Goal: Complete application form: Complete application form

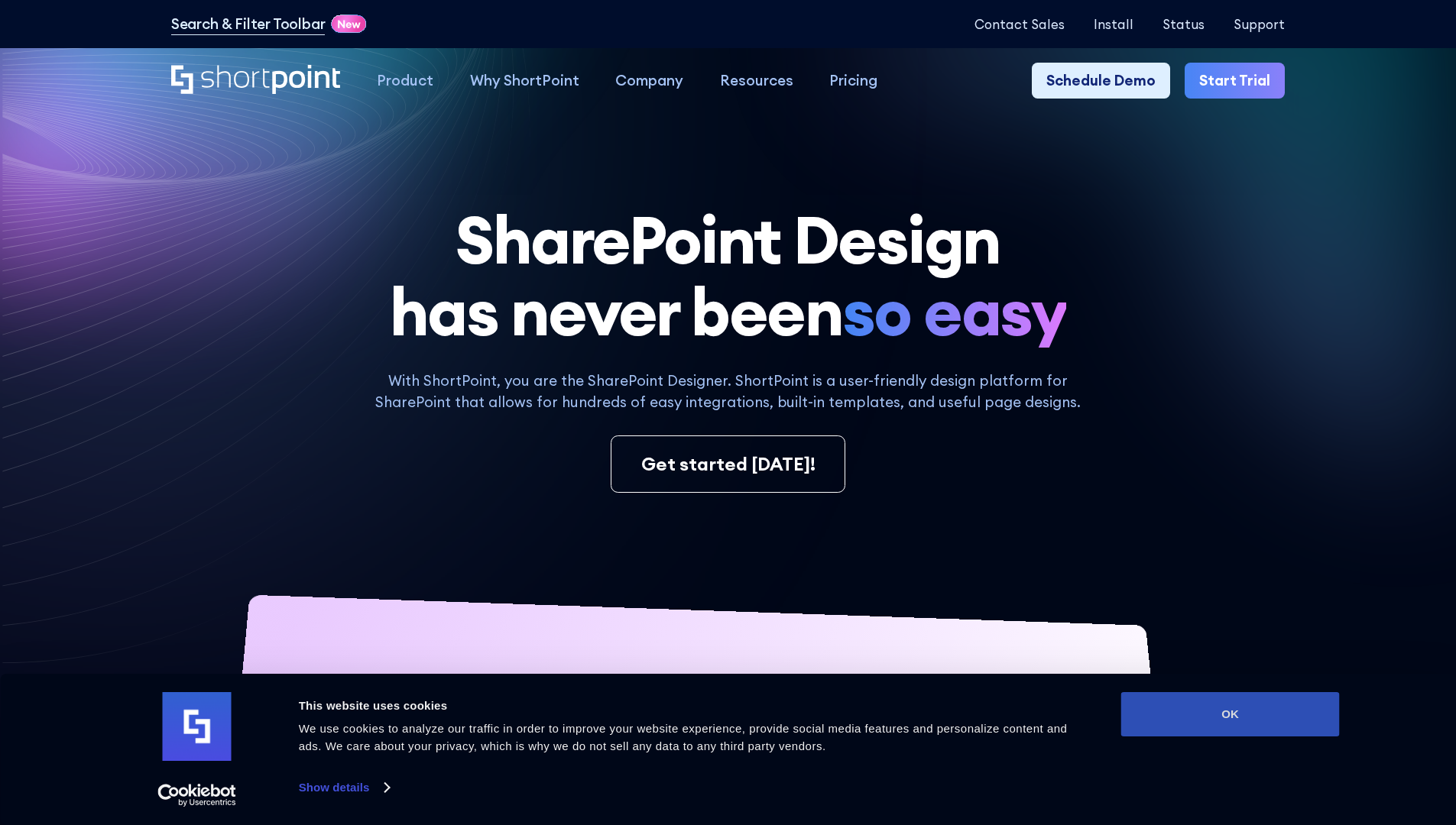
click at [1230, 715] on button "OK" at bounding box center [1231, 715] width 219 height 44
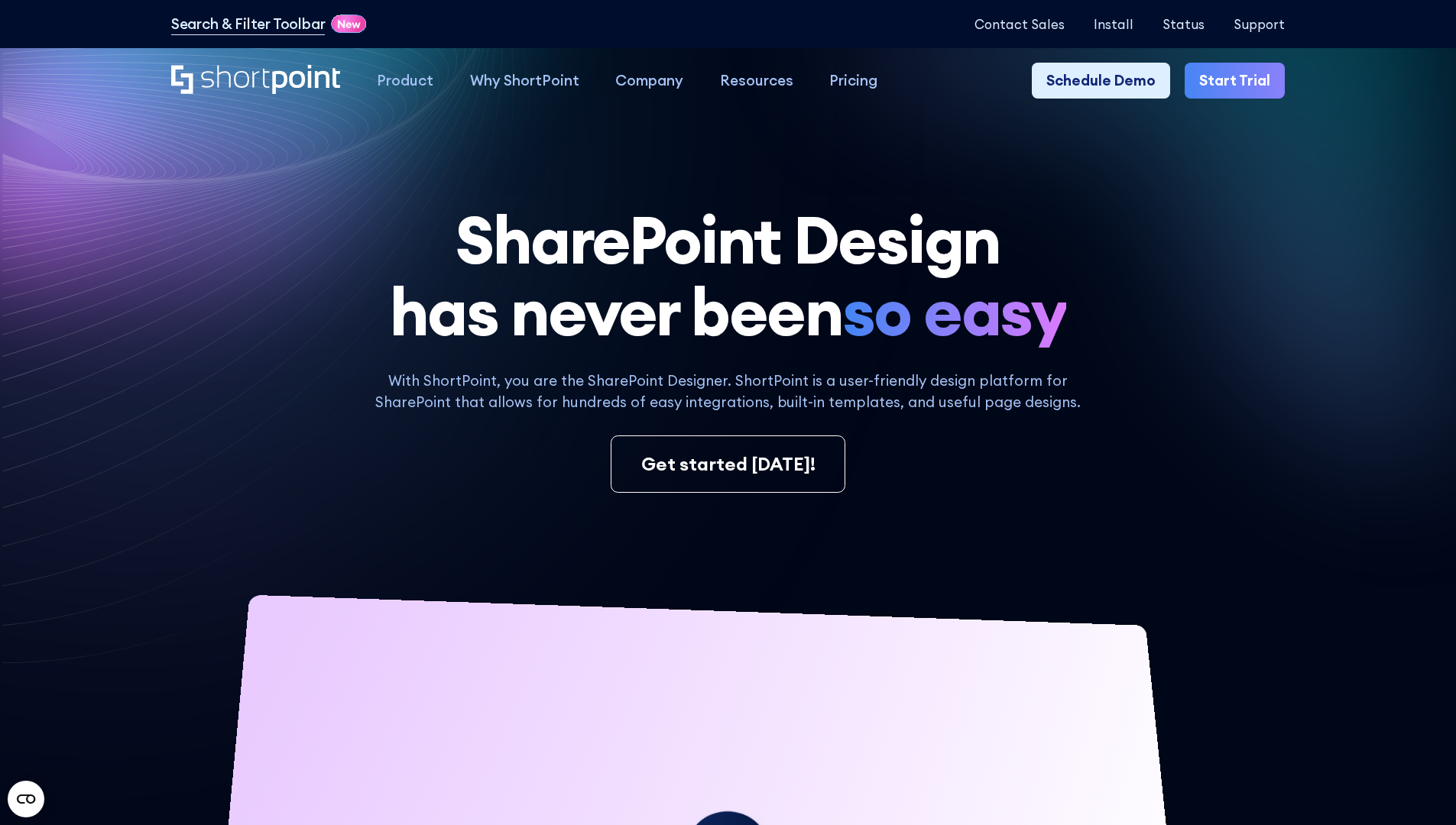
click at [1240, 81] on link "Start Trial" at bounding box center [1235, 81] width 100 height 37
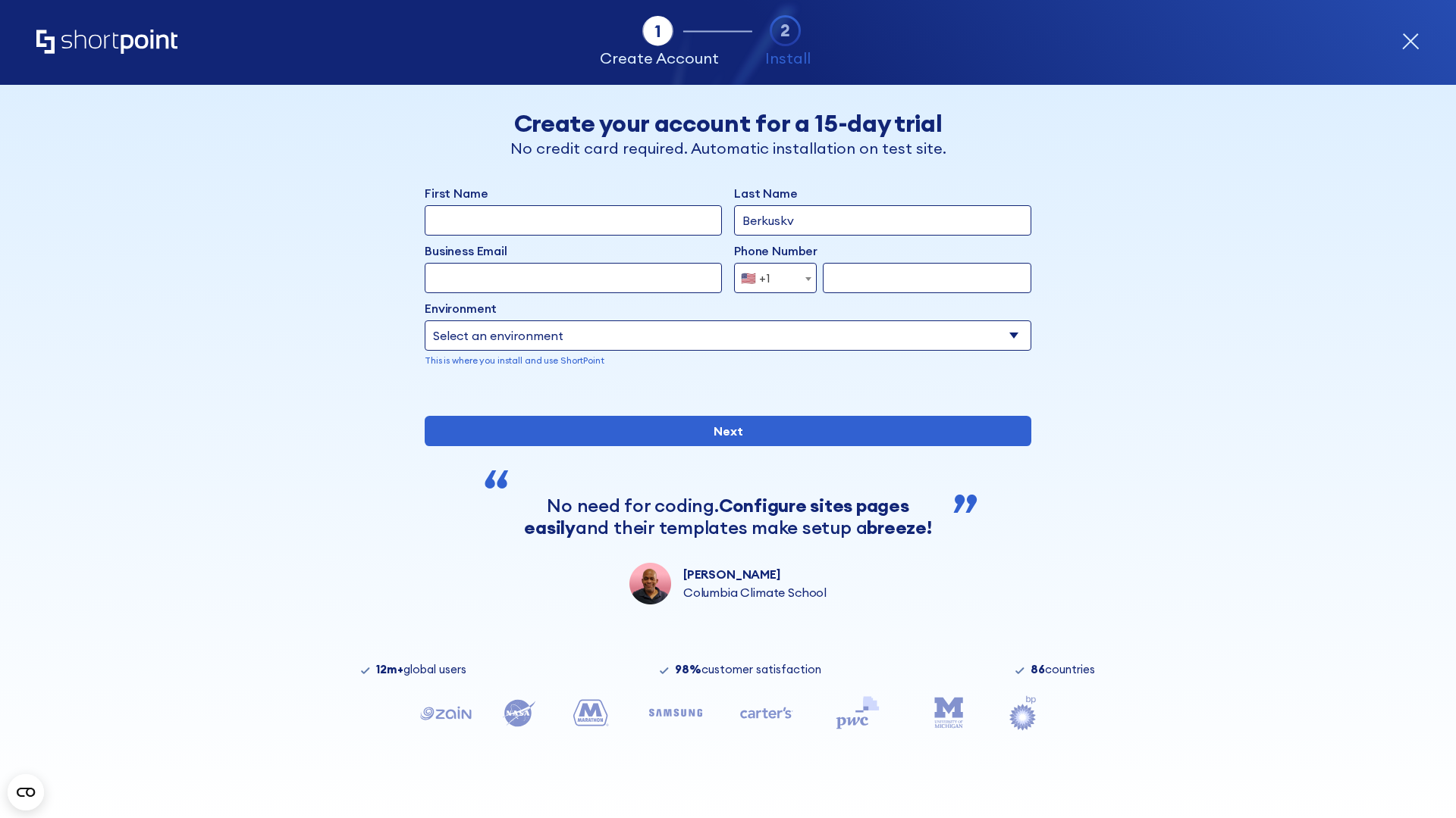
type input "Berkuskv"
type input "test@shortpoint.com"
type input "2125556789"
select select "Microsoft 365"
type input "2125556789"
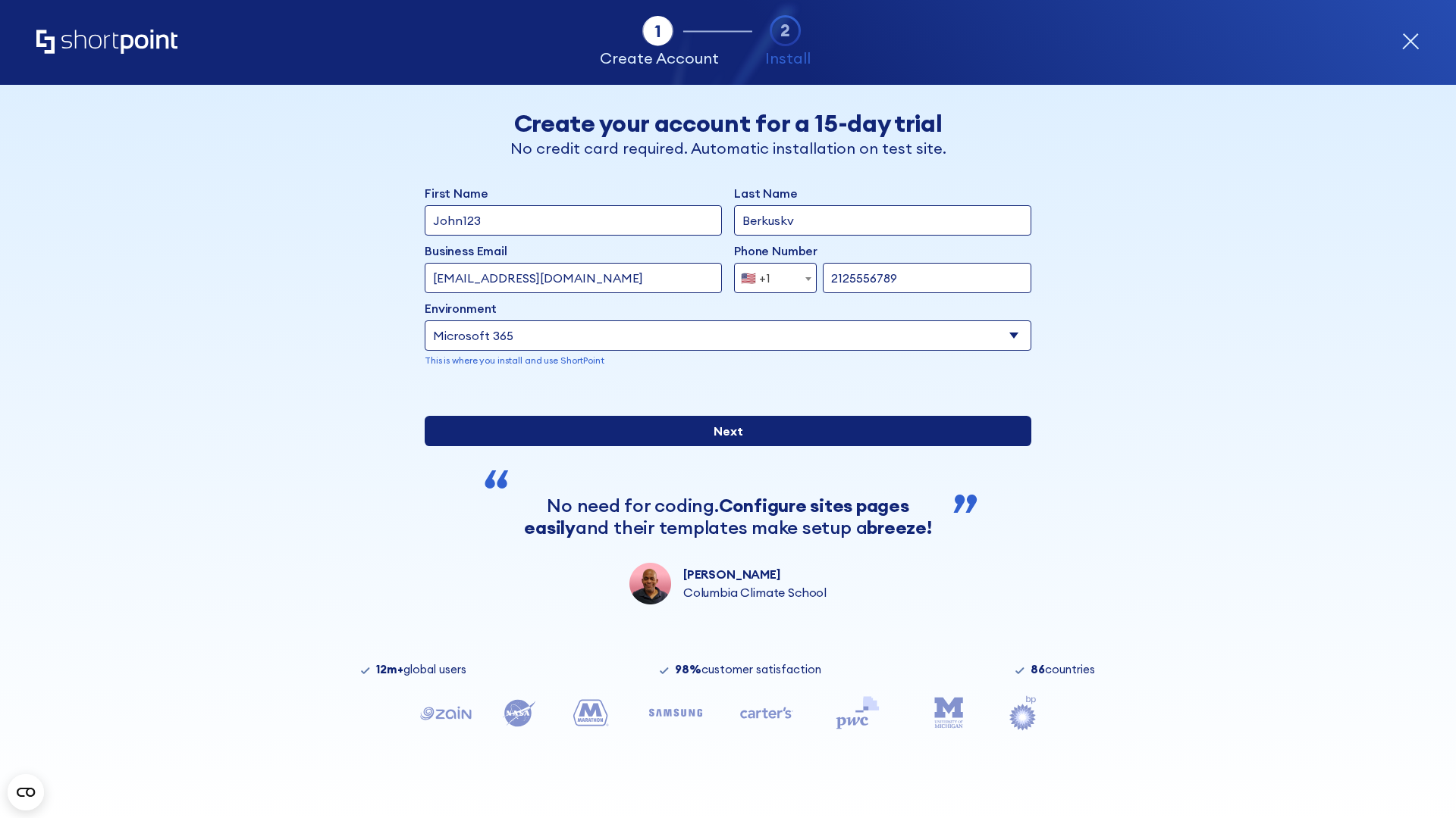
scroll to position [4, 0]
click at [722, 446] on input "Next" at bounding box center [728, 431] width 606 height 30
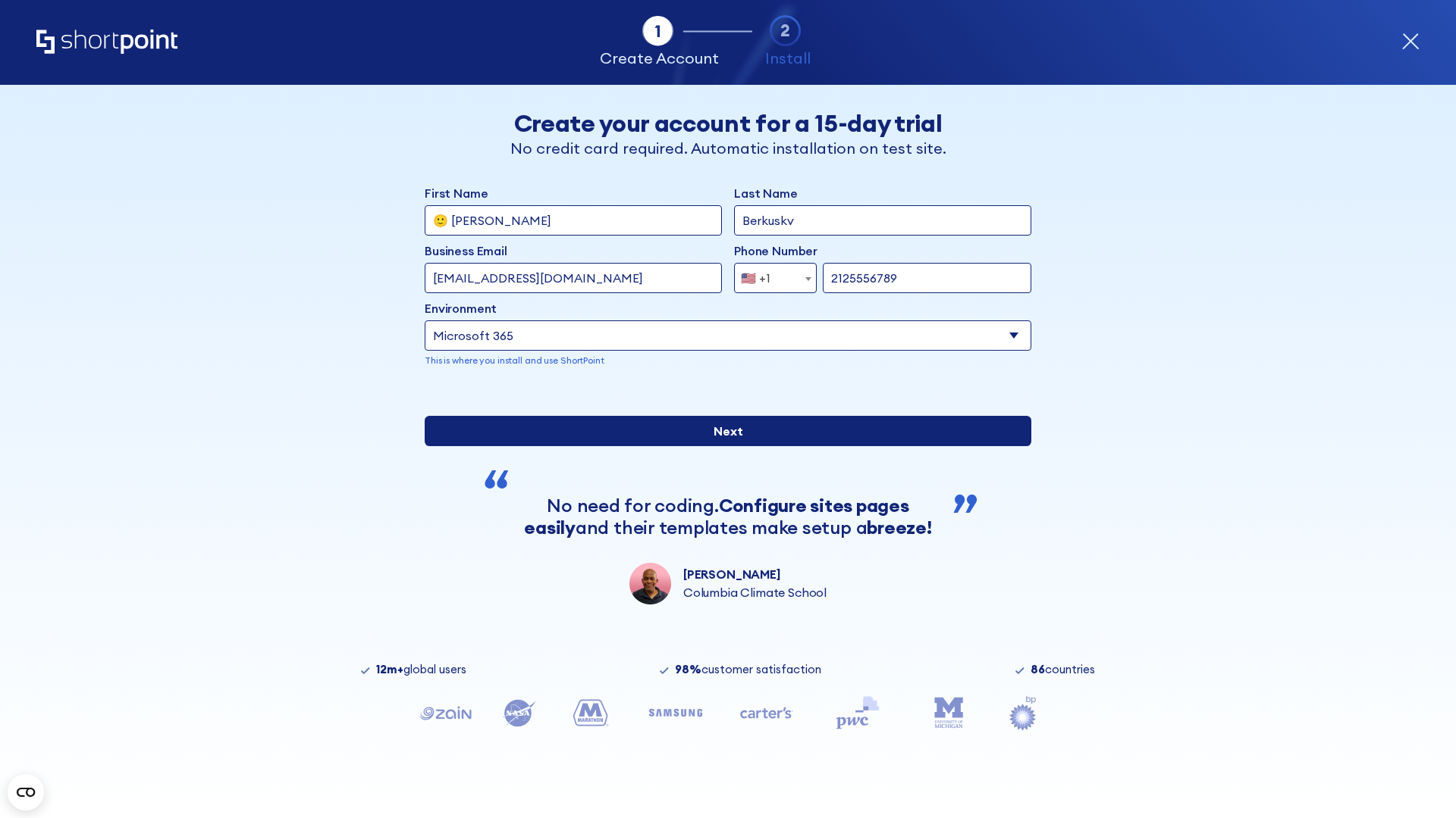
click at [722, 446] on input "Next" at bounding box center [728, 431] width 606 height 30
type input "Archebald"
click at [722, 446] on input "Next" at bounding box center [728, 431] width 606 height 30
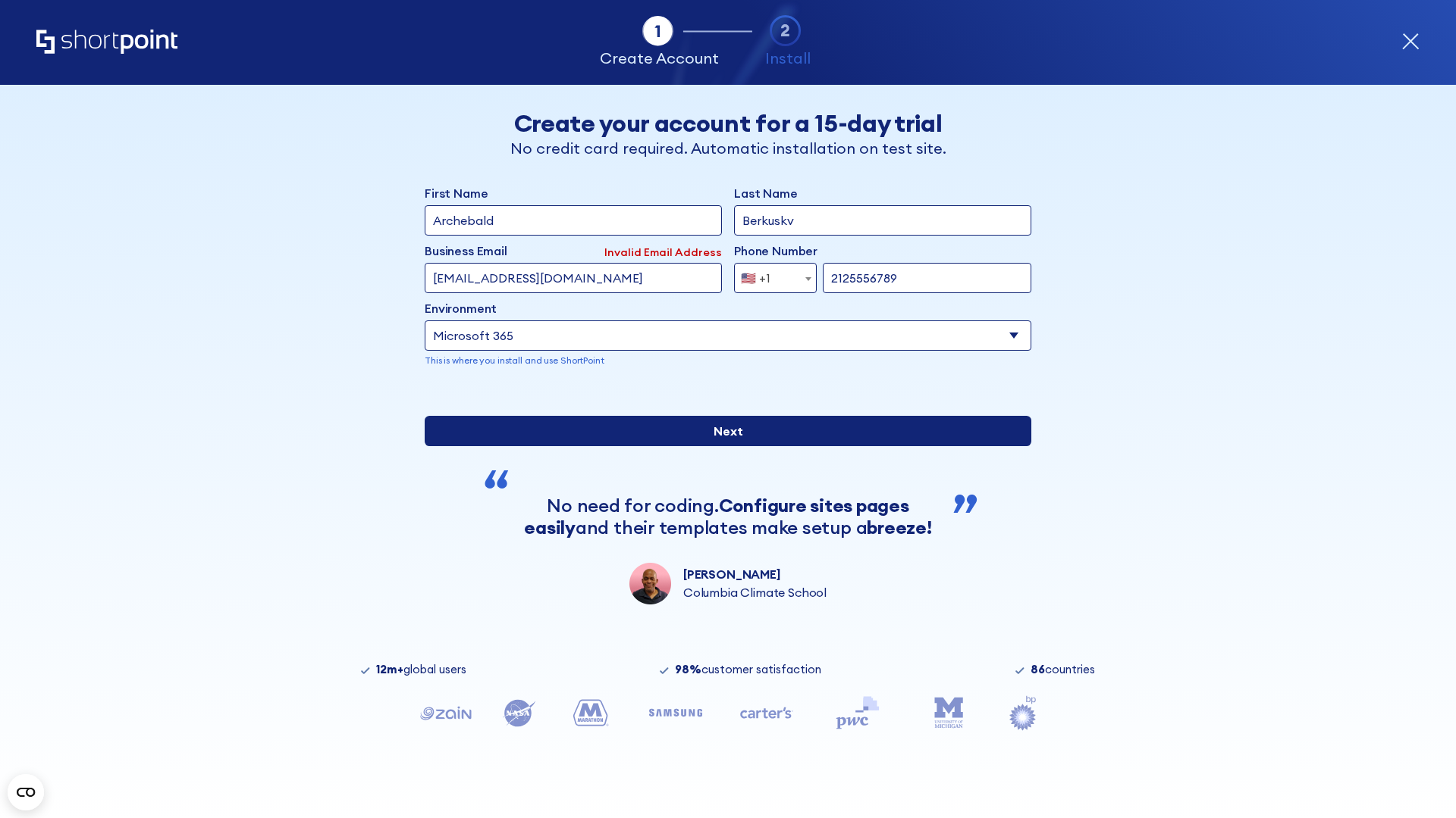
click at [722, 446] on input "Next" at bounding box center [728, 431] width 606 height 30
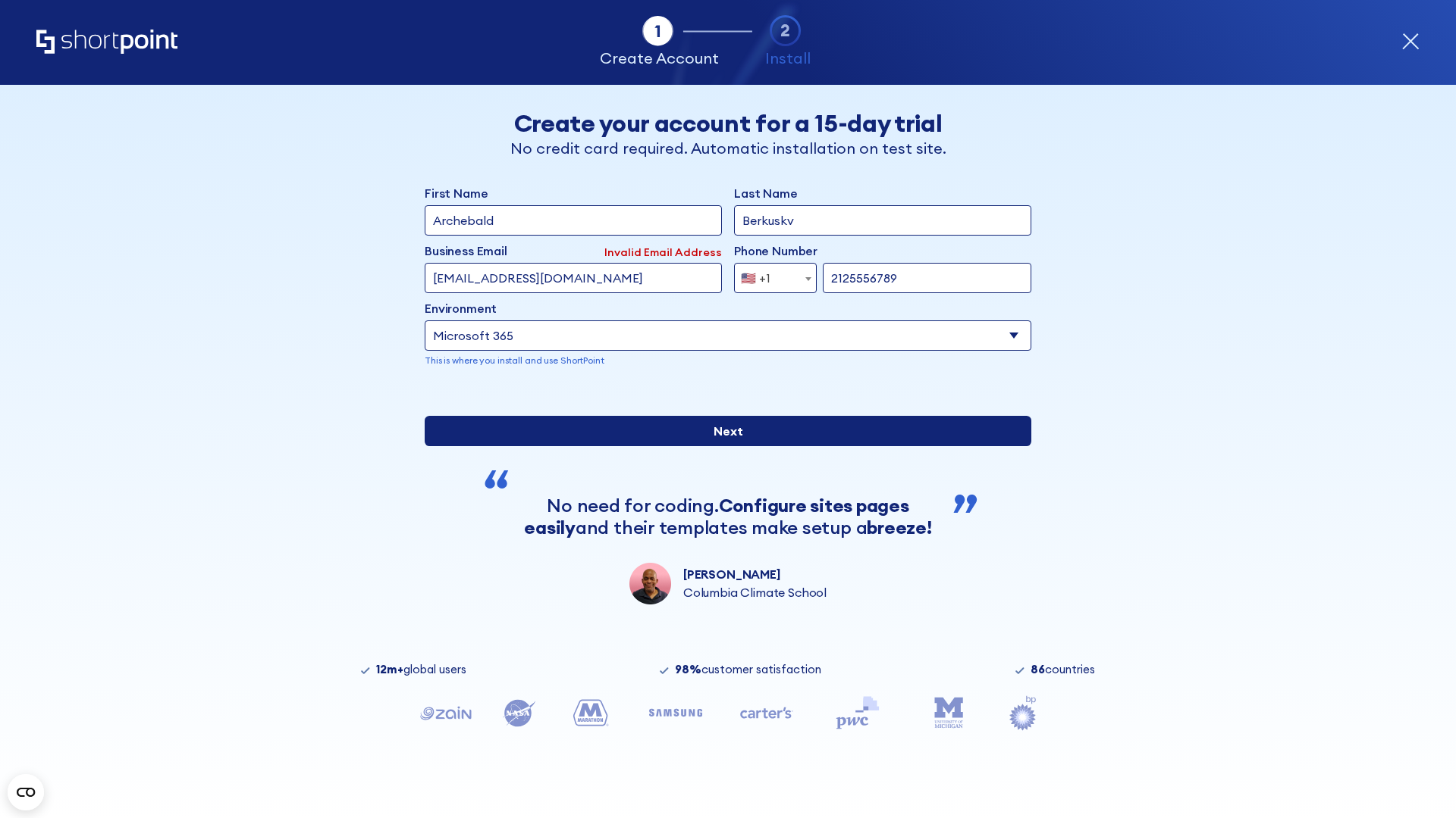
click at [722, 446] on input "Next" at bounding box center [728, 431] width 606 height 30
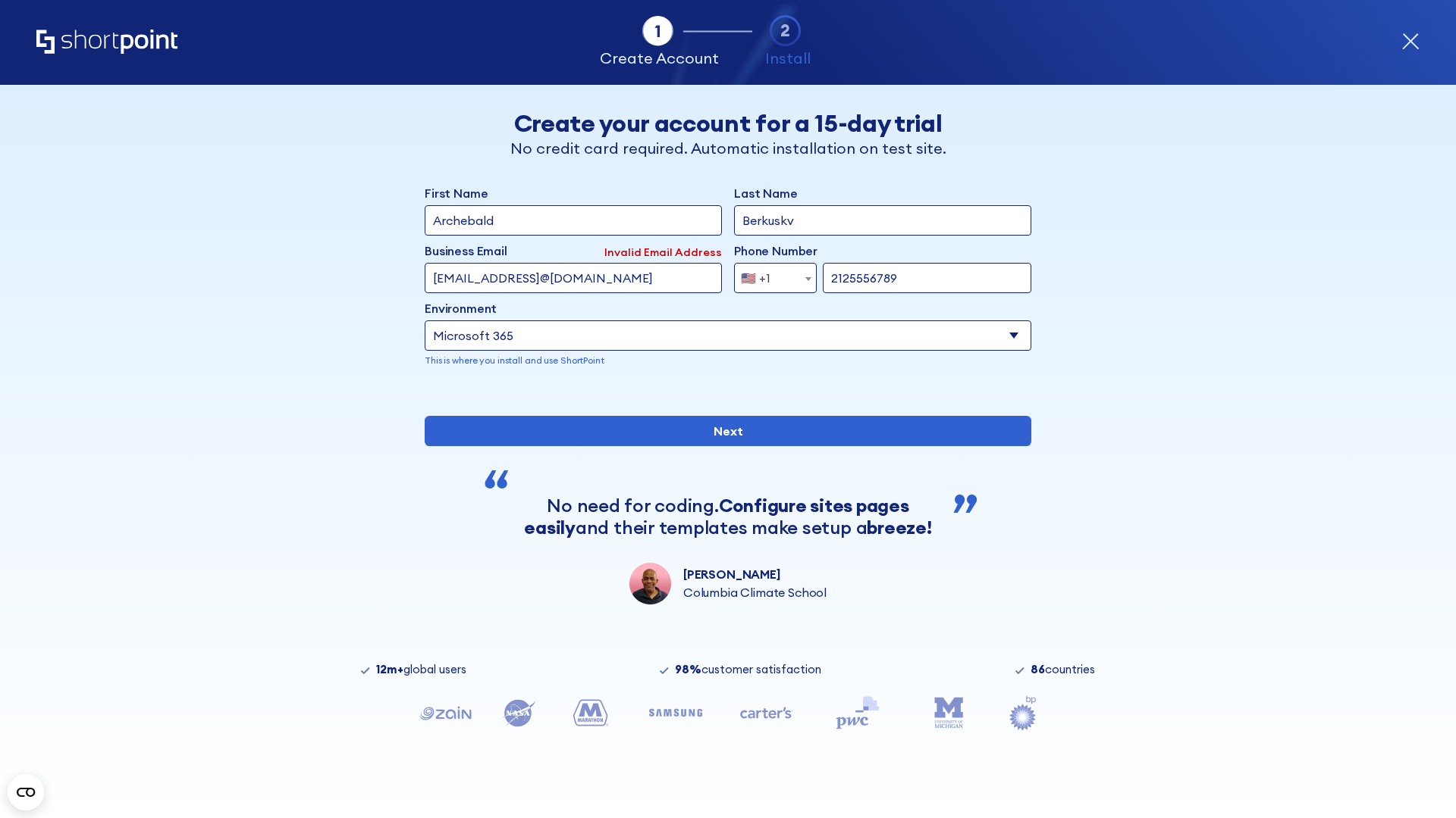
type input "testEmail@protonmail.comtest@shortpoint.com"
click at [770, 275] on span "🇺🇸 +1" at bounding box center [760, 277] width 51 height 30
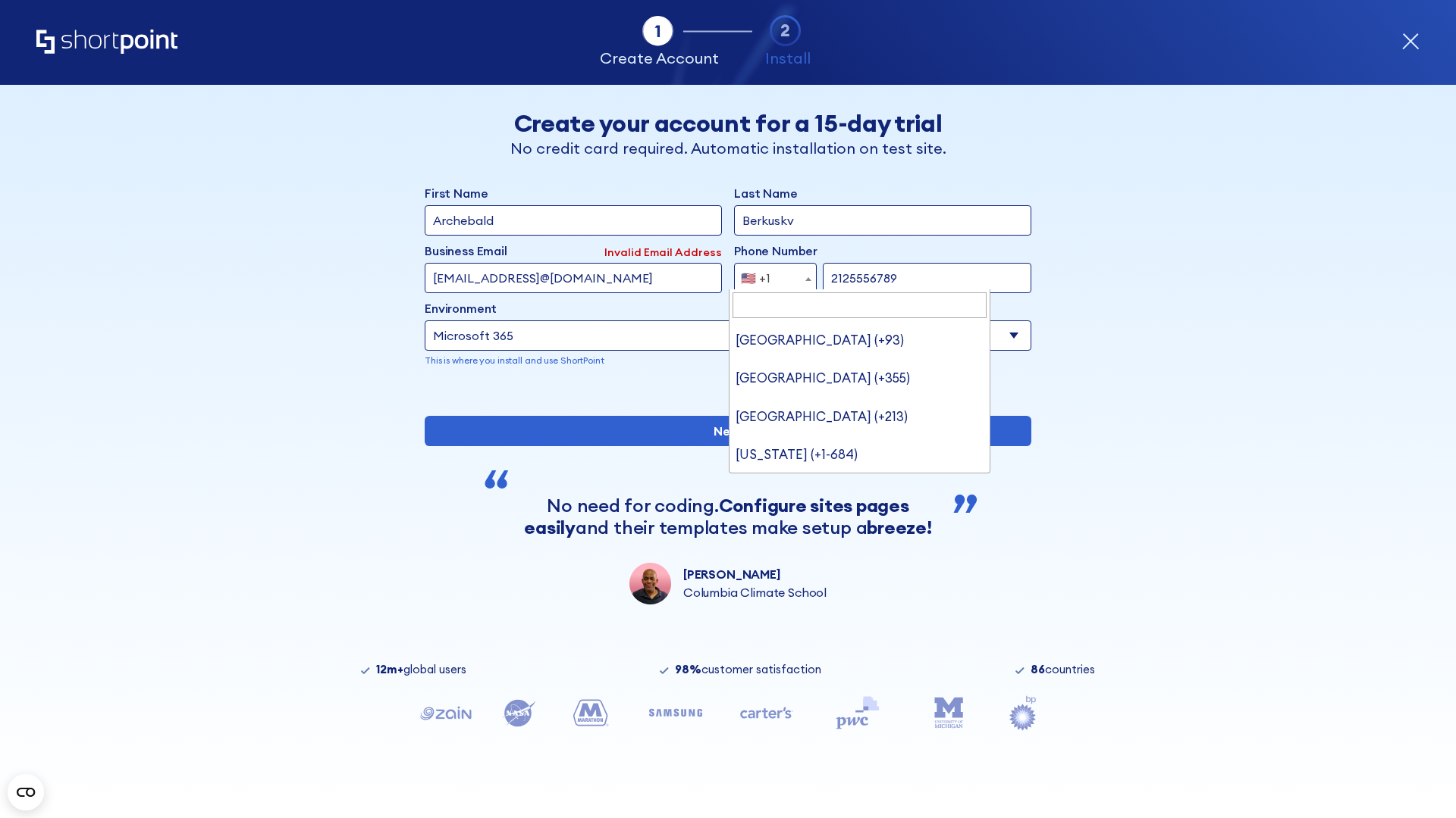
type input "[GEOGRAPHIC_DATA] (+966)"
select select "+966"
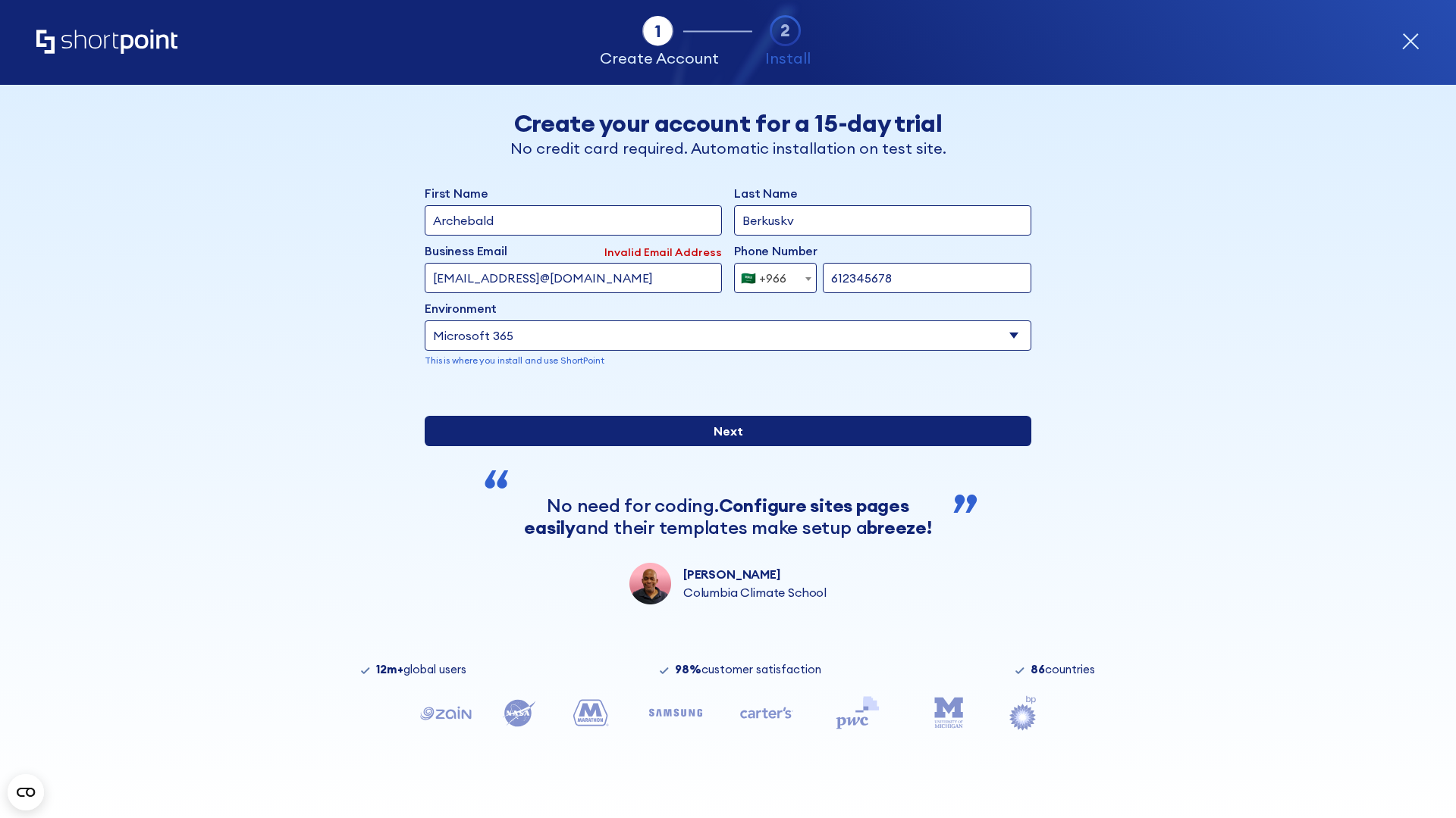
type input "612345678"
click at [722, 446] on input "Next" at bounding box center [728, 431] width 606 height 30
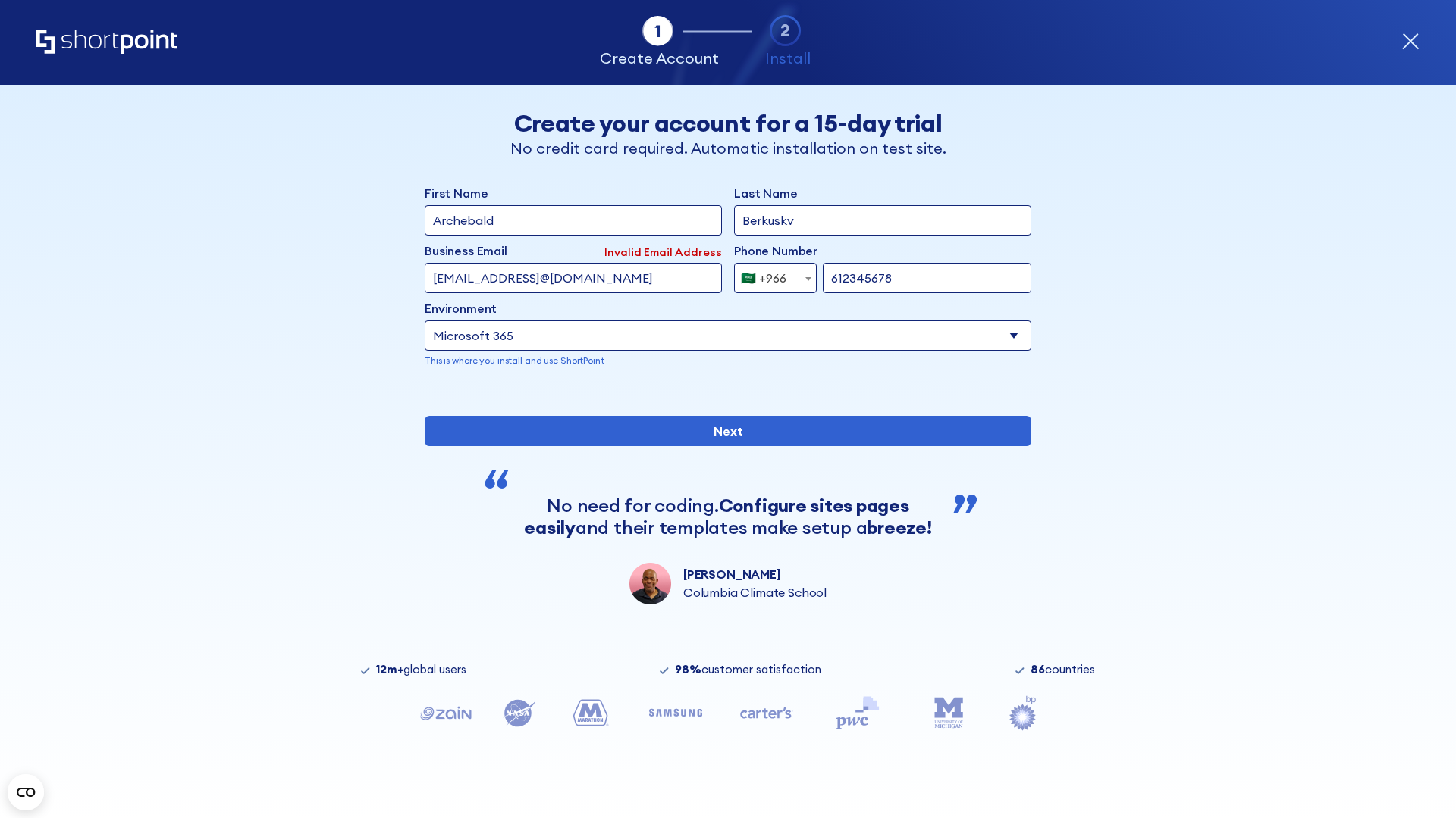
click at [770, 275] on div "🇸🇦 +966" at bounding box center [763, 277] width 46 height 30
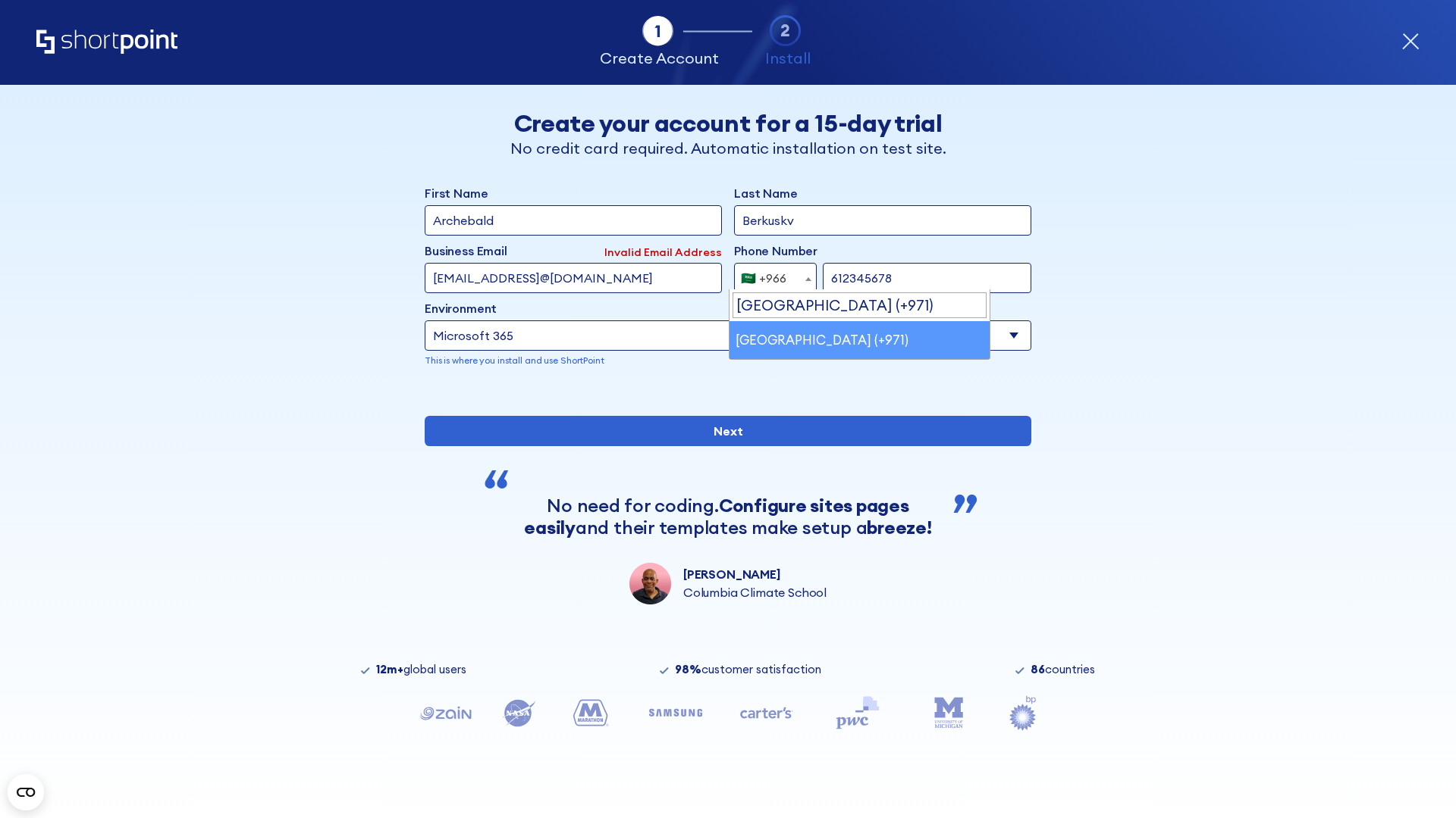
select select "+971"
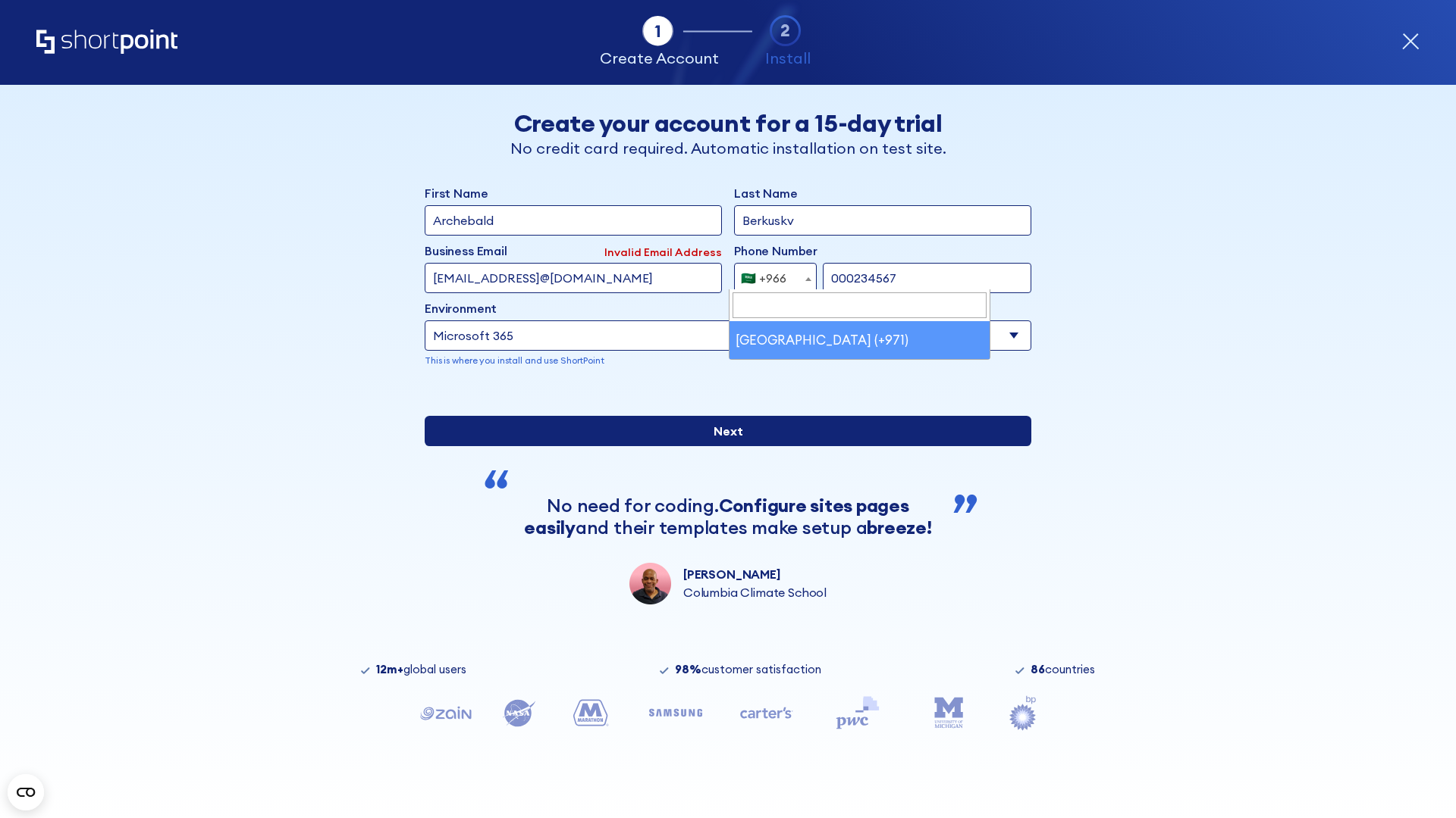
type input "000234567"
click at [722, 446] on input "Next" at bounding box center [728, 431] width 606 height 30
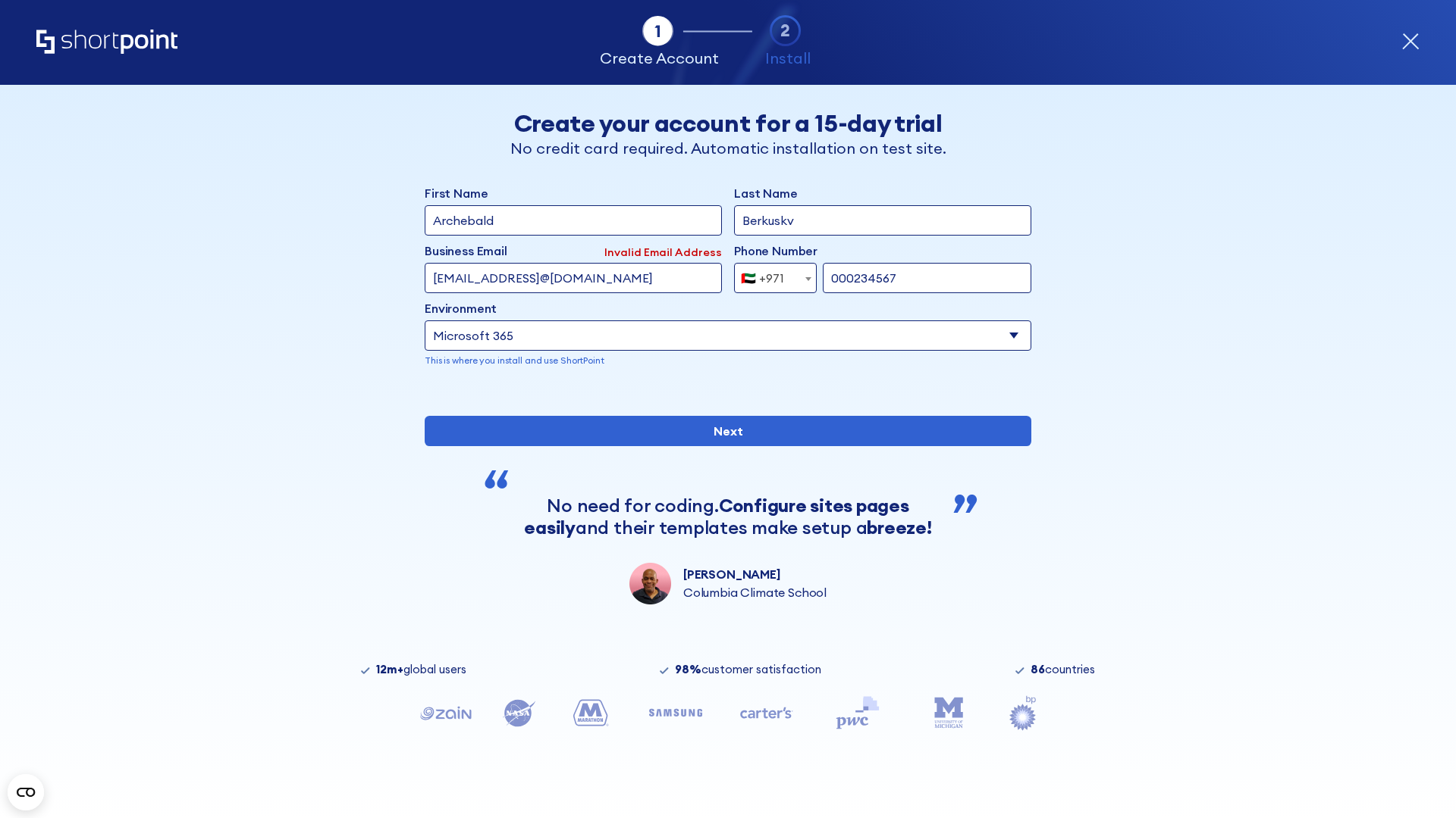
click at [770, 275] on div "🇦🇪 +971" at bounding box center [762, 277] width 43 height 30
select select "+44"
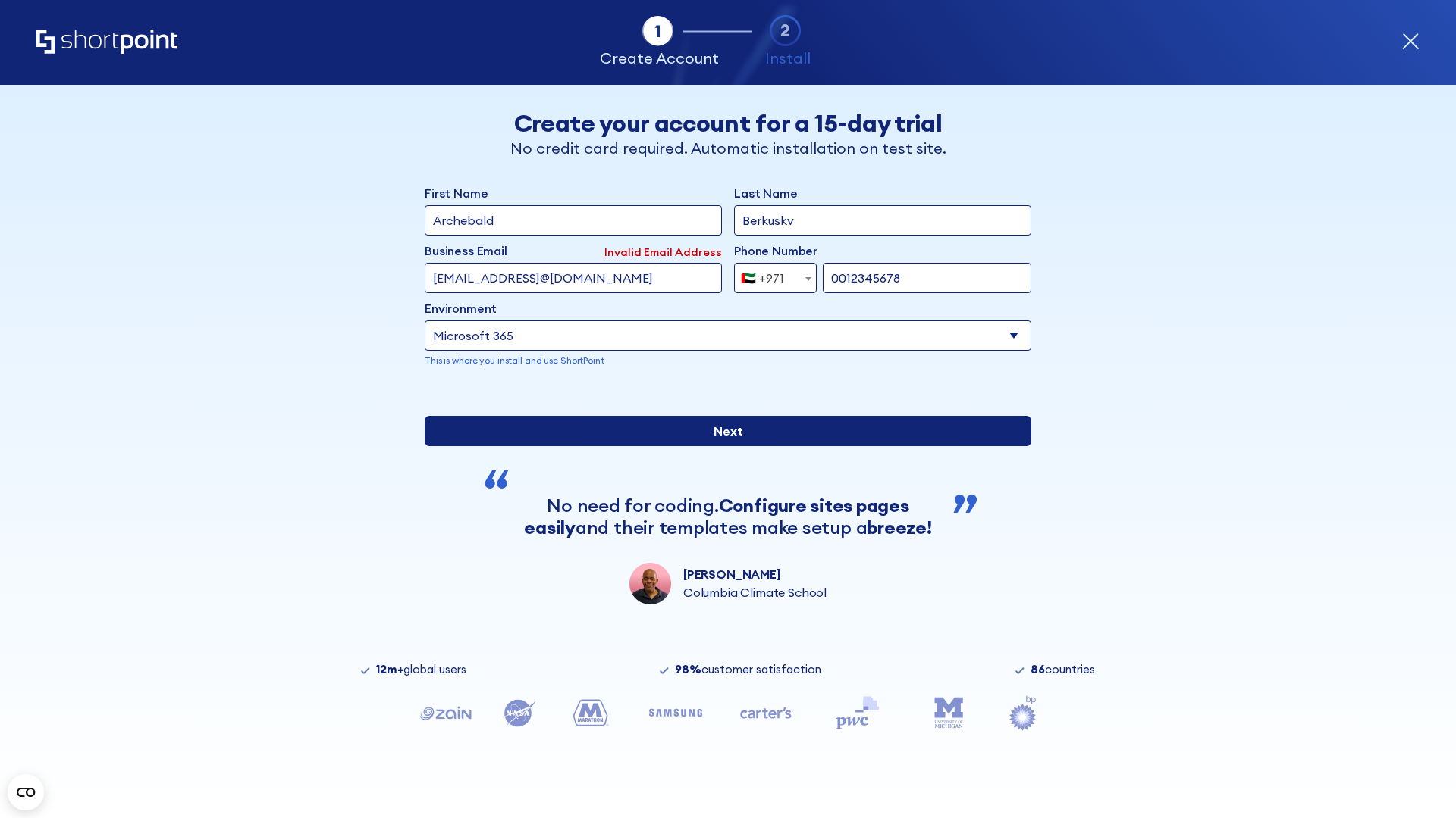
type input "0012345678"
click at [722, 446] on input "Next" at bounding box center [728, 431] width 606 height 30
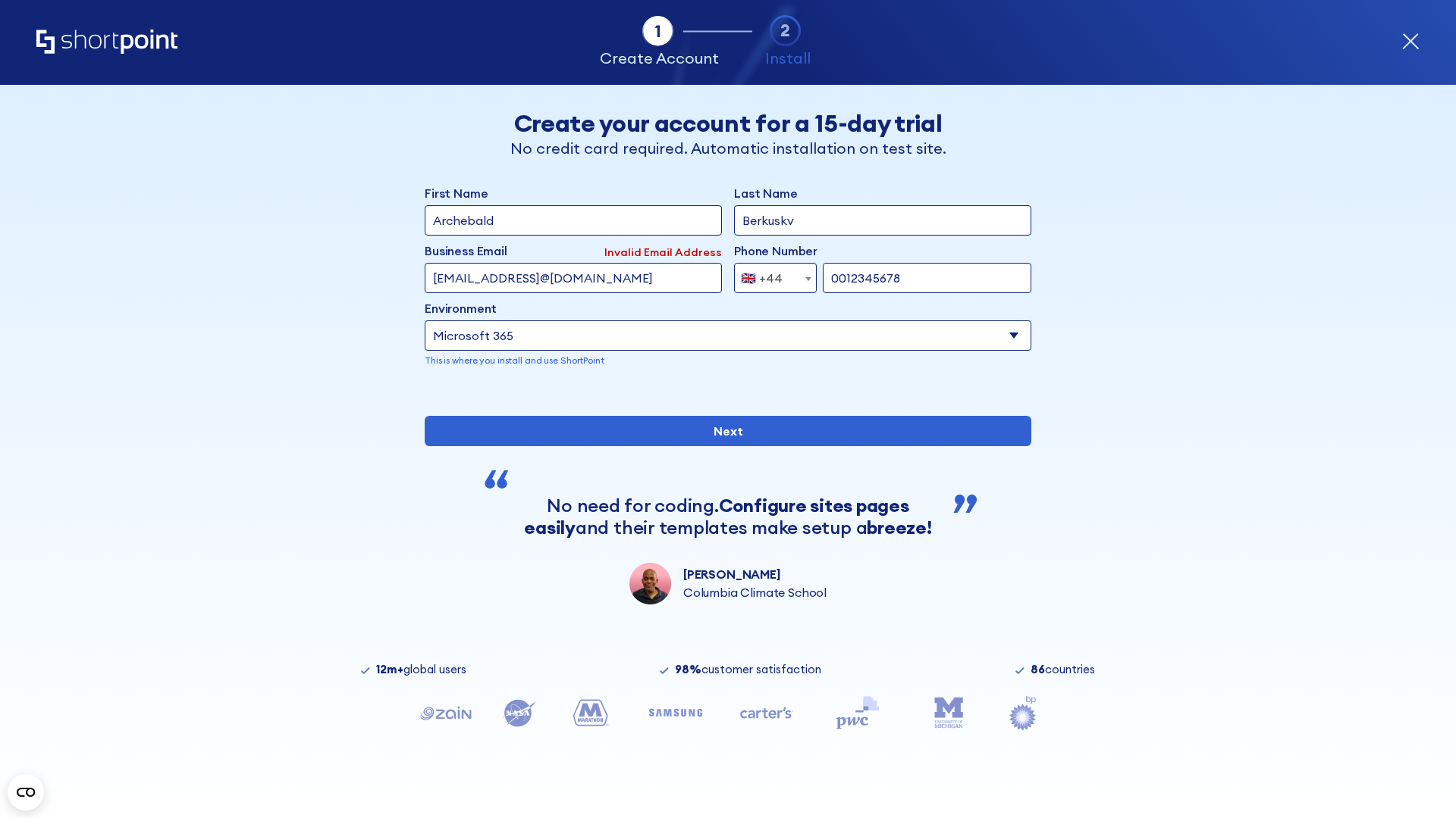
click at [770, 275] on div "🇬🇧 +44" at bounding box center [761, 277] width 41 height 30
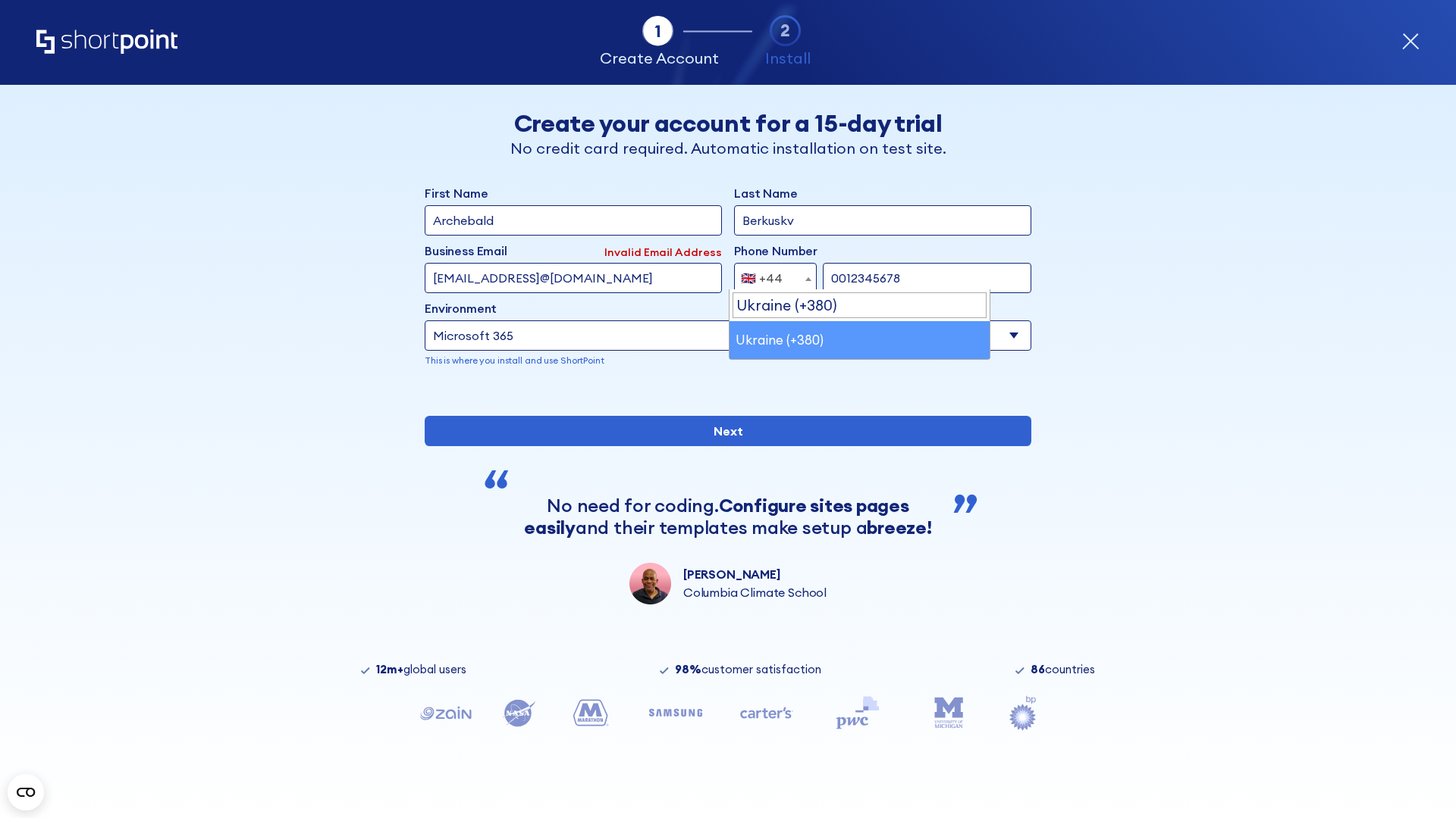
select select "+380"
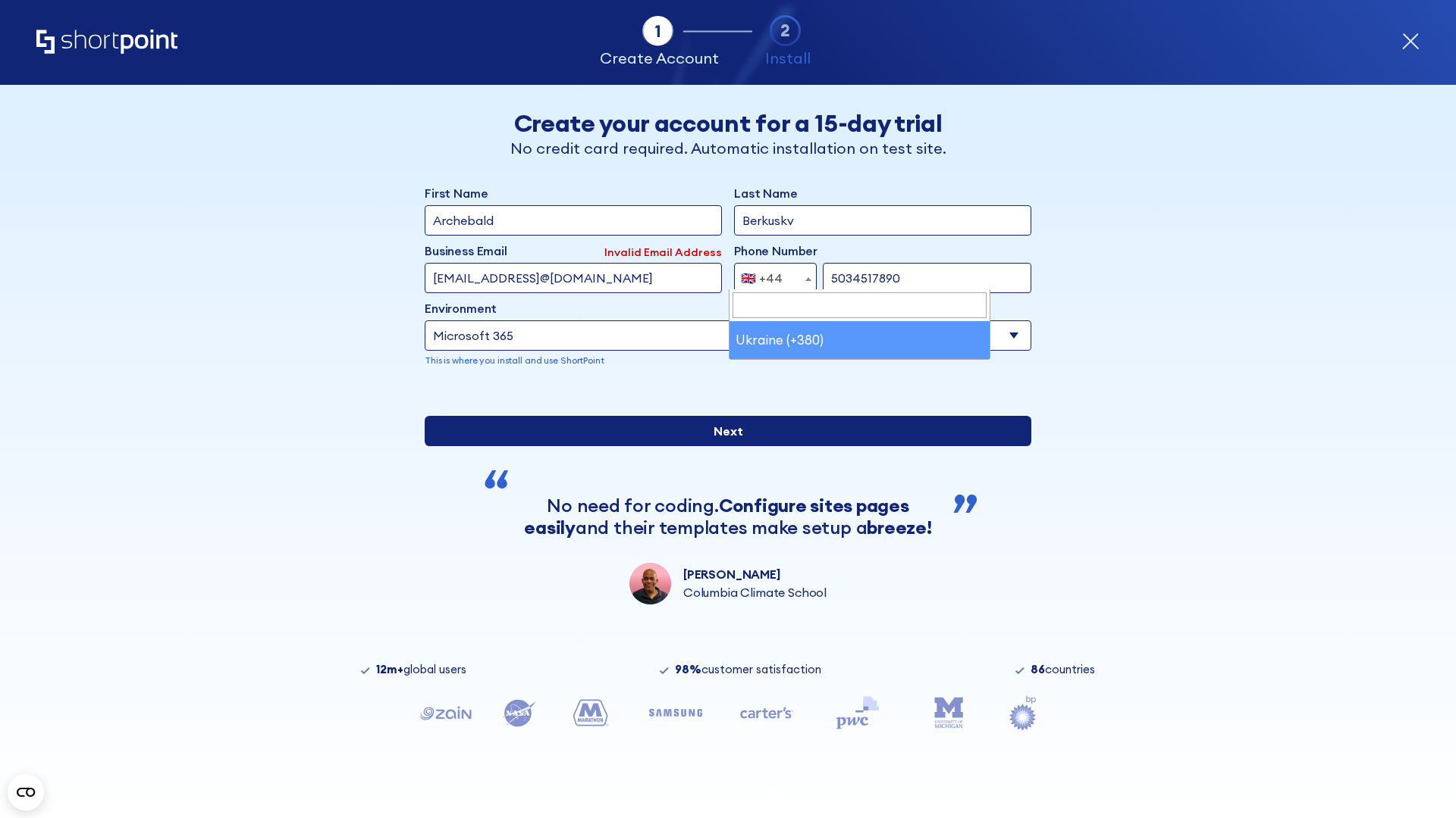
type input "5034517890"
click at [722, 446] on input "Next" at bounding box center [728, 431] width 606 height 30
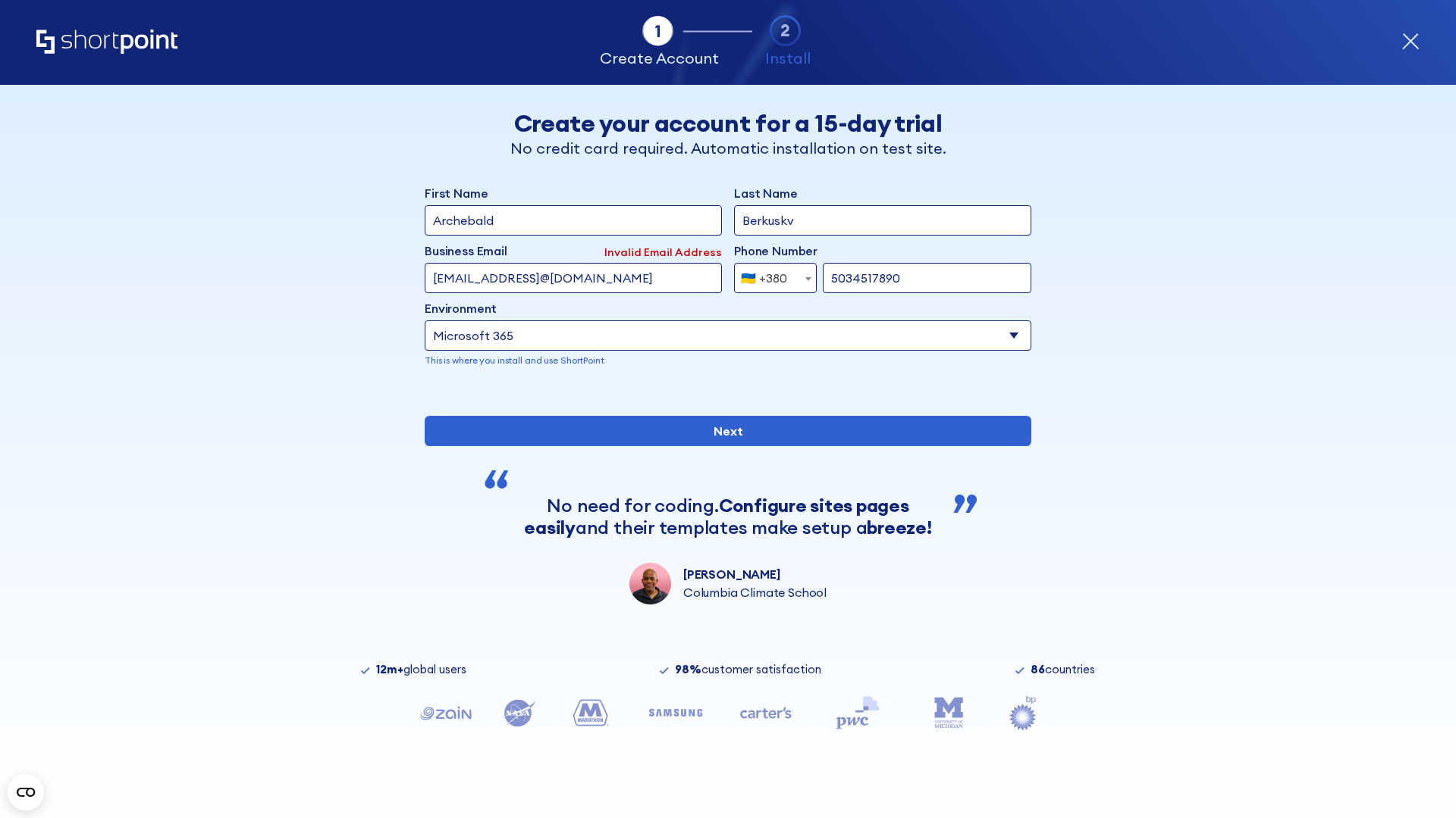
click at [770, 275] on div "🇺🇦 +380" at bounding box center [763, 277] width 46 height 30
select select "+1"
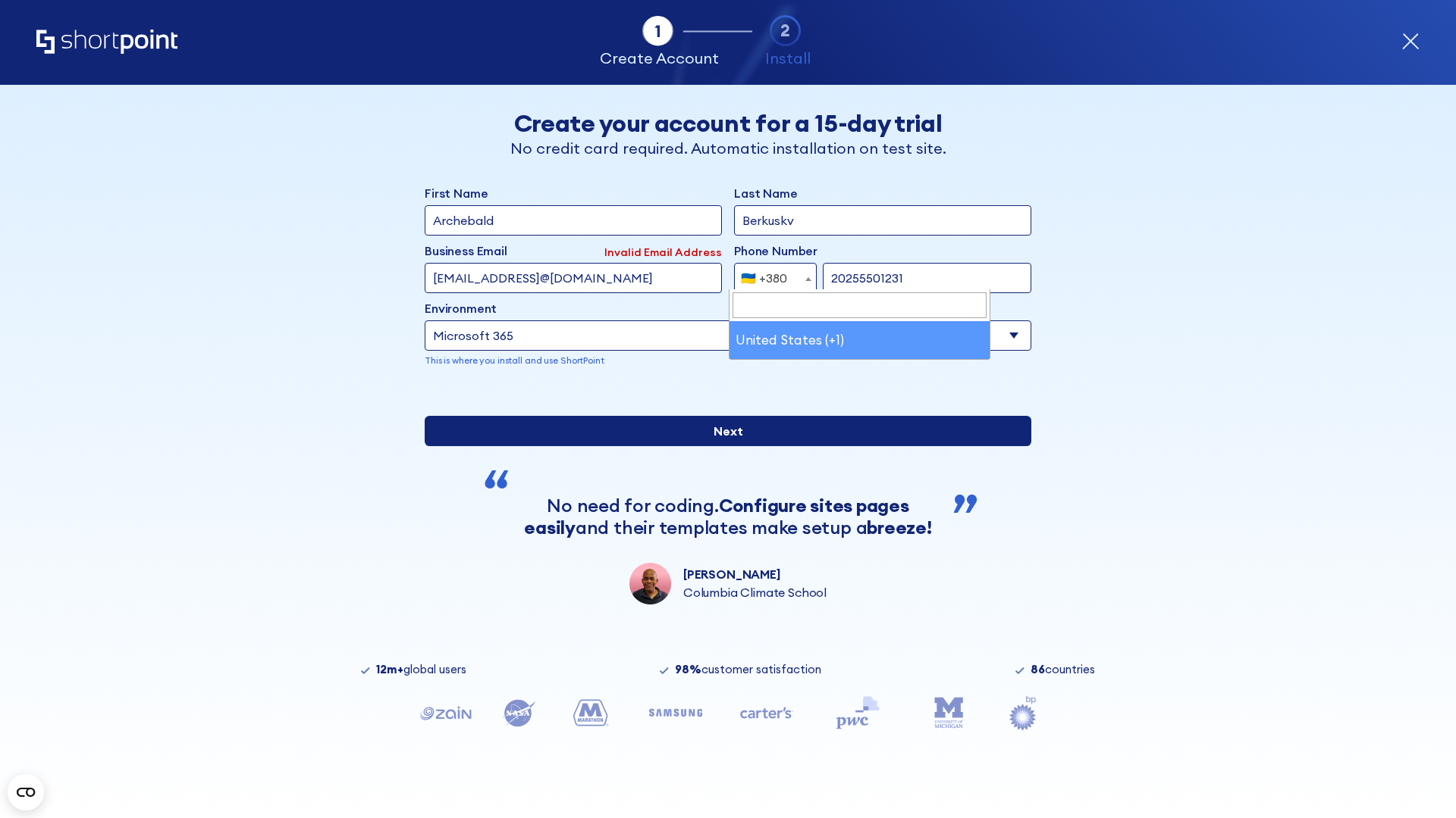
type input "20255501231"
click at [722, 446] on input "Next" at bounding box center [728, 431] width 606 height 30
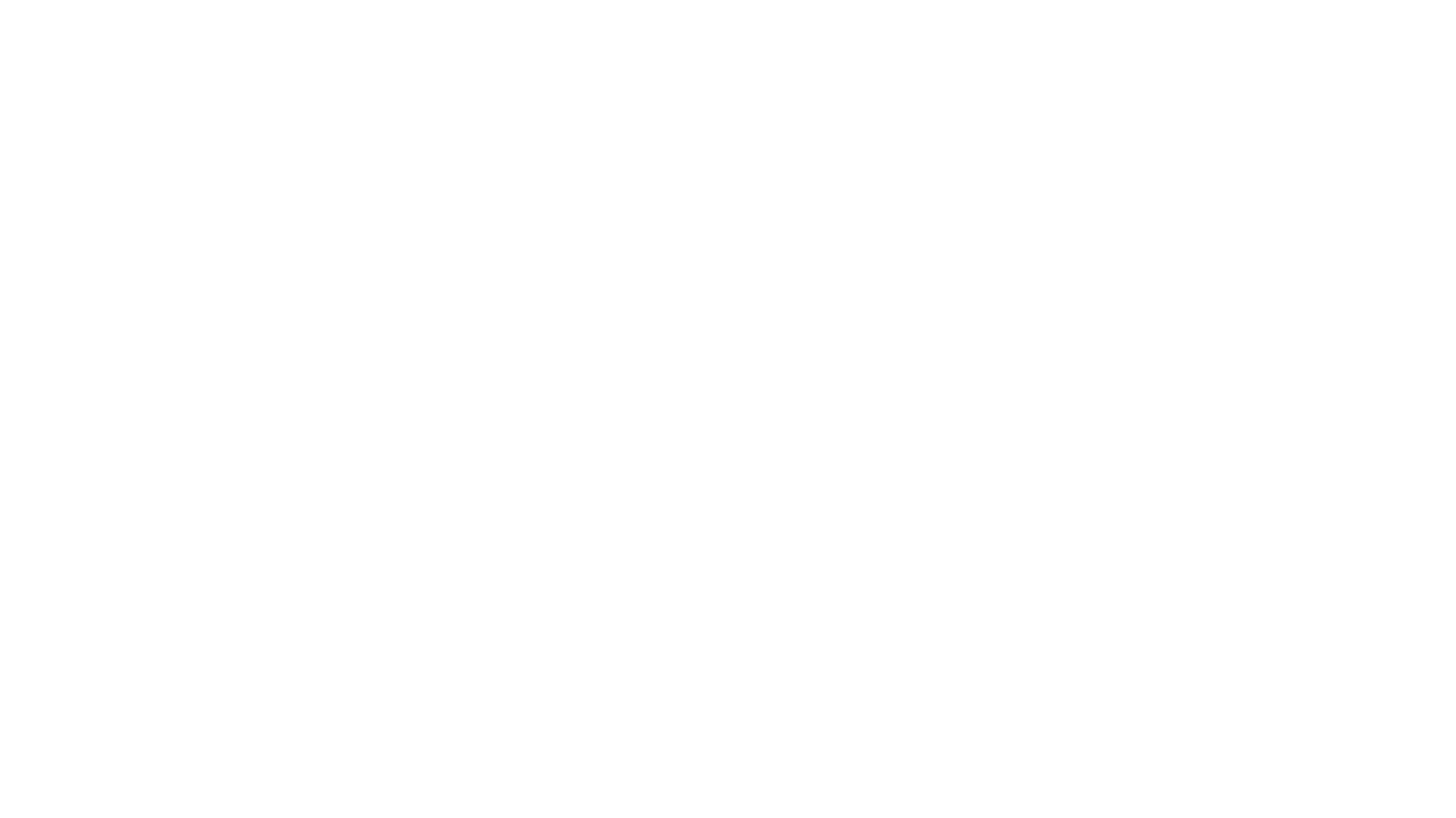
type input "Mary-Jane"
type input "Berkuskv"
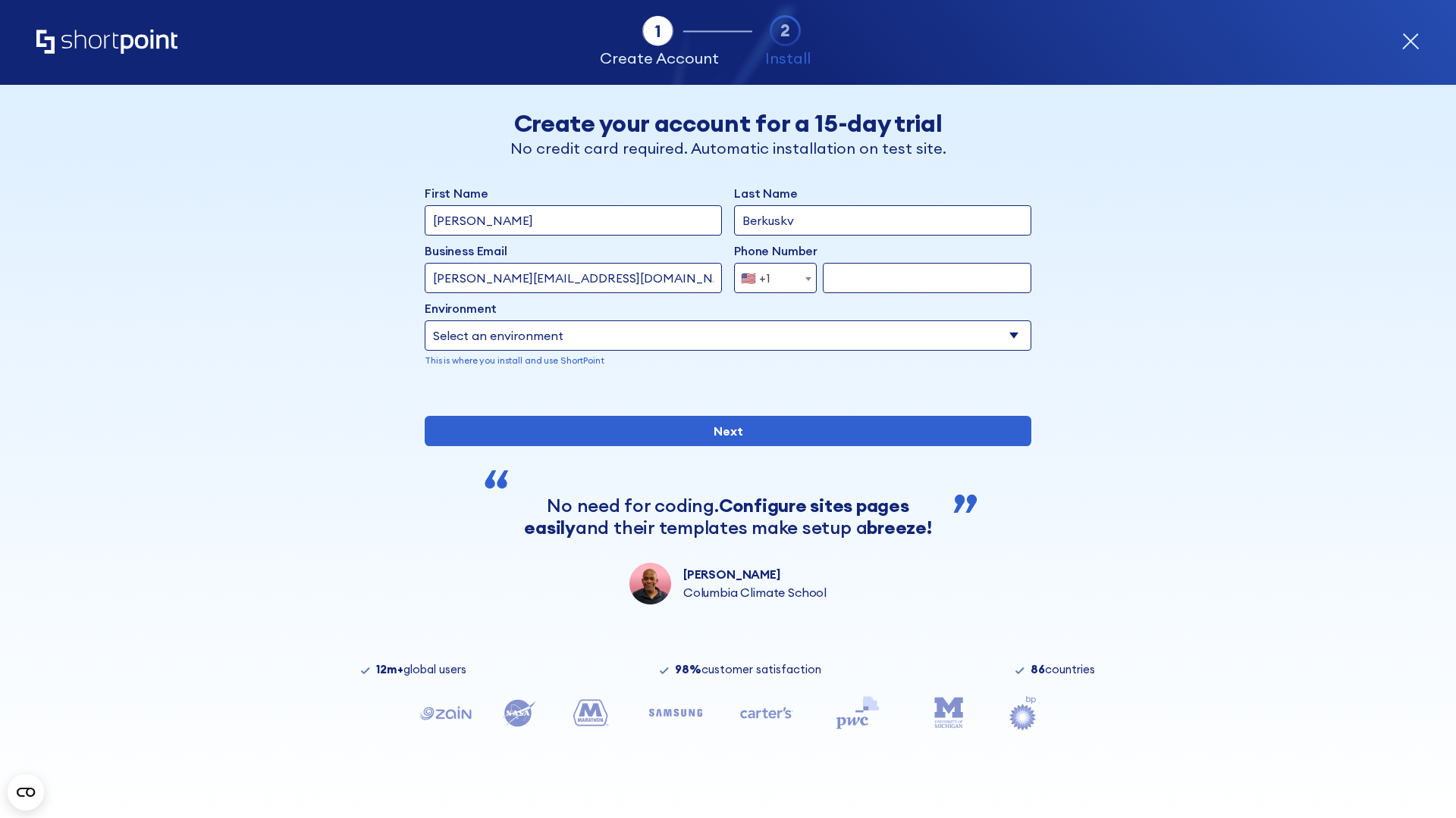
type input "john@company.com"
click at [770, 275] on span "🇺🇸 +1" at bounding box center [760, 277] width 51 height 30
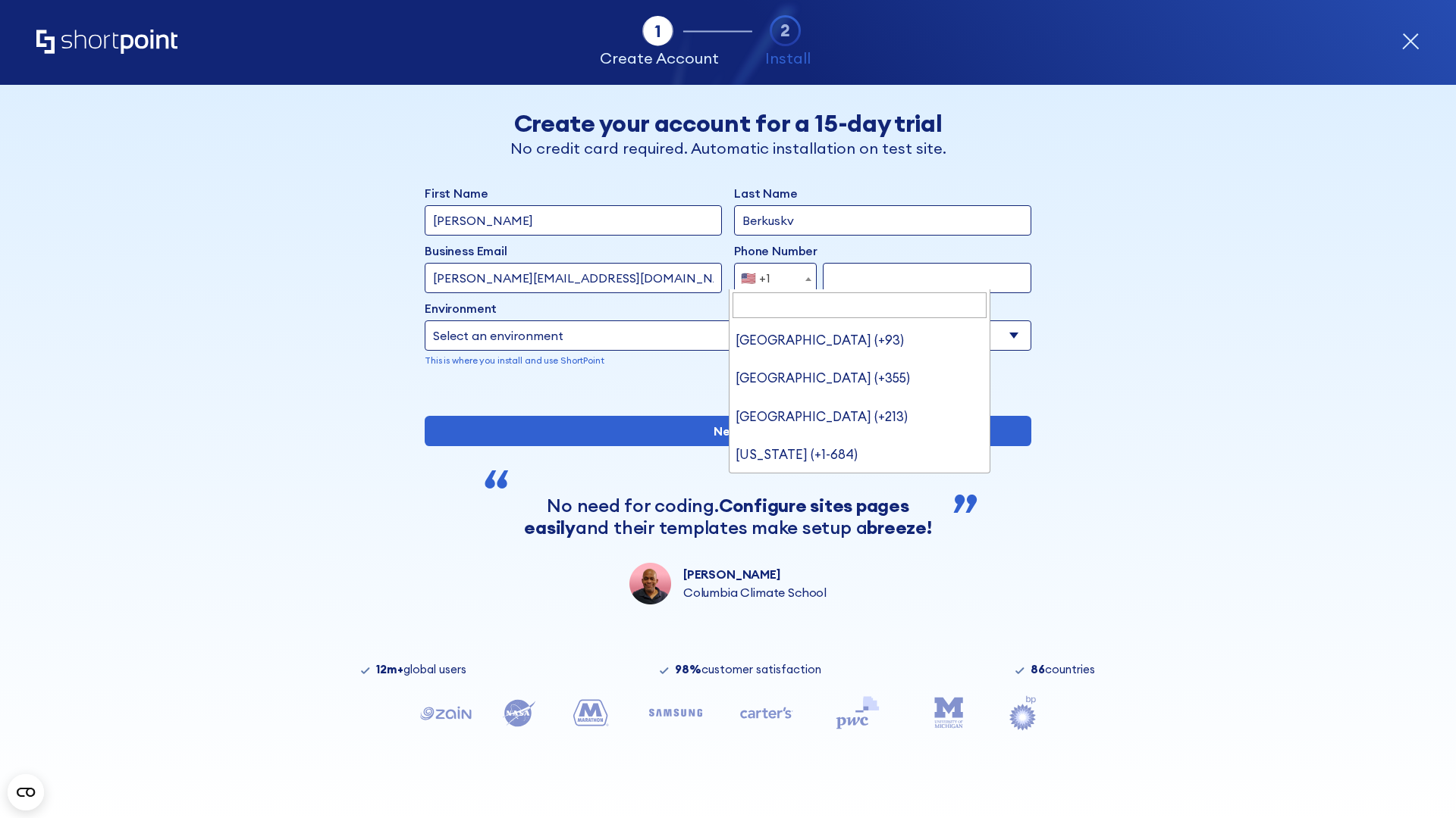
type input "[GEOGRAPHIC_DATA] (+966)"
select select "+966"
type input "512345678"
select select "Microsoft 365"
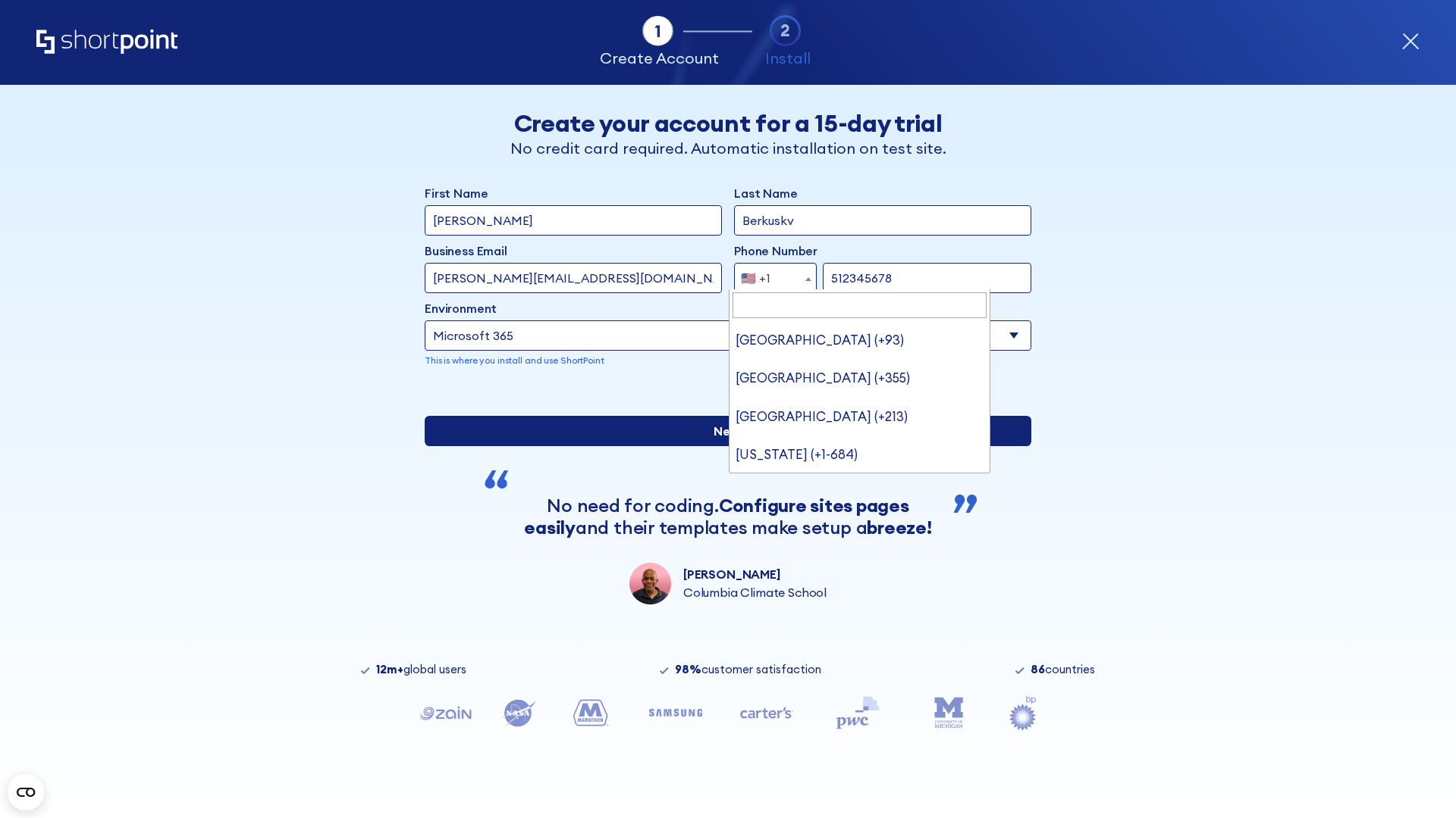
type input "512345678"
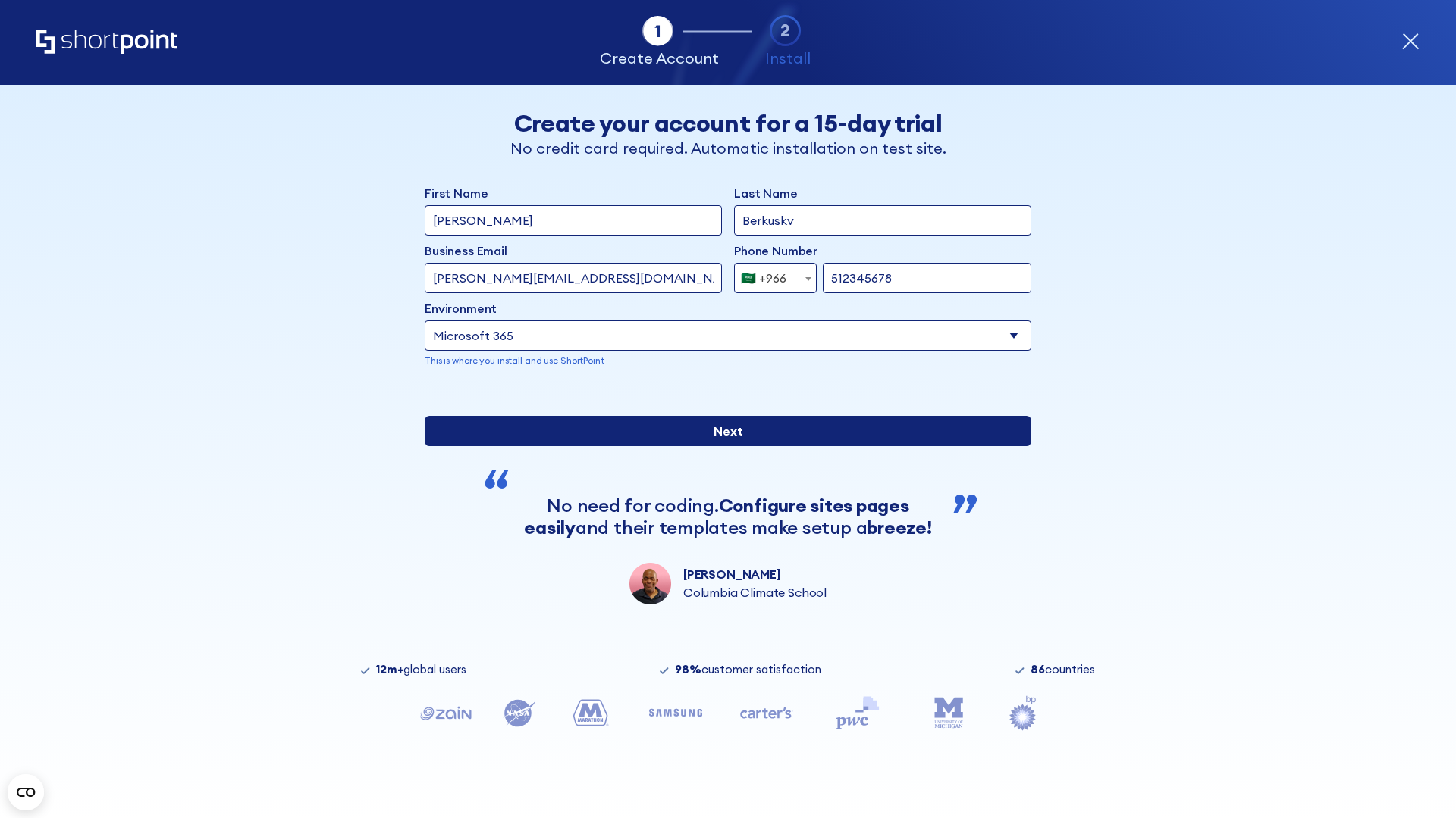
click at [722, 446] on input "Next" at bounding box center [728, 431] width 606 height 30
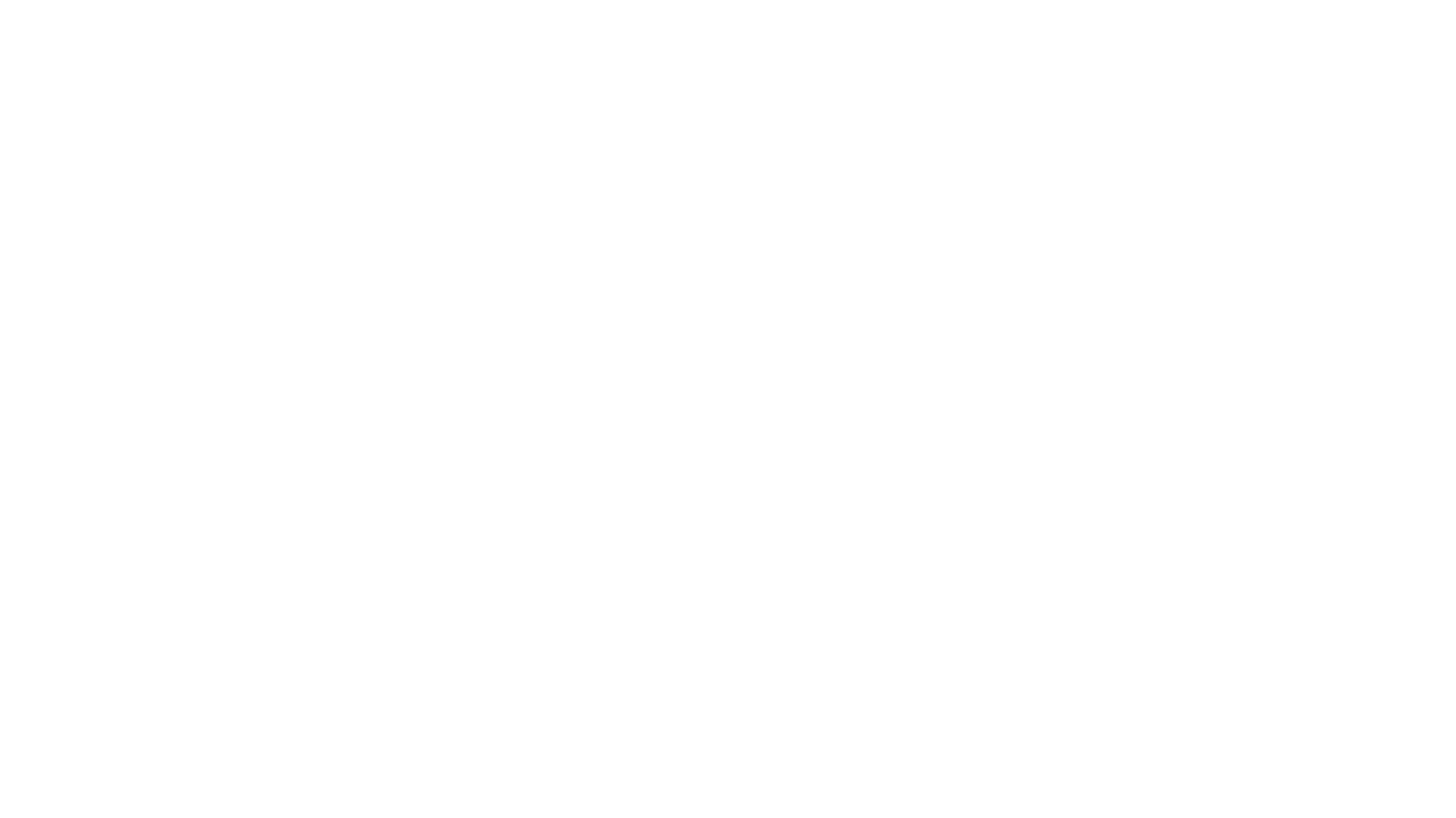
select select "+966"
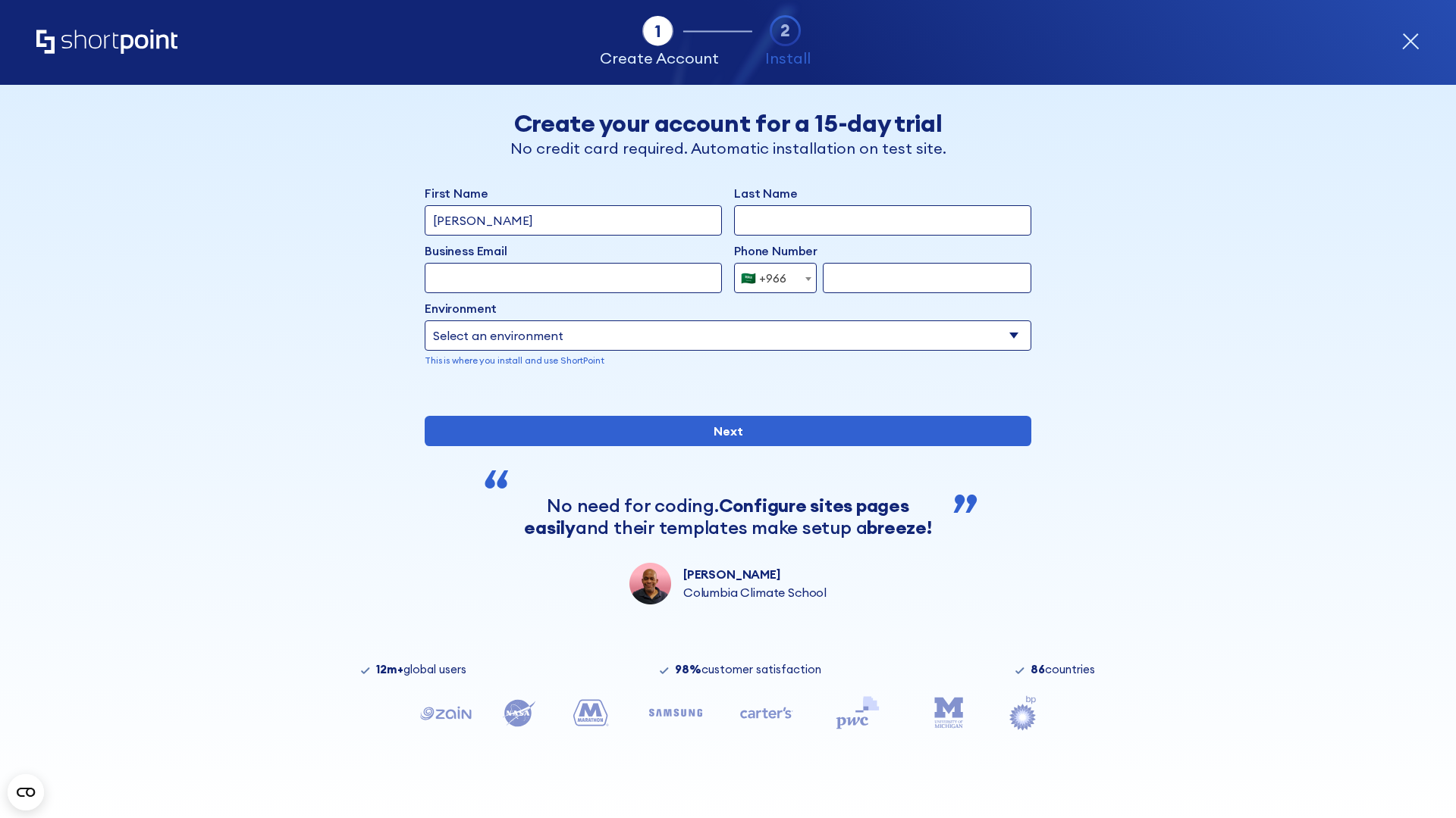
type input "D'Souza"
type input "Berkuskv"
type input "hr@mybusiness.org"
click at [770, 275] on div "🇸🇦 +966" at bounding box center [763, 277] width 46 height 30
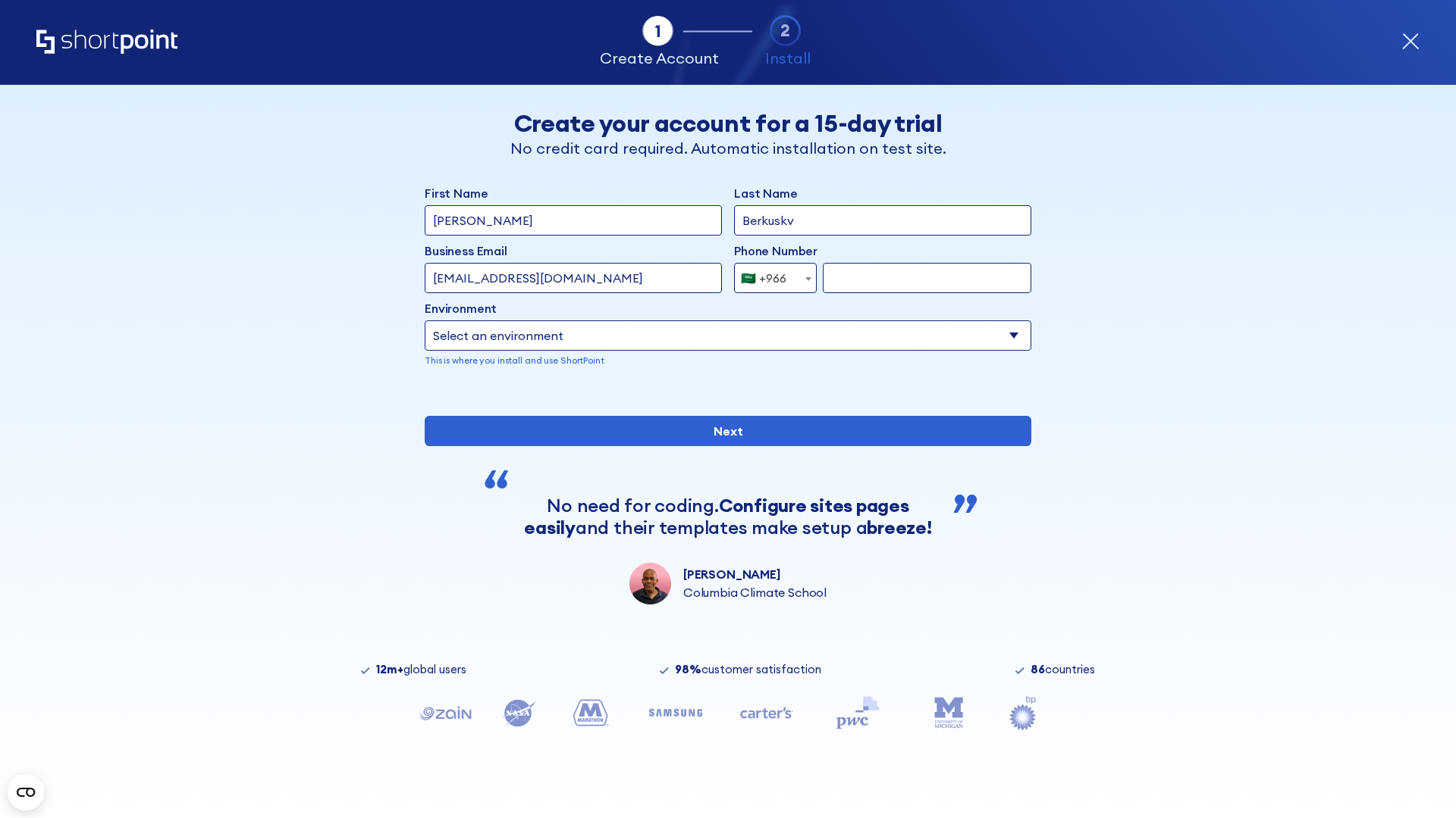
select select "+971"
type input "501234567"
select select "Microsoft 365"
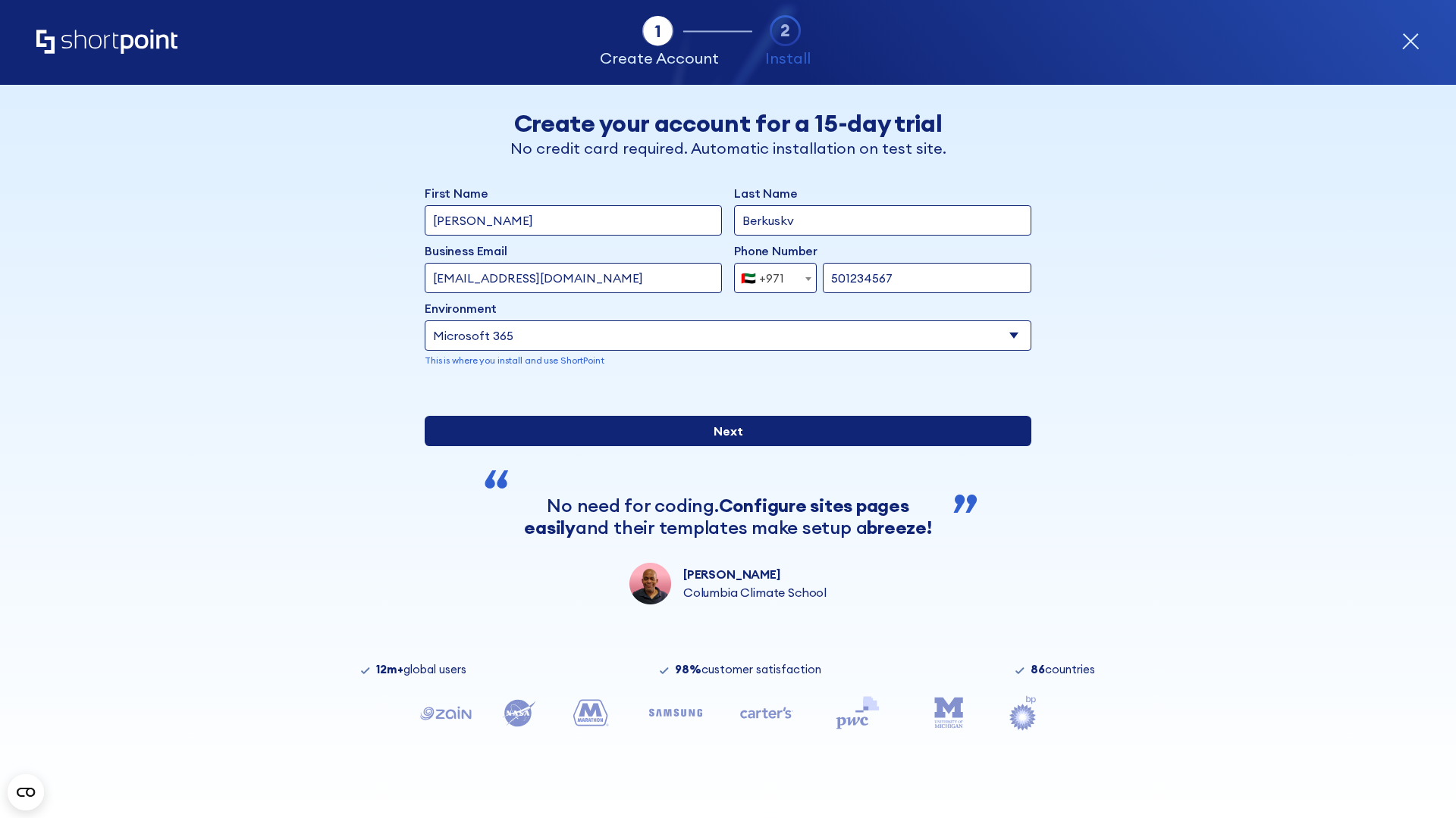
type input "501234567"
click at [722, 446] on input "Next" at bounding box center [728, 431] width 606 height 30
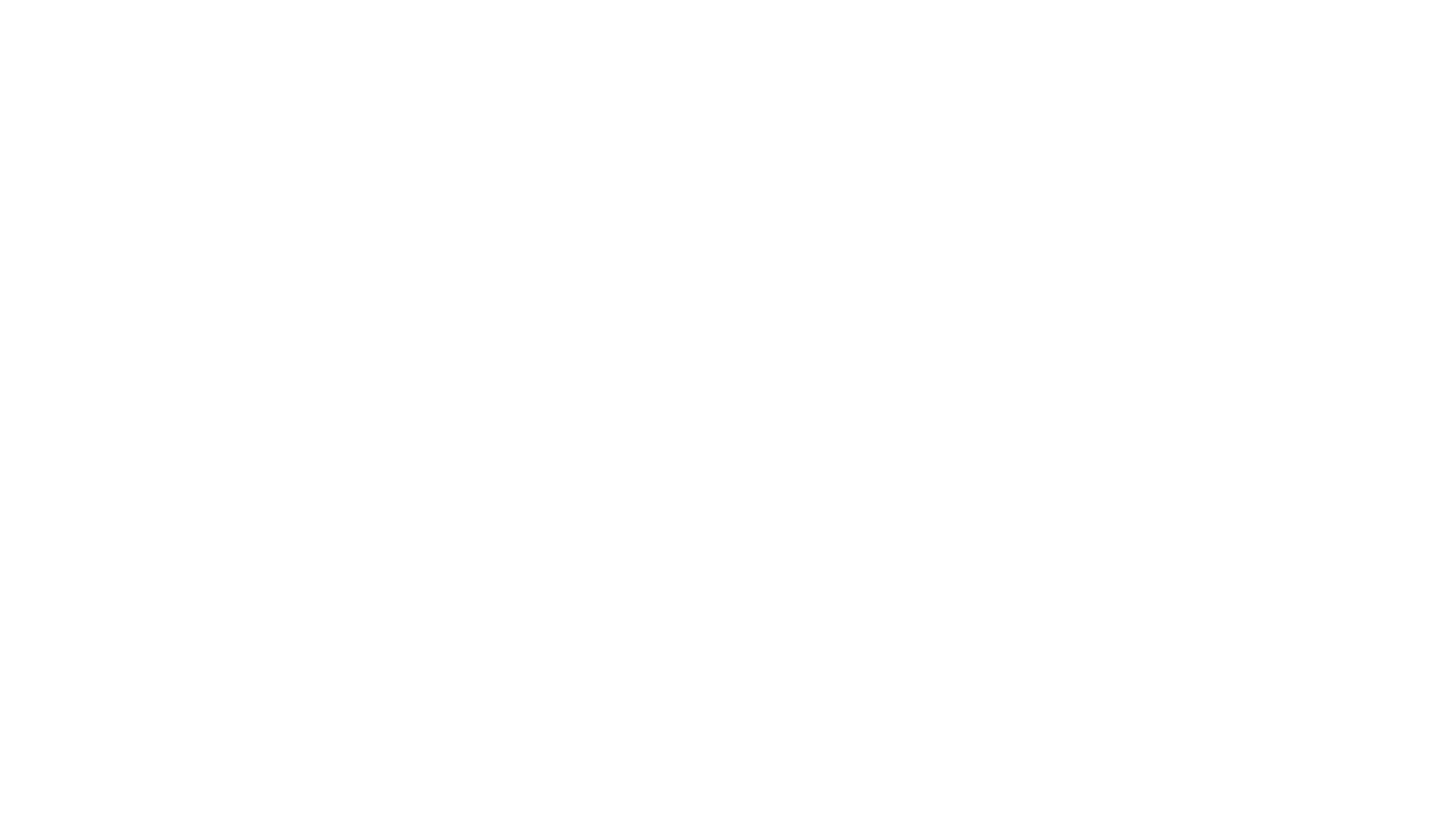
select select "+971"
type input "[PERSON_NAME]"
type input "Berkuskv"
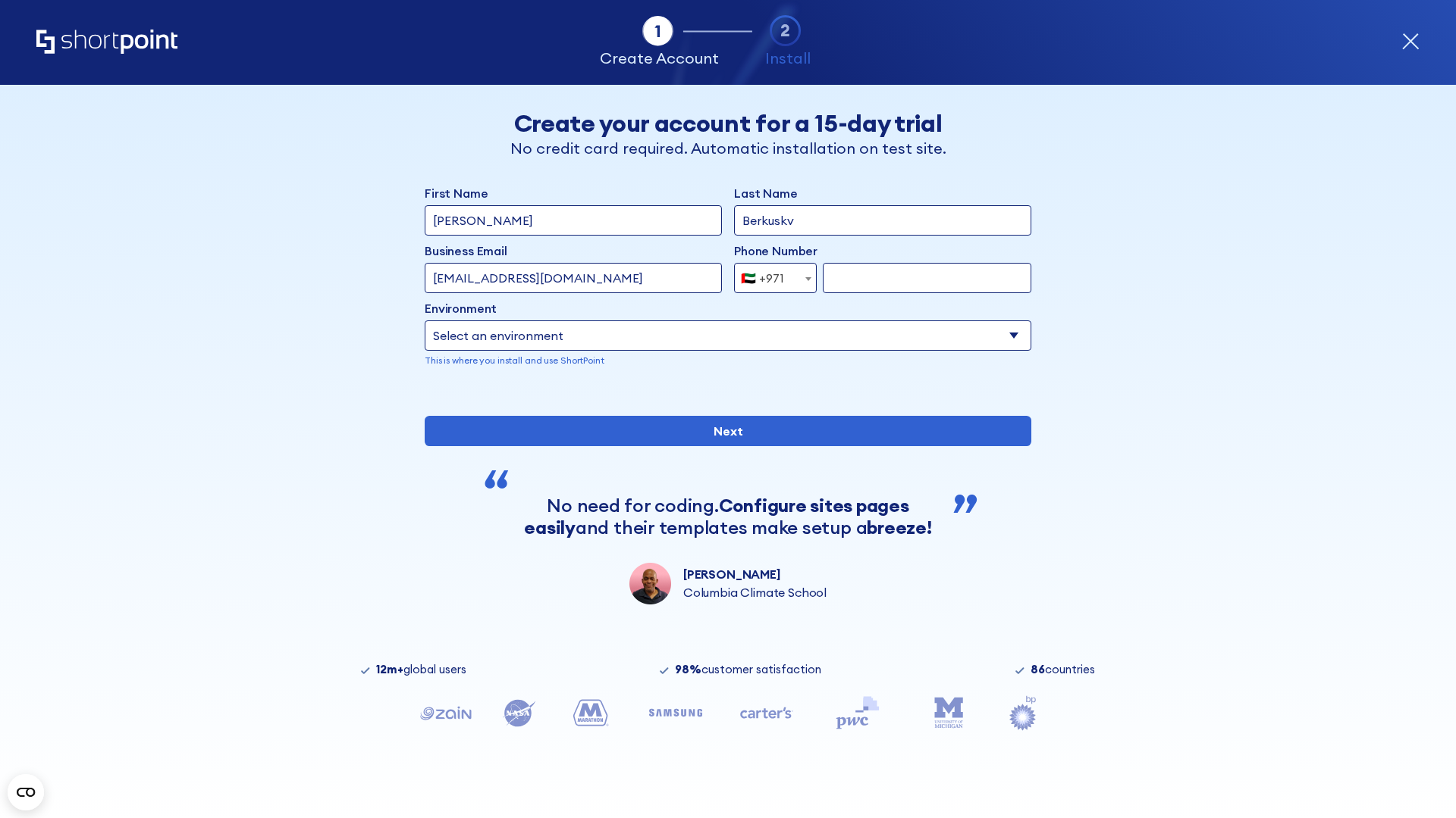
type input "support@university.edu"
click at [770, 275] on div "🇦🇪 +971" at bounding box center [762, 277] width 43 height 30
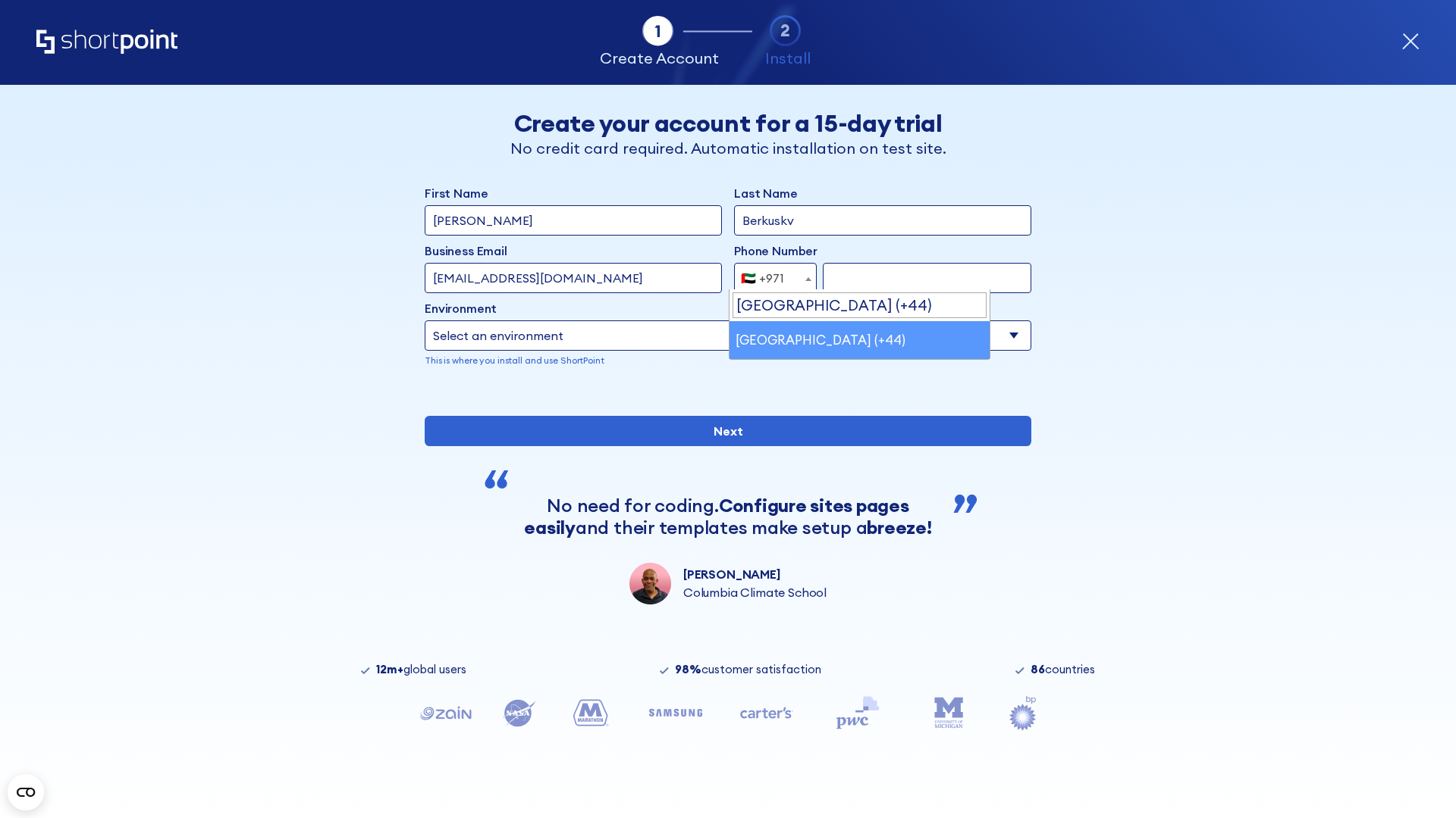
scroll to position [4, 0]
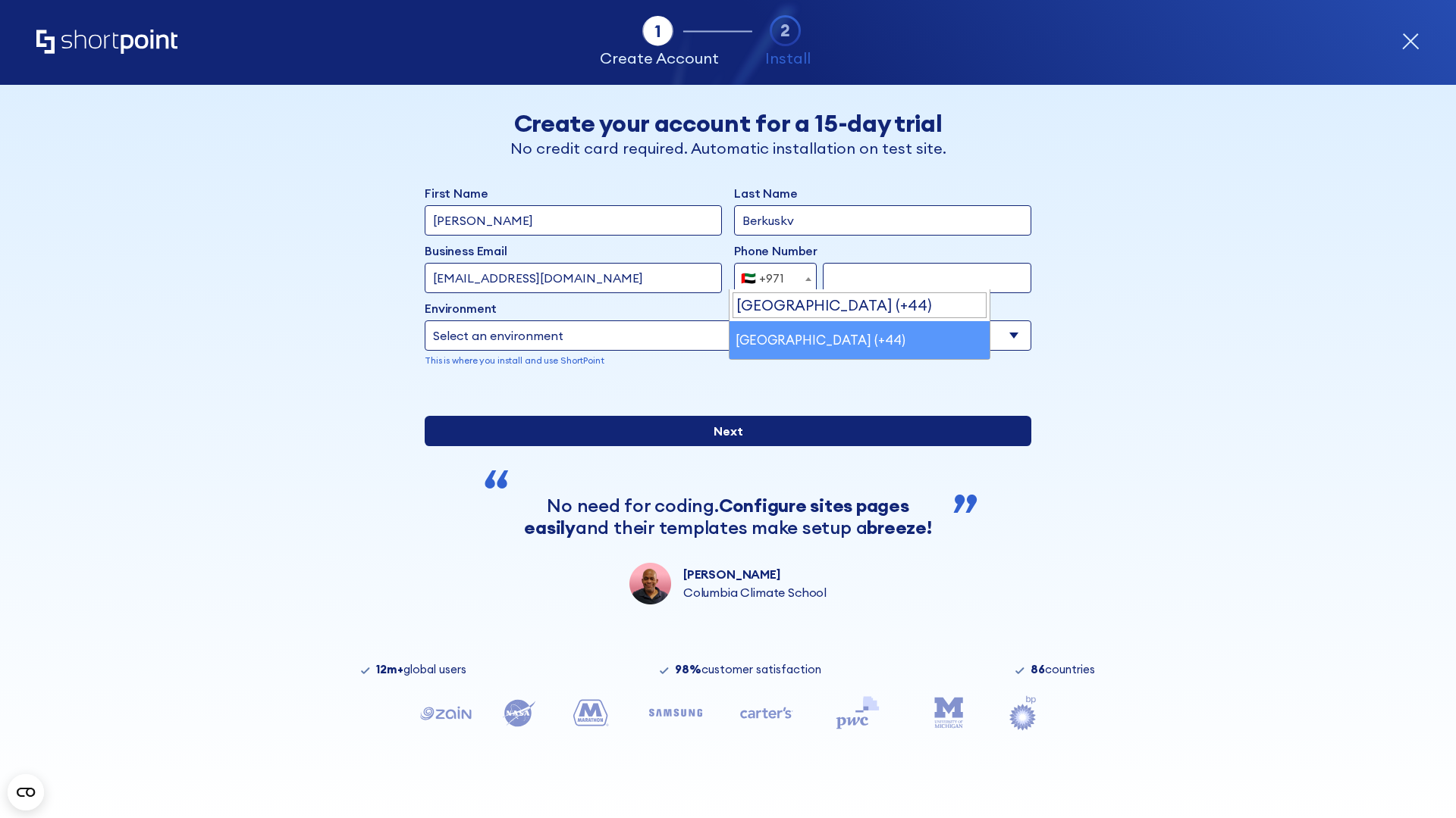
select select "+44"
type input "7912345678"
select select "Microsoft 365"
type input "7912345678"
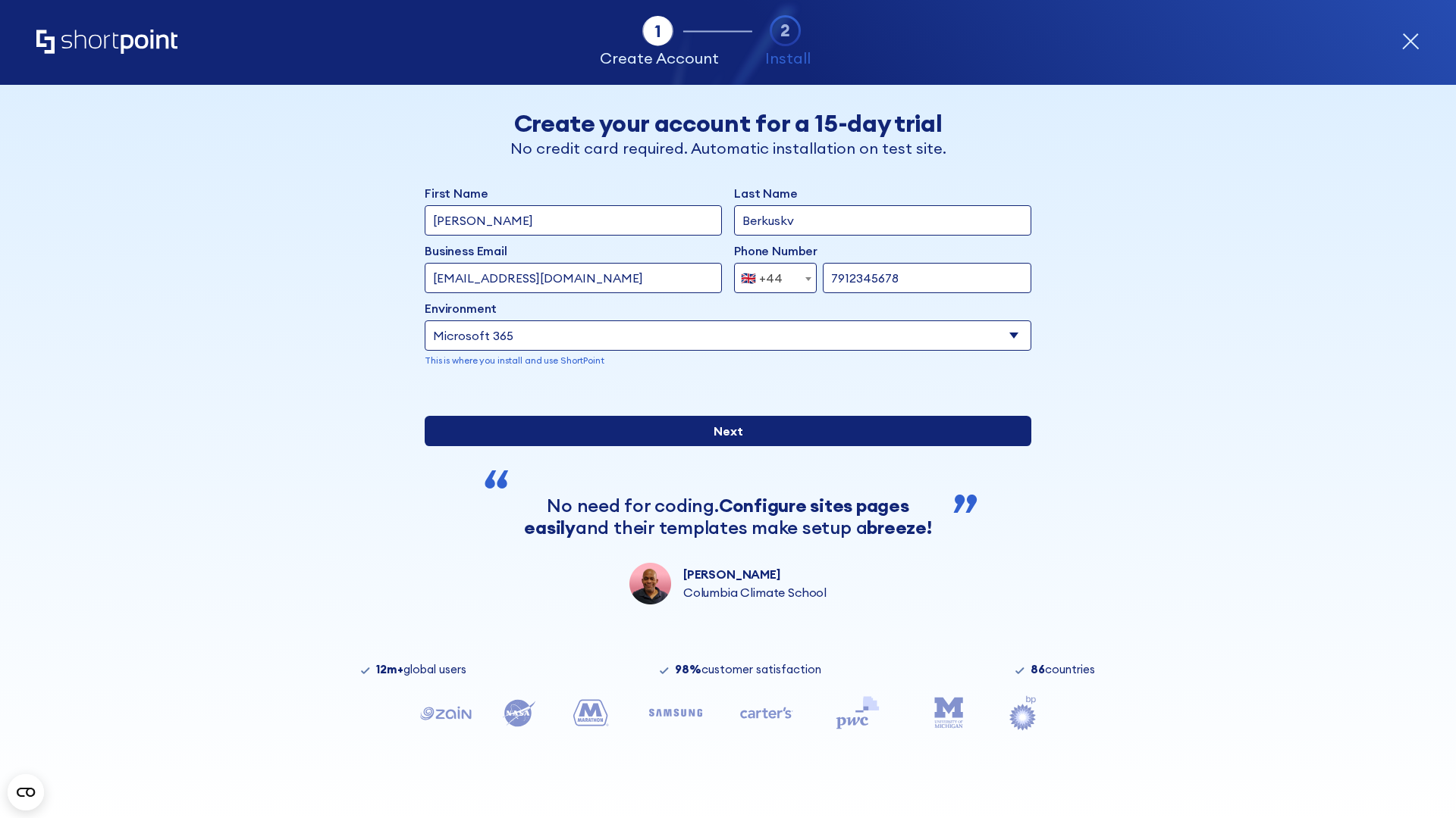
click at [722, 446] on input "Next" at bounding box center [728, 431] width 606 height 30
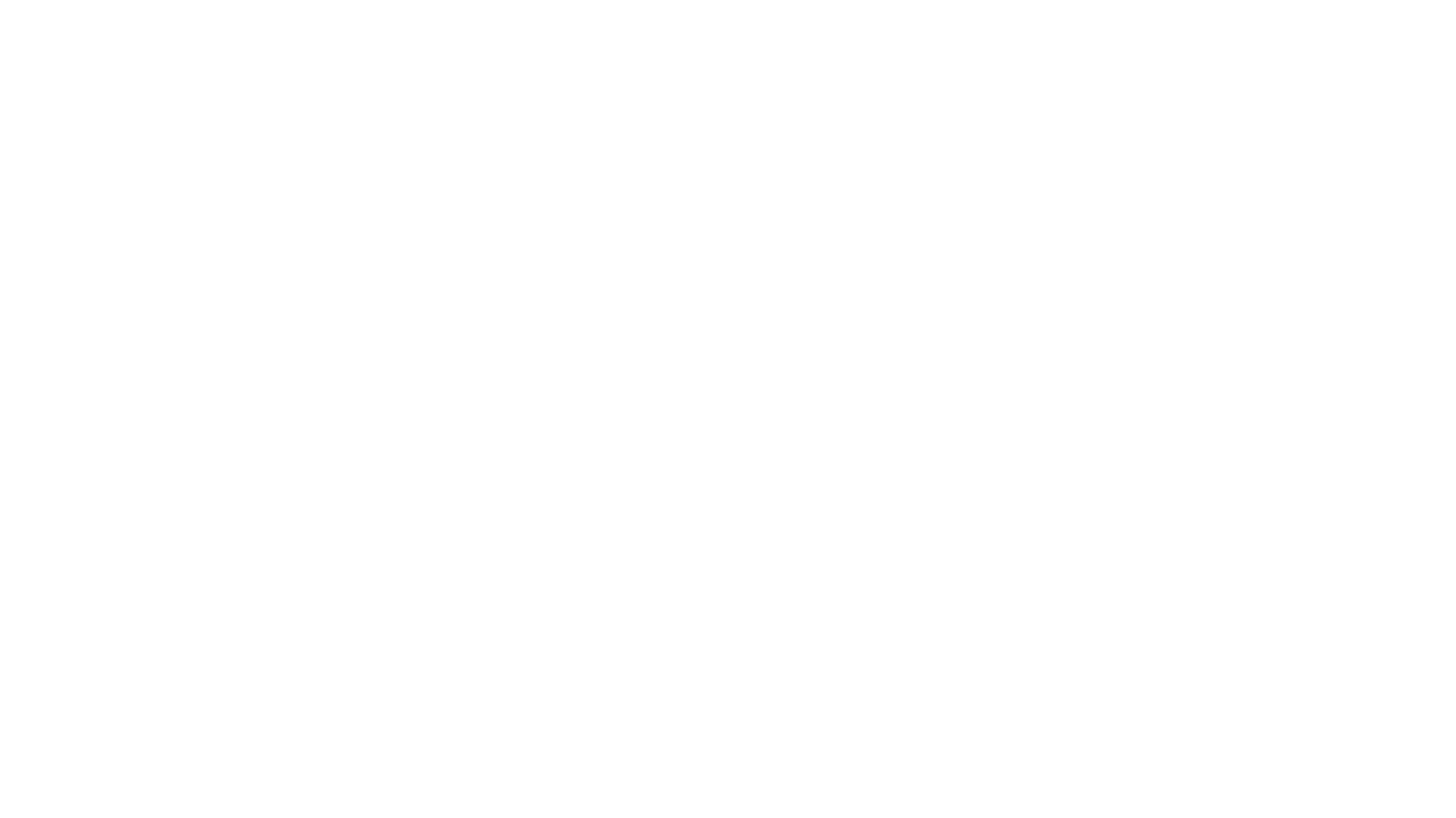
select select "+44"
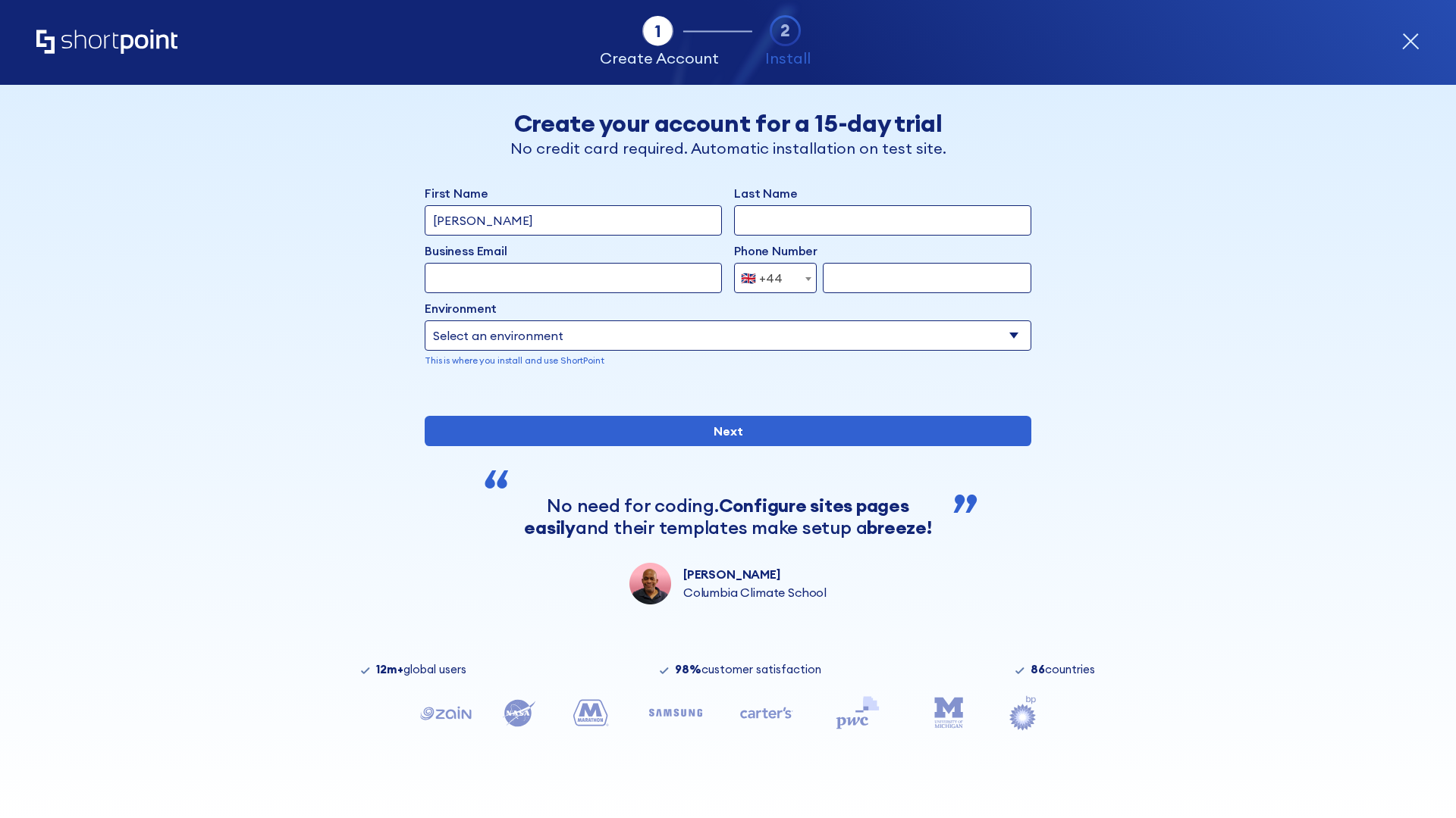
type input "[PERSON_NAME]"
type input "Berkuskv"
type input "[EMAIL_ADDRESS][DOMAIN_NAME]"
click at [770, 278] on div "🇬🇧 +44" at bounding box center [761, 277] width 41 height 30
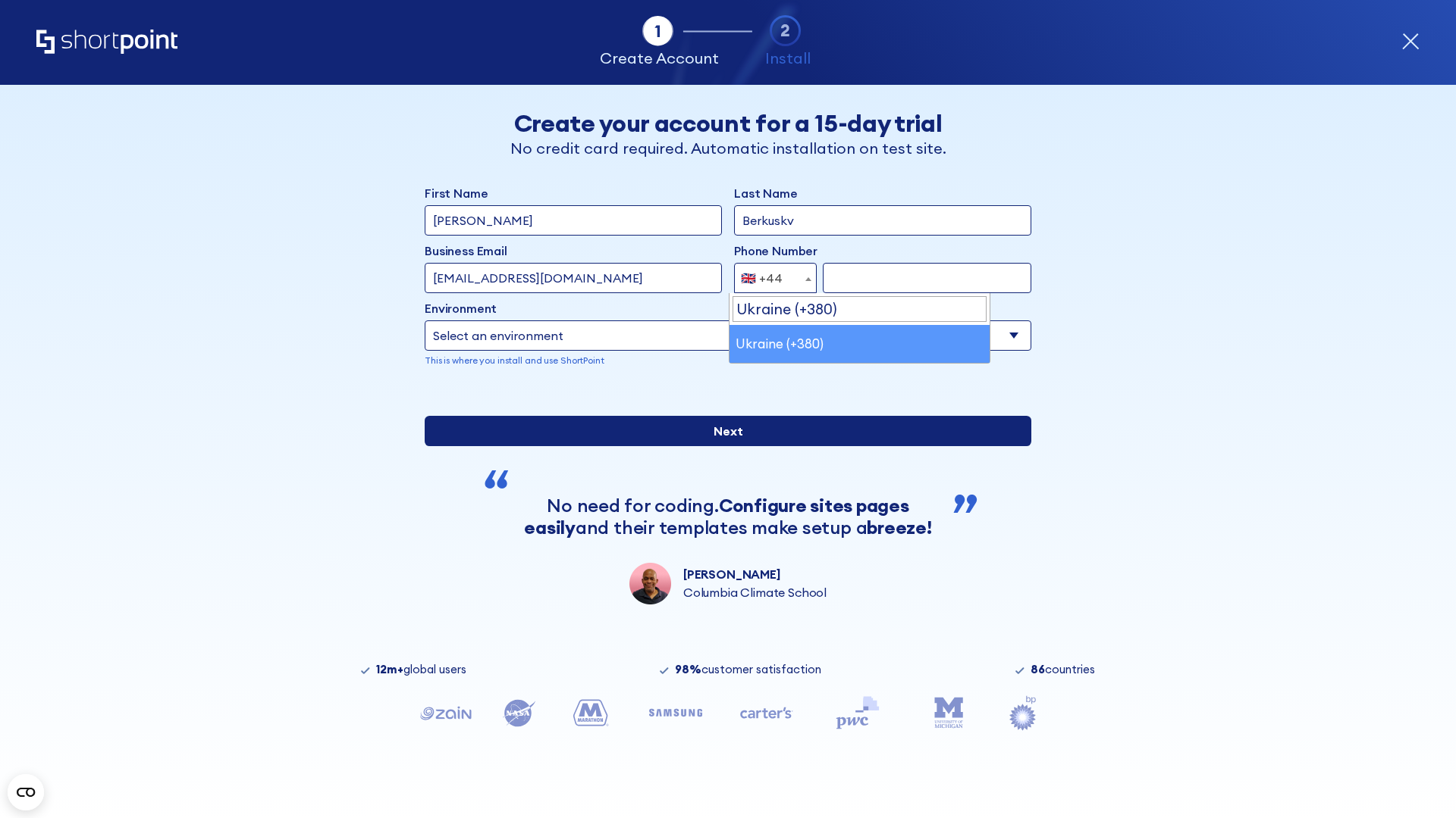
select select "+380"
type input "663451789"
select select "Microsoft 365"
type input "663451789"
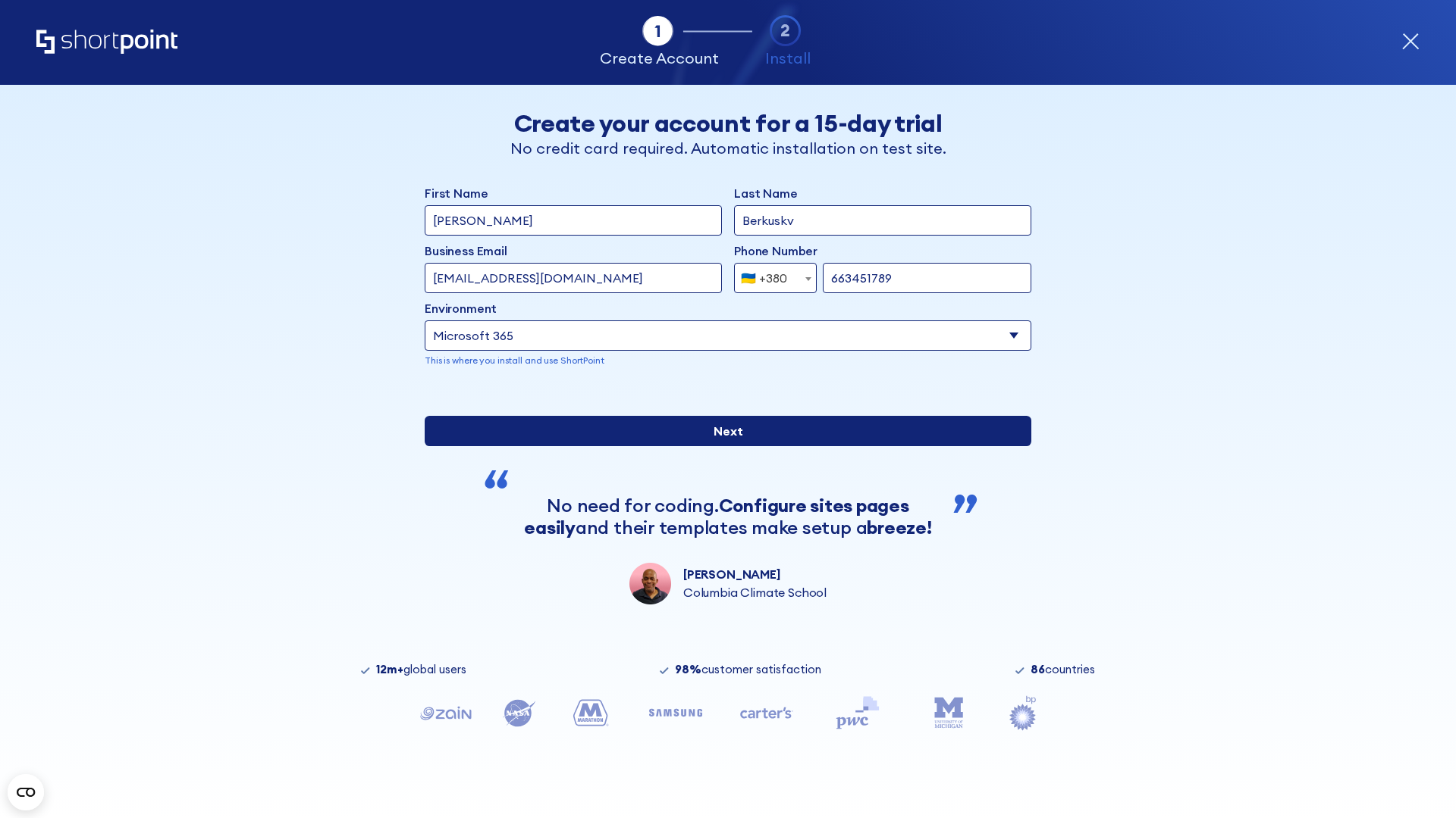
click at [722, 446] on input "Next" at bounding box center [728, 431] width 606 height 30
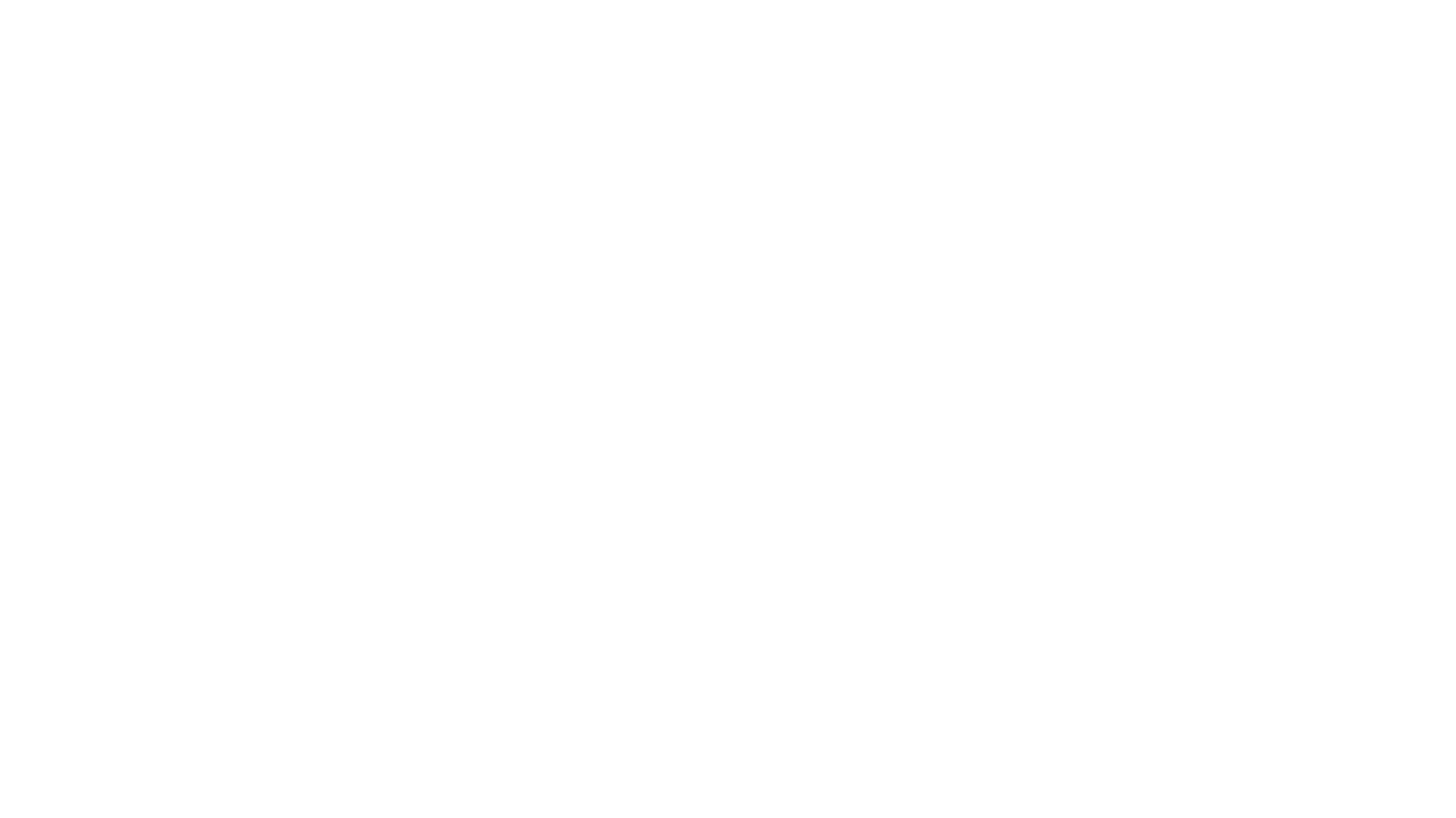
select select "+380"
type input "Élodie L'Haÿ"
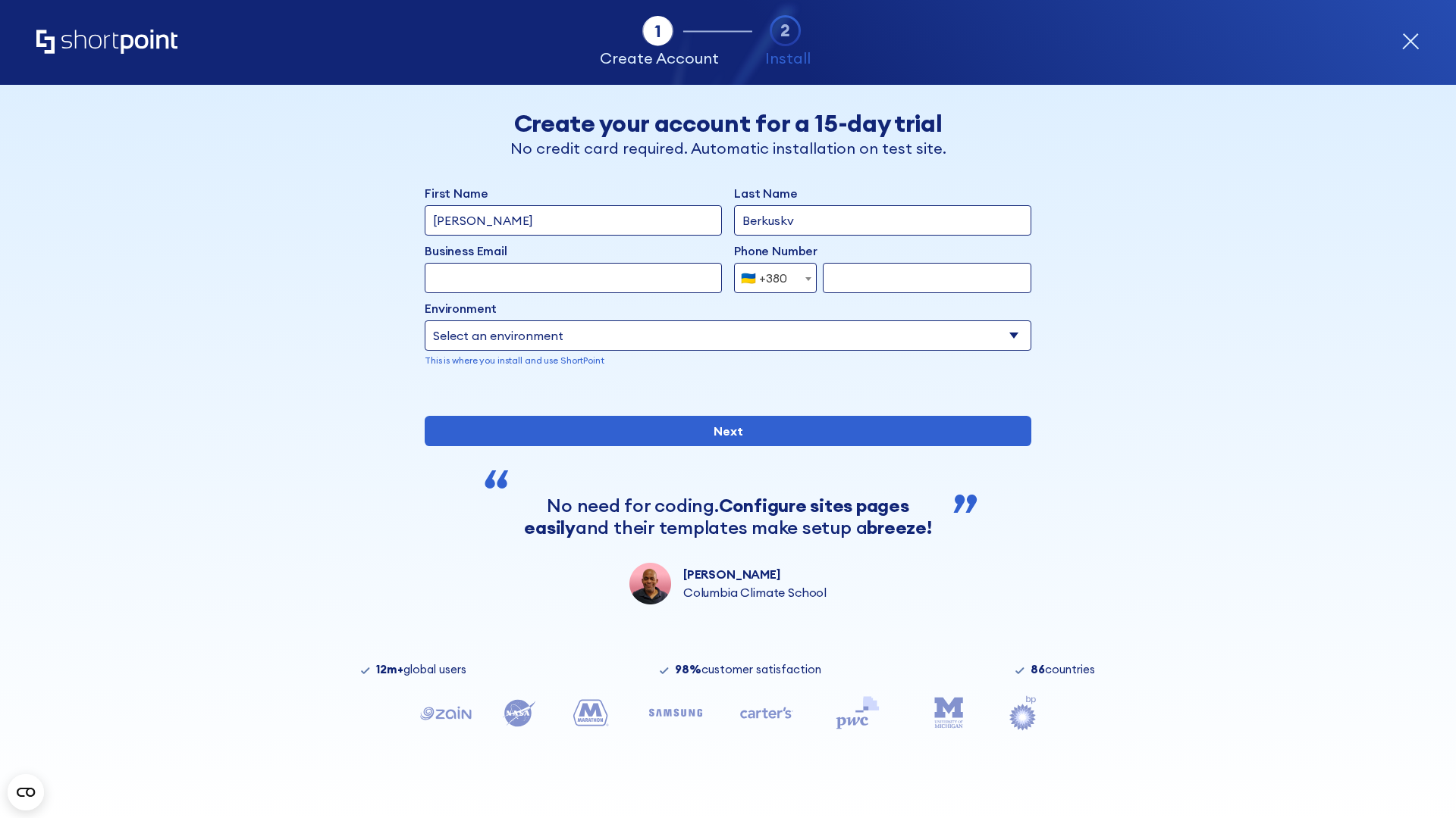
type input "Berkuskv"
type input "team@hospital-uae.health"
click at [770, 275] on div "🇺🇦 +380" at bounding box center [763, 277] width 46 height 30
select select "+1"
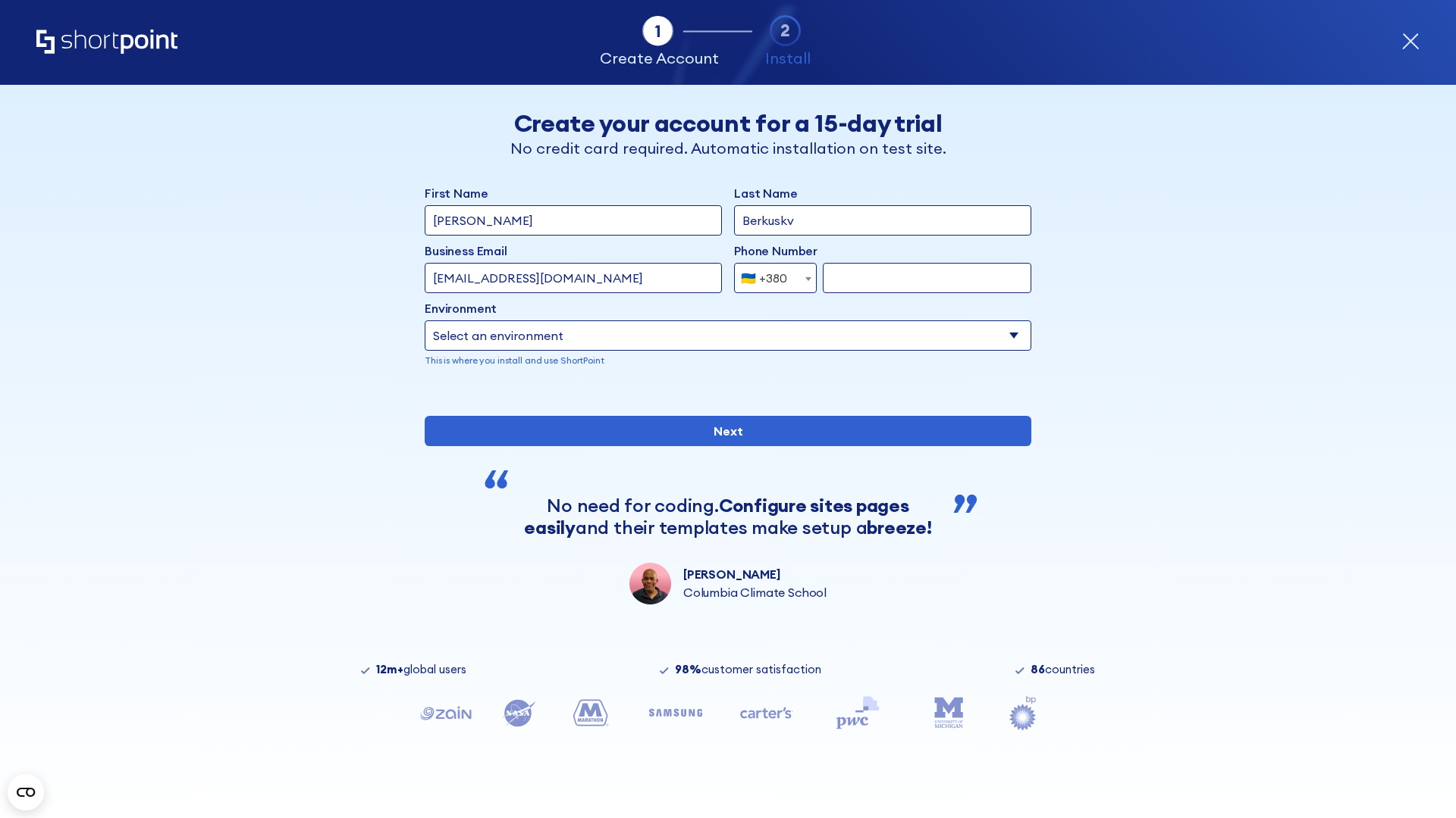
type input "2025550123"
select select "Microsoft 365"
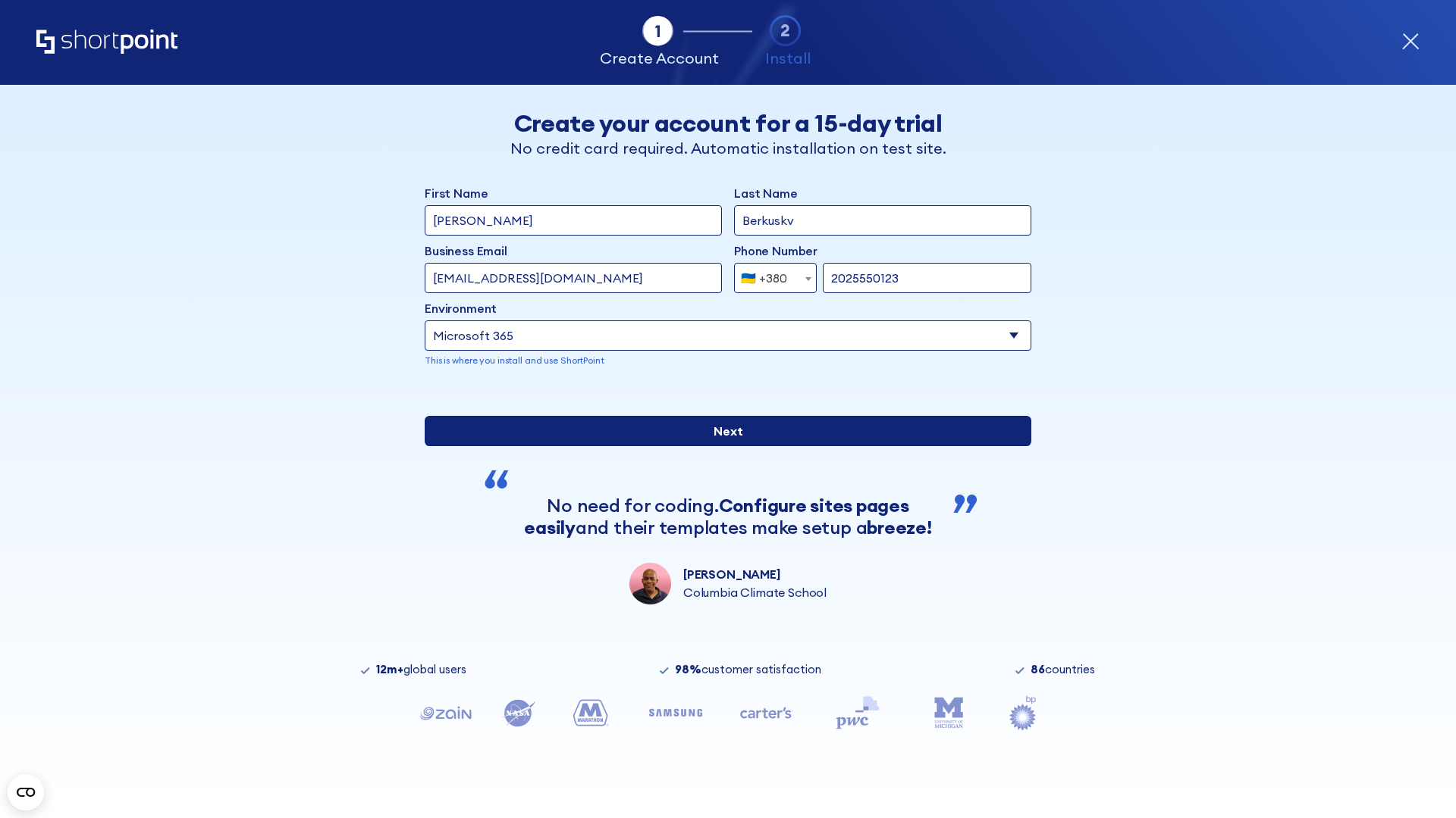
type input "2025550123"
click at [722, 446] on input "Next" at bounding box center [728, 431] width 606 height 30
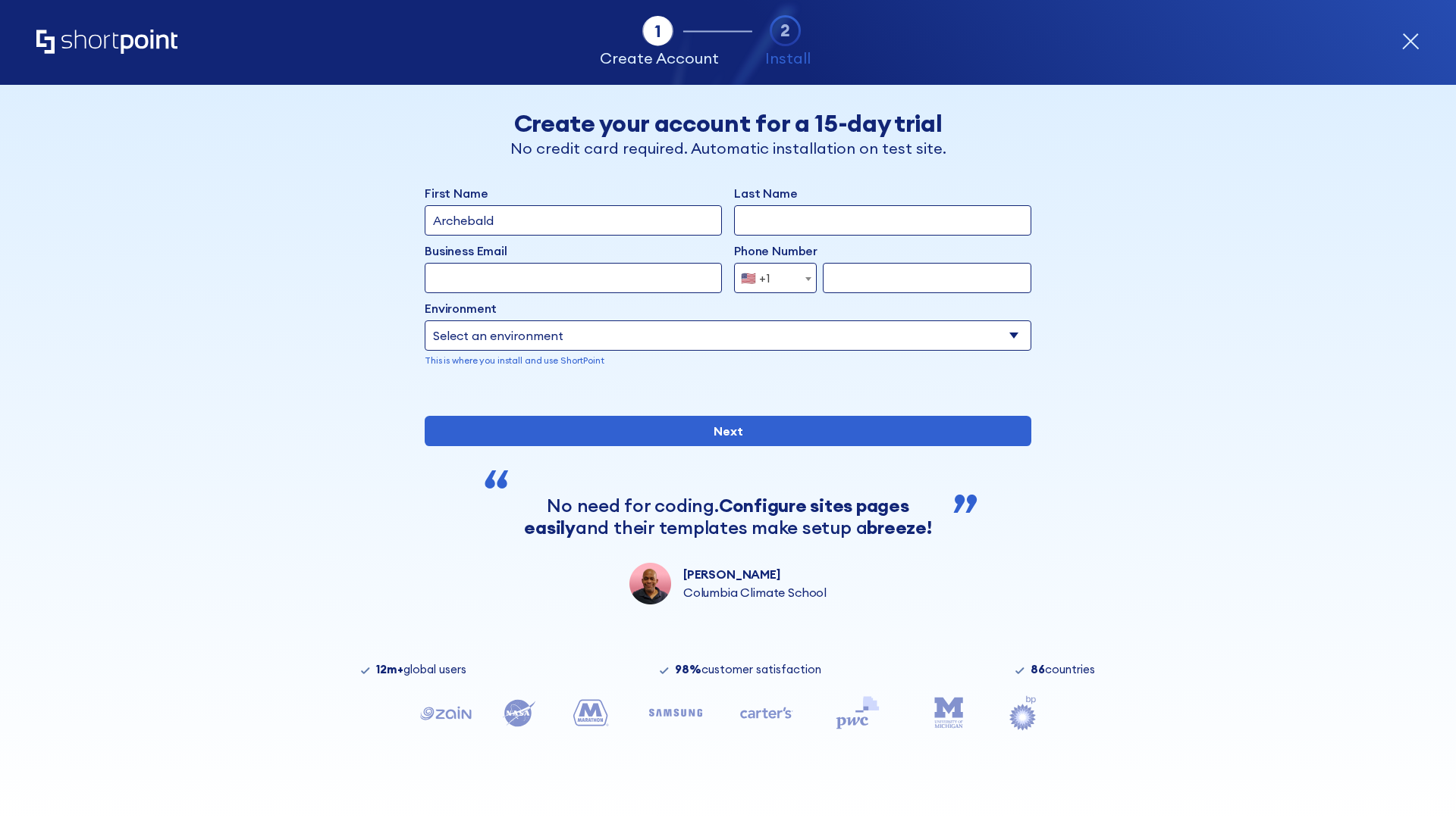
type input "Archebald"
type input "Berkuskv"
type input "[EMAIL_ADDRESS][DOMAIN_NAME]"
type input "2125556789"
select select "SharePoint 2019 (On-Premise)"
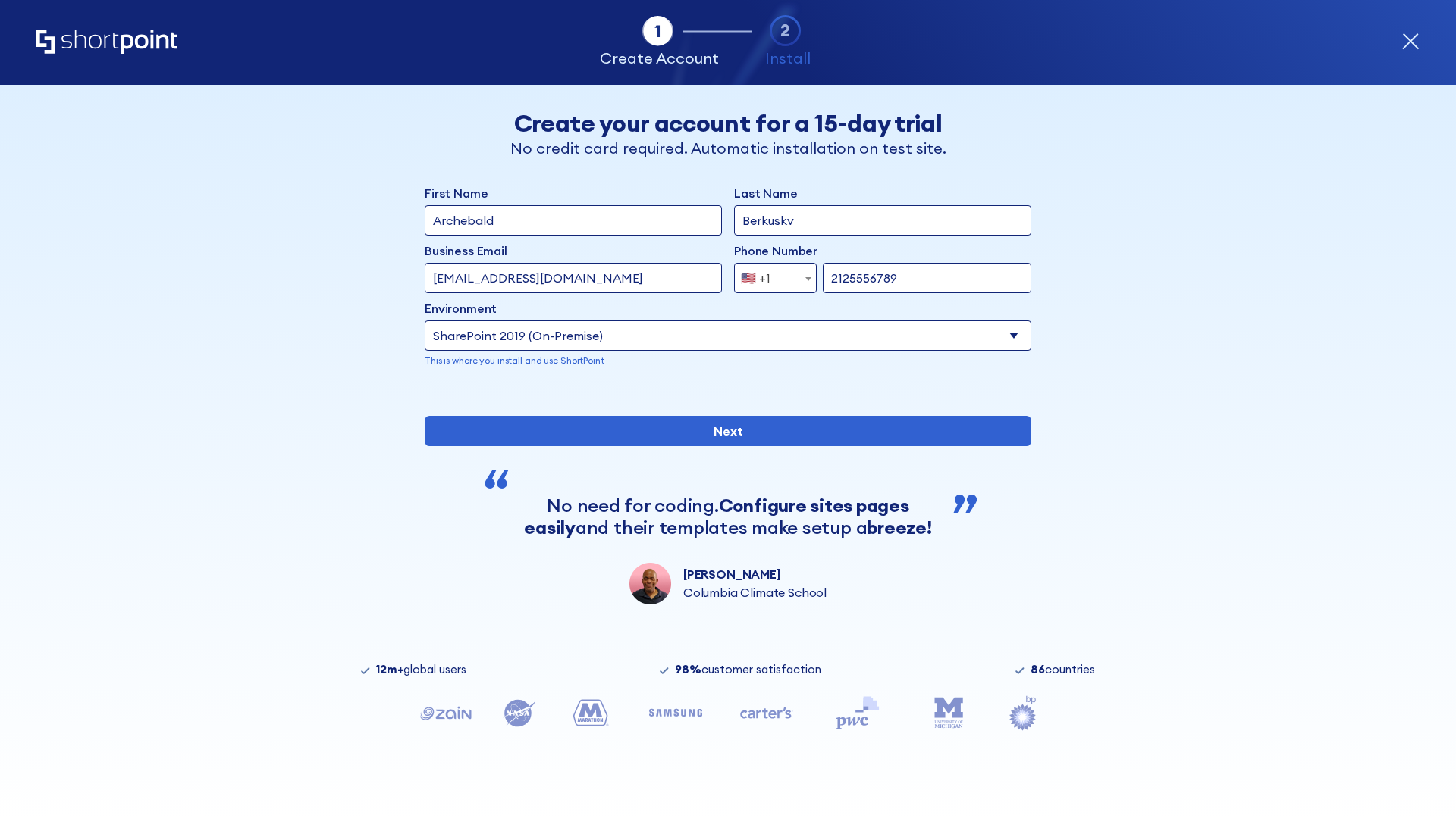
type input "2125556789"
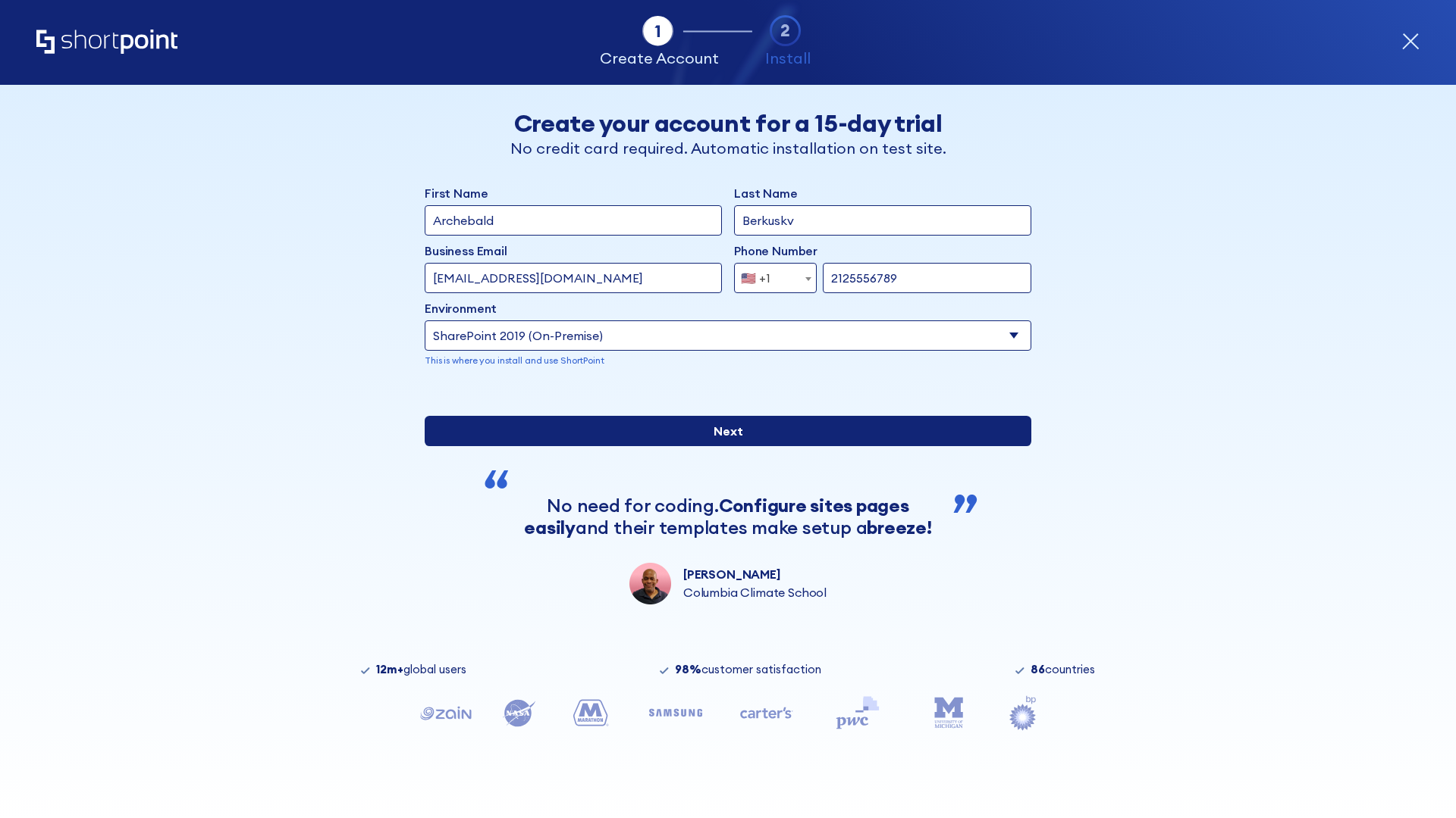
type input "[URL][DOMAIN_NAME]"
click at [722, 509] on div "First Name Archebald Last Name Berkuskv Business Email Invalid Email Address [E…" at bounding box center [728, 395] width 606 height 420
click at [722, 446] on input "Next" at bounding box center [728, 431] width 606 height 30
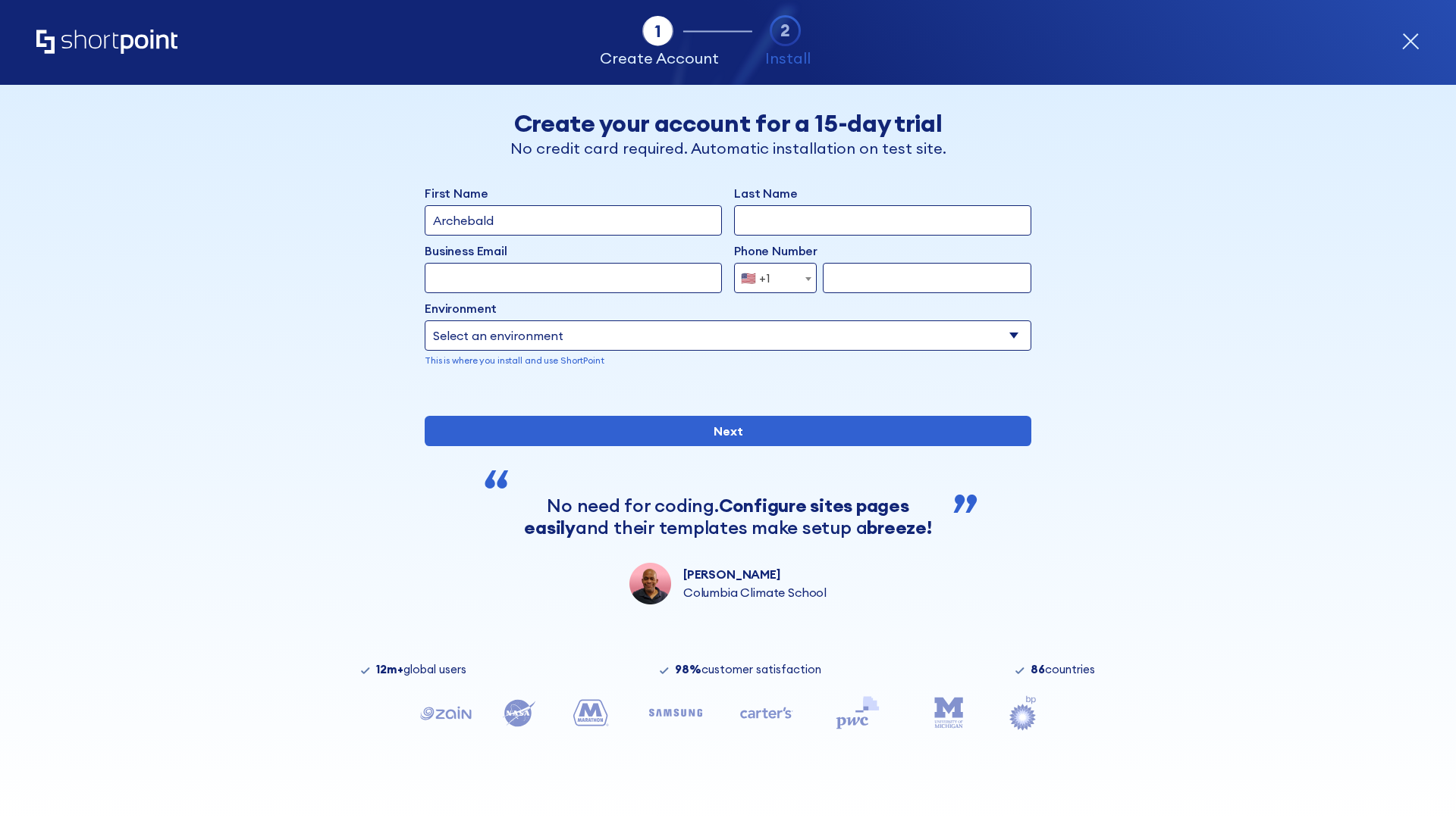
type input "Archebald"
type input "Berkuskv"
type input "[EMAIL_ADDRESS][DOMAIN_NAME]"
type input "2125556789"
select select "SharePoint 2019 (On-Premise)"
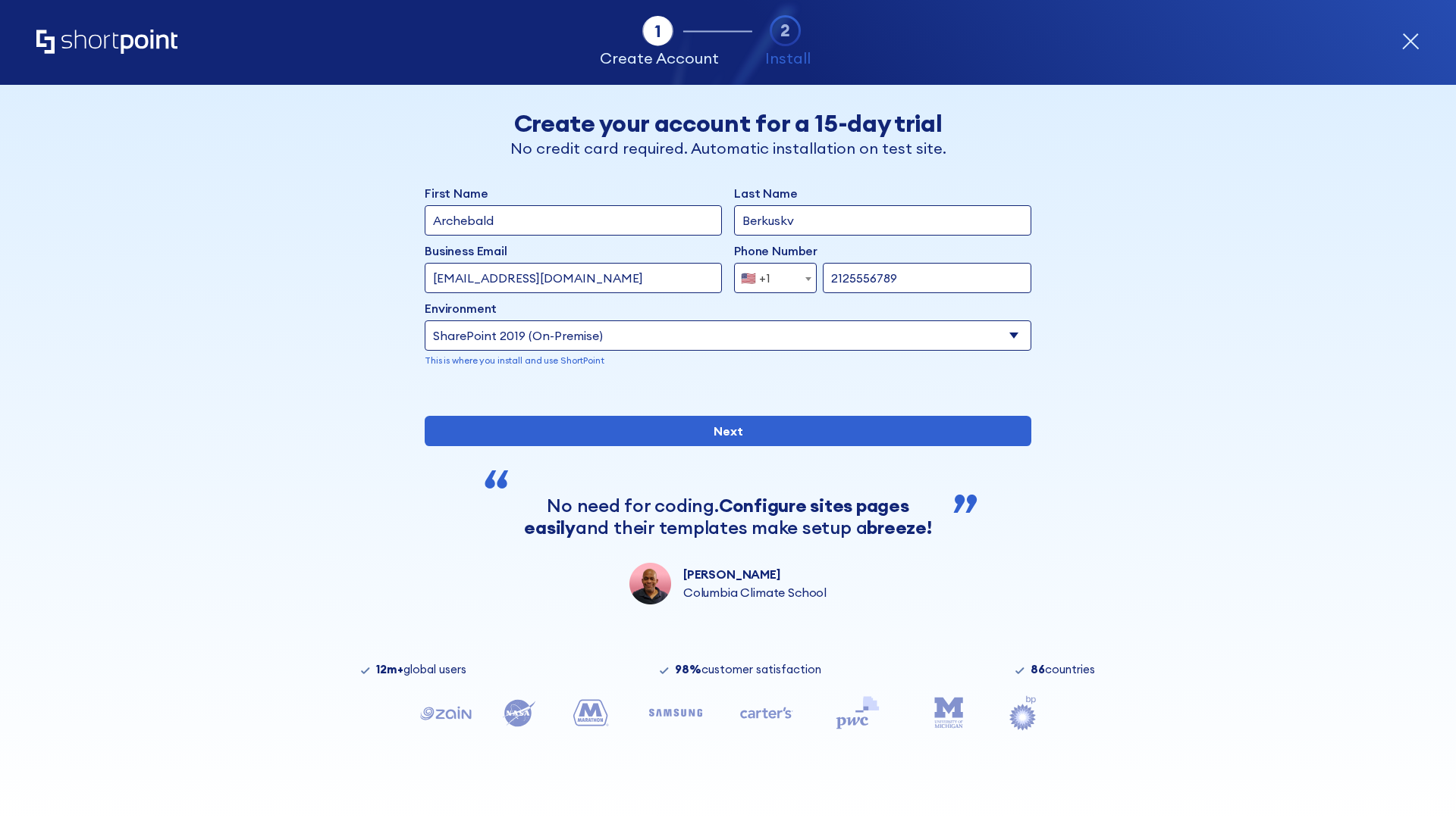
type input "2125556789"
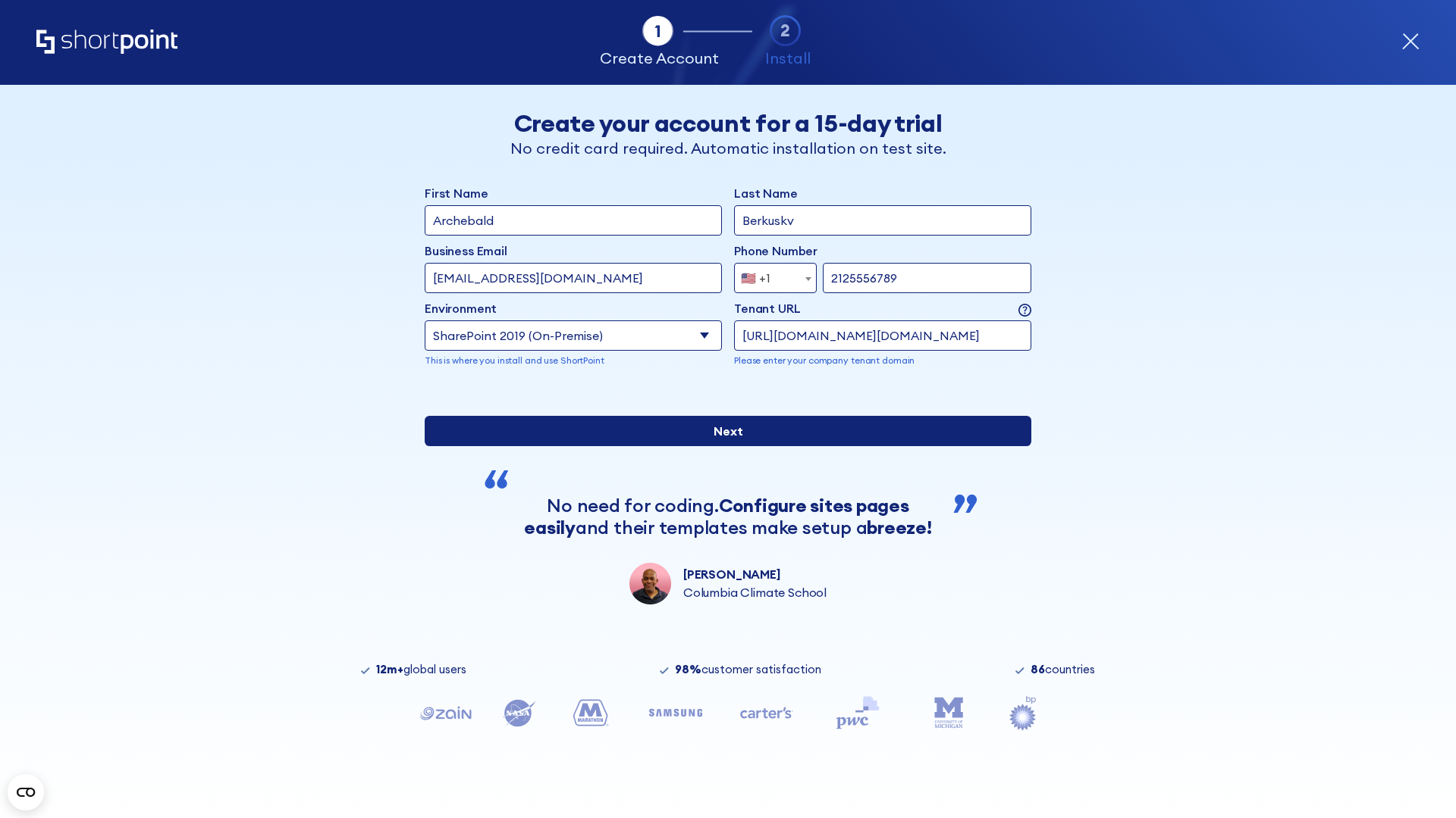
type input "http://malicious.com/sharepoint.com"
click at [722, 534] on div "First Name Archebald Last Name Berkuskv Business Email Invalid Email Address te…" at bounding box center [728, 395] width 606 height 420
click at [722, 446] on input "Next" at bounding box center [728, 431] width 606 height 30
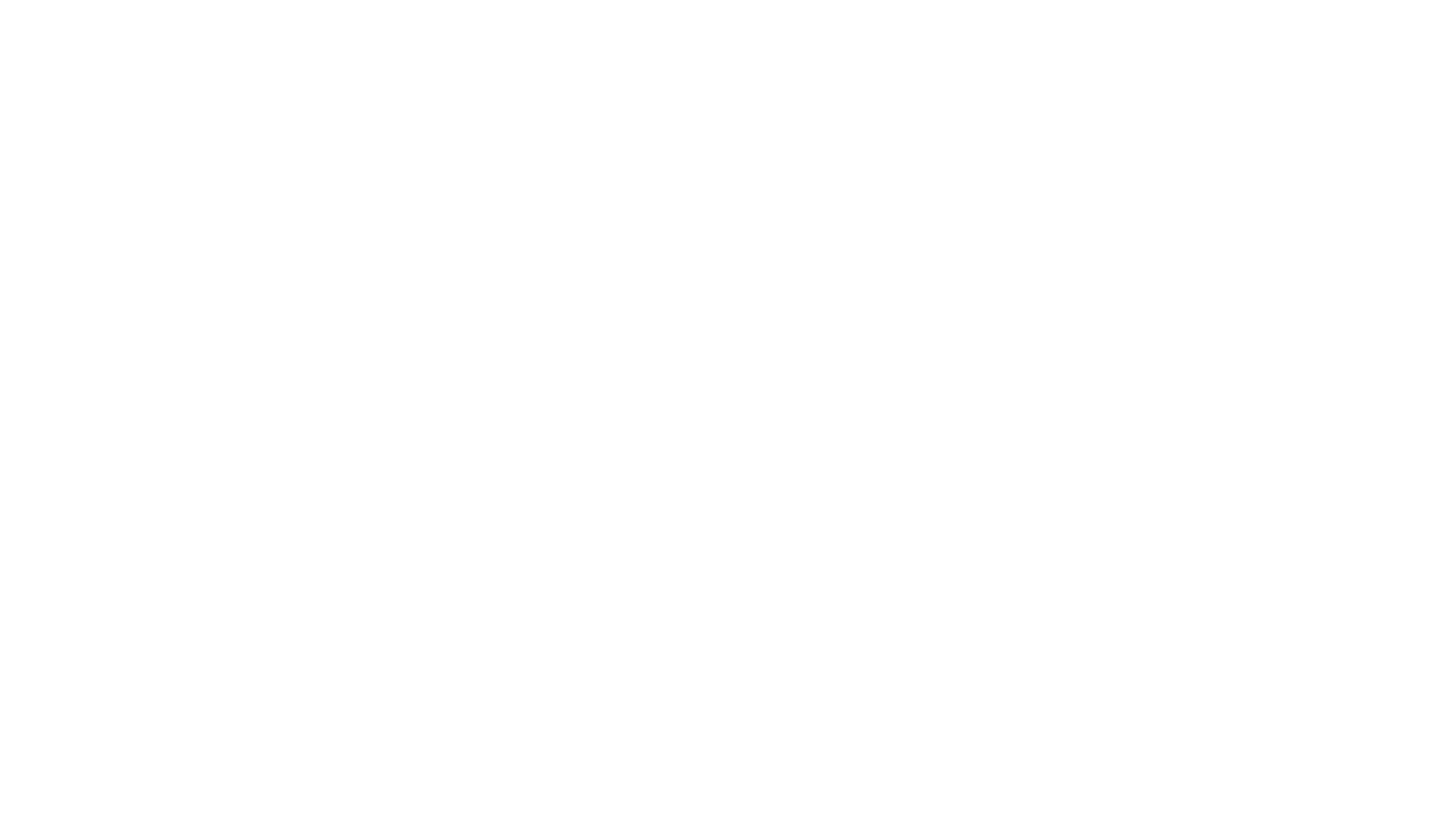
type input "Archebald"
type input "Berkuskv"
type input "[EMAIL_ADDRESS][DOMAIN_NAME]"
type input "2125556789"
select select "SharePoint 2019 (On-Premise)"
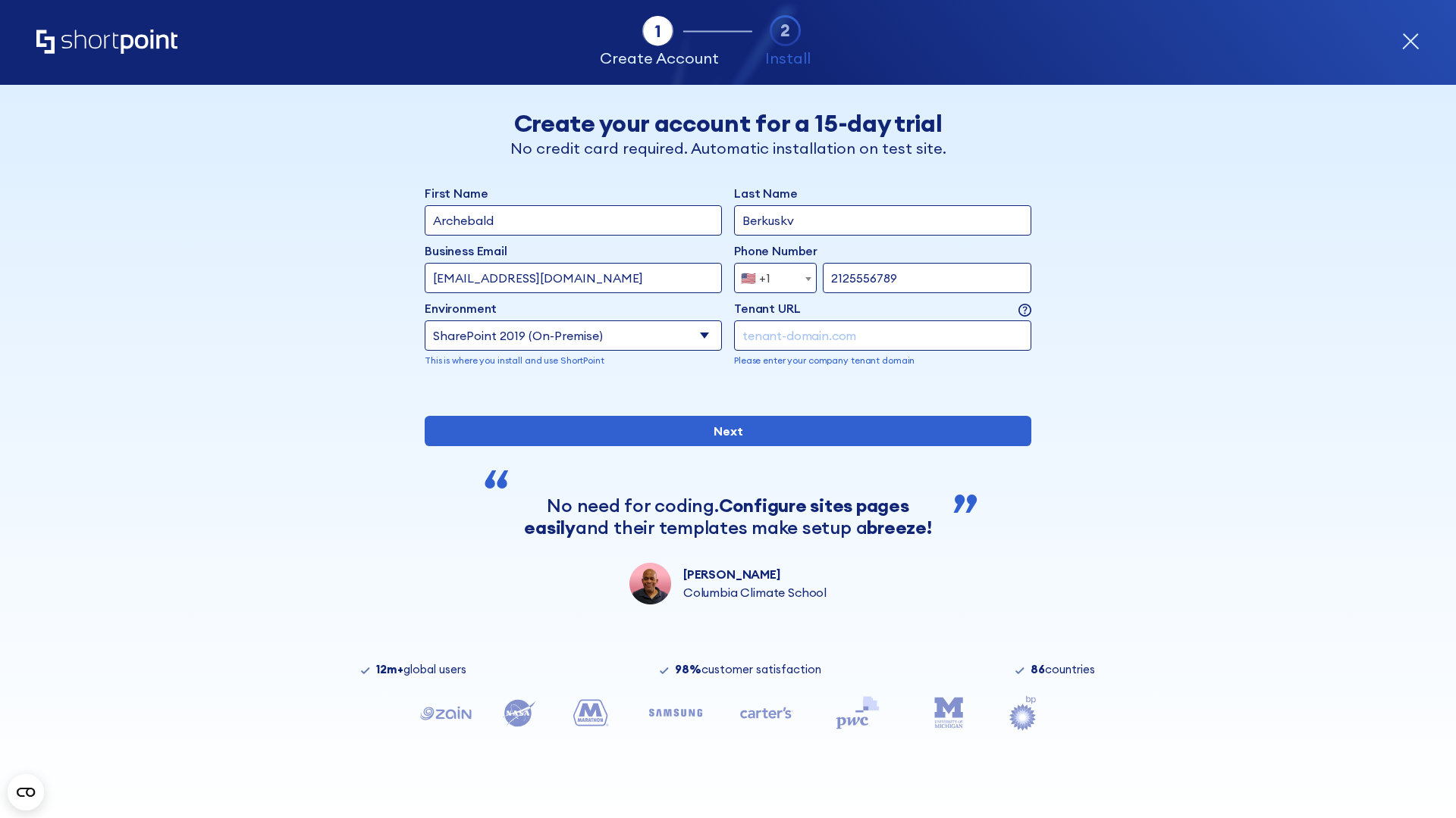
type input "2125556789"
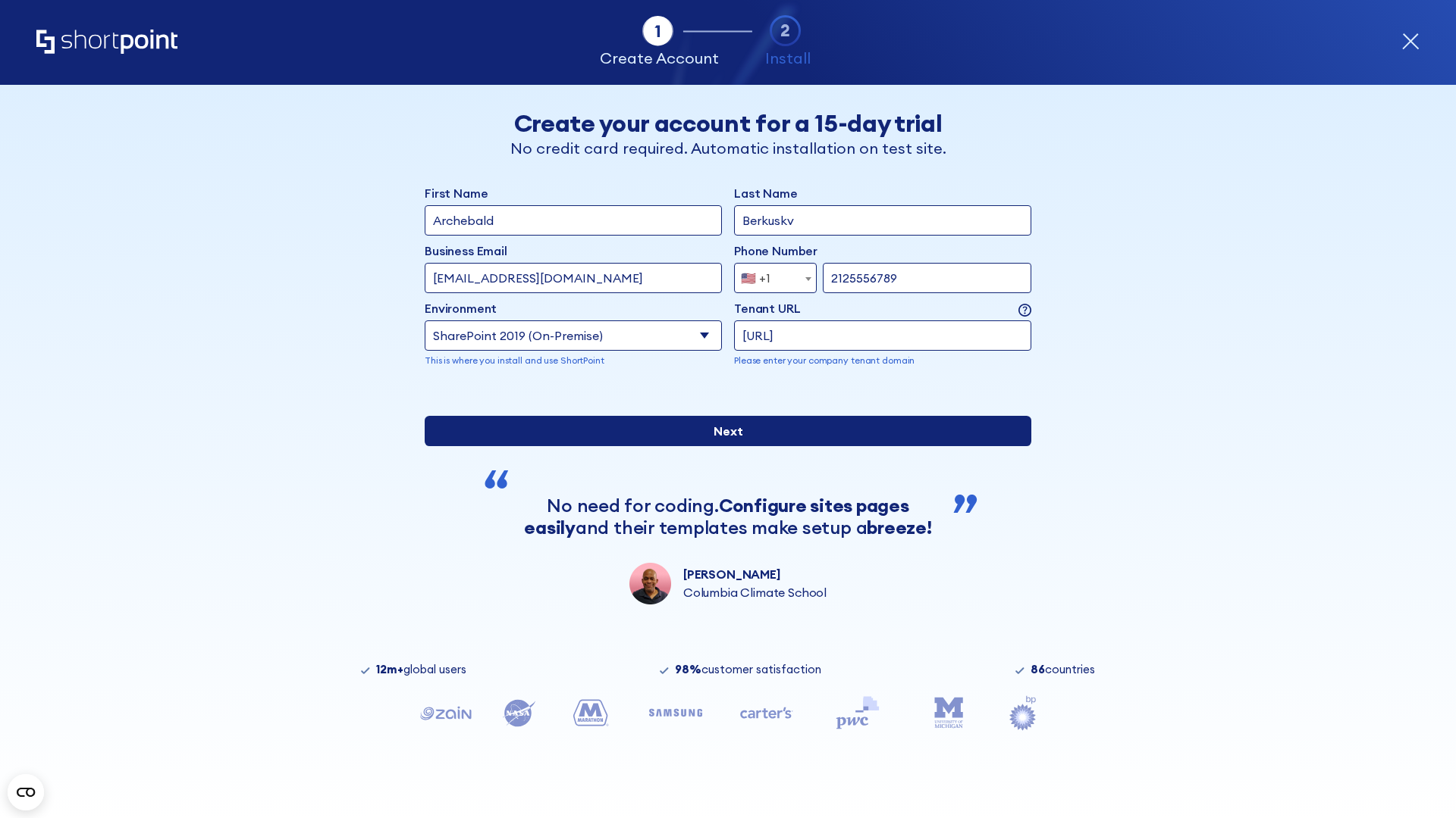
type input "[URL]"
click at [722, 521] on div "First Name Archebald Last Name Berkuskv Business Email Invalid Email Address [E…" at bounding box center [728, 395] width 606 height 420
click at [722, 446] on input "Next" at bounding box center [728, 431] width 606 height 30
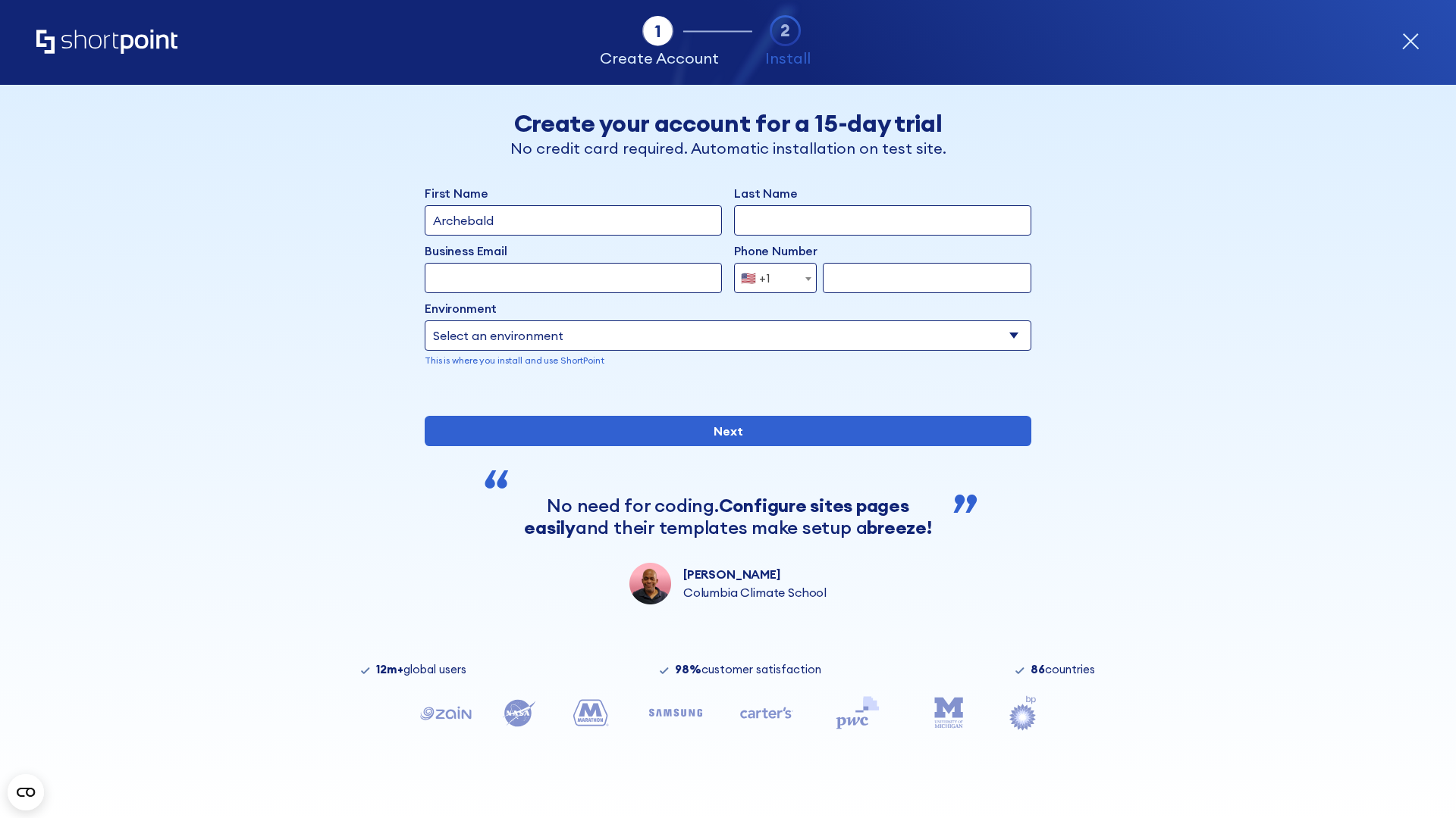
type input "Archebald"
type input "Berkuskv"
type input "[EMAIL_ADDRESS][DOMAIN_NAME]"
type input "2125556789"
select select "SharePoint 2019 (On-Premise)"
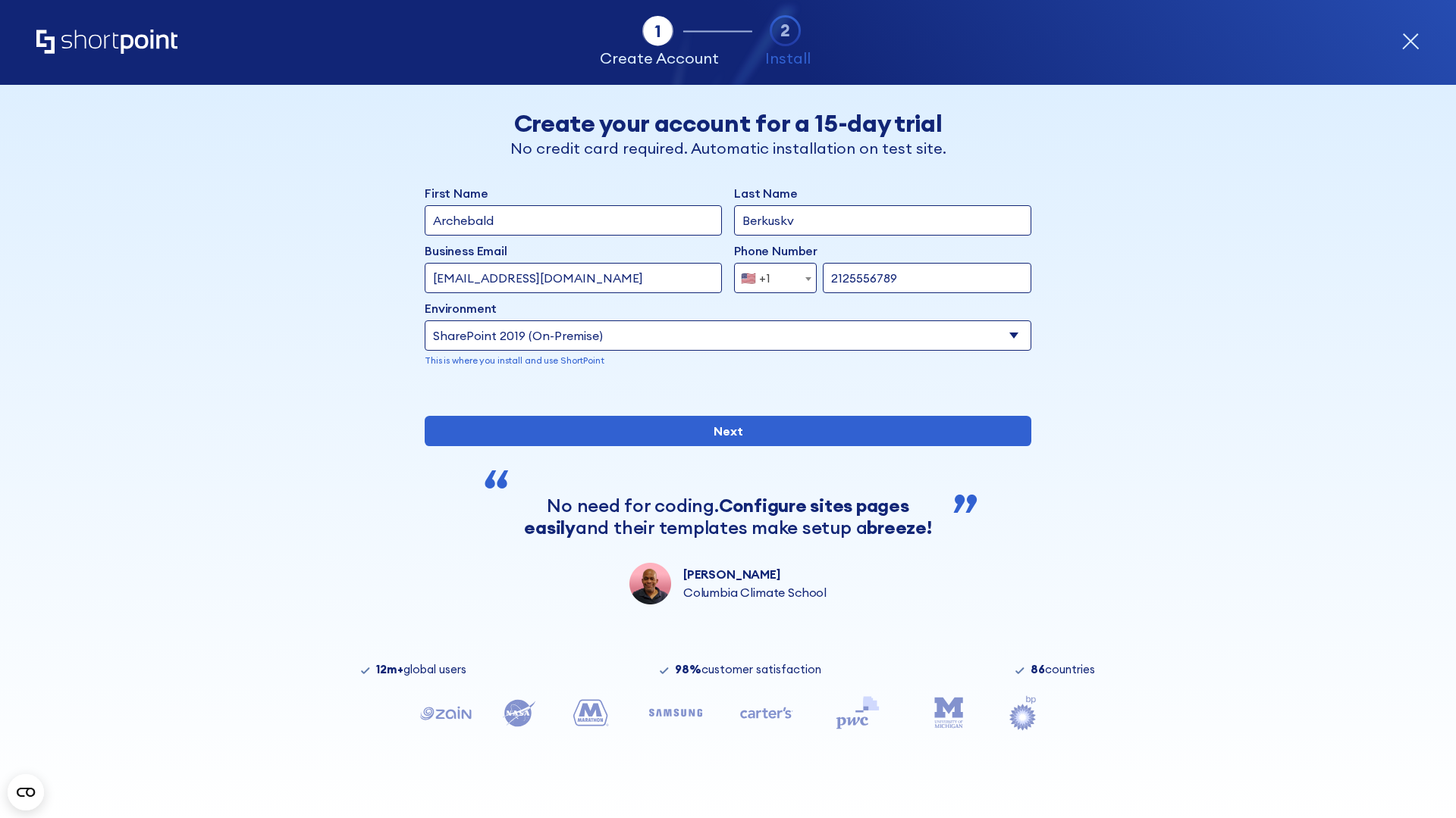
type input "2125556789"
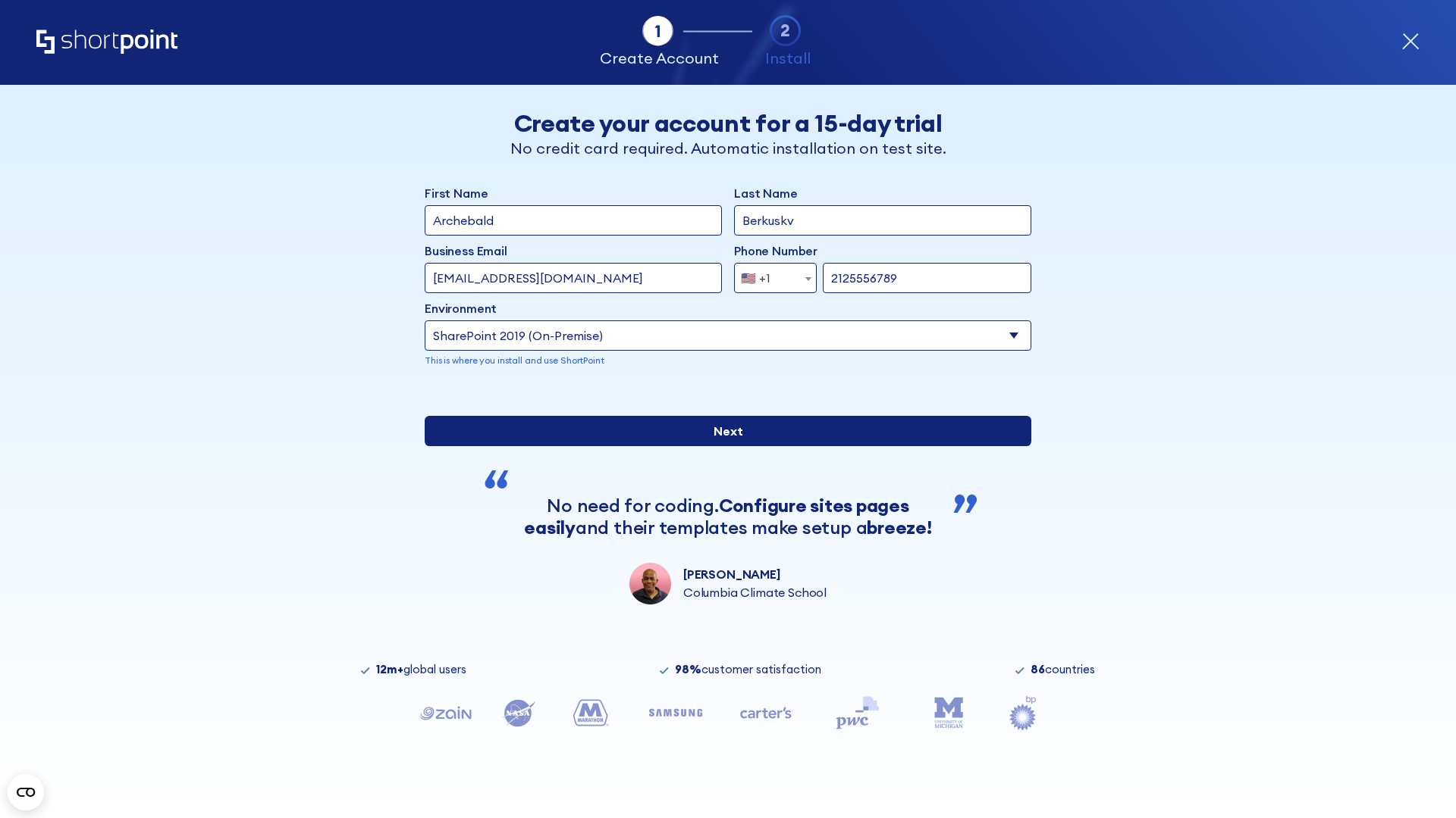
type input "[URL][DOMAIN_NAME]"
click at [722, 507] on div "First Name Archebald Last Name Berkuskv Business Email Invalid Email Address te…" at bounding box center [728, 395] width 606 height 420
click at [722, 446] on input "Next" at bounding box center [728, 431] width 606 height 30
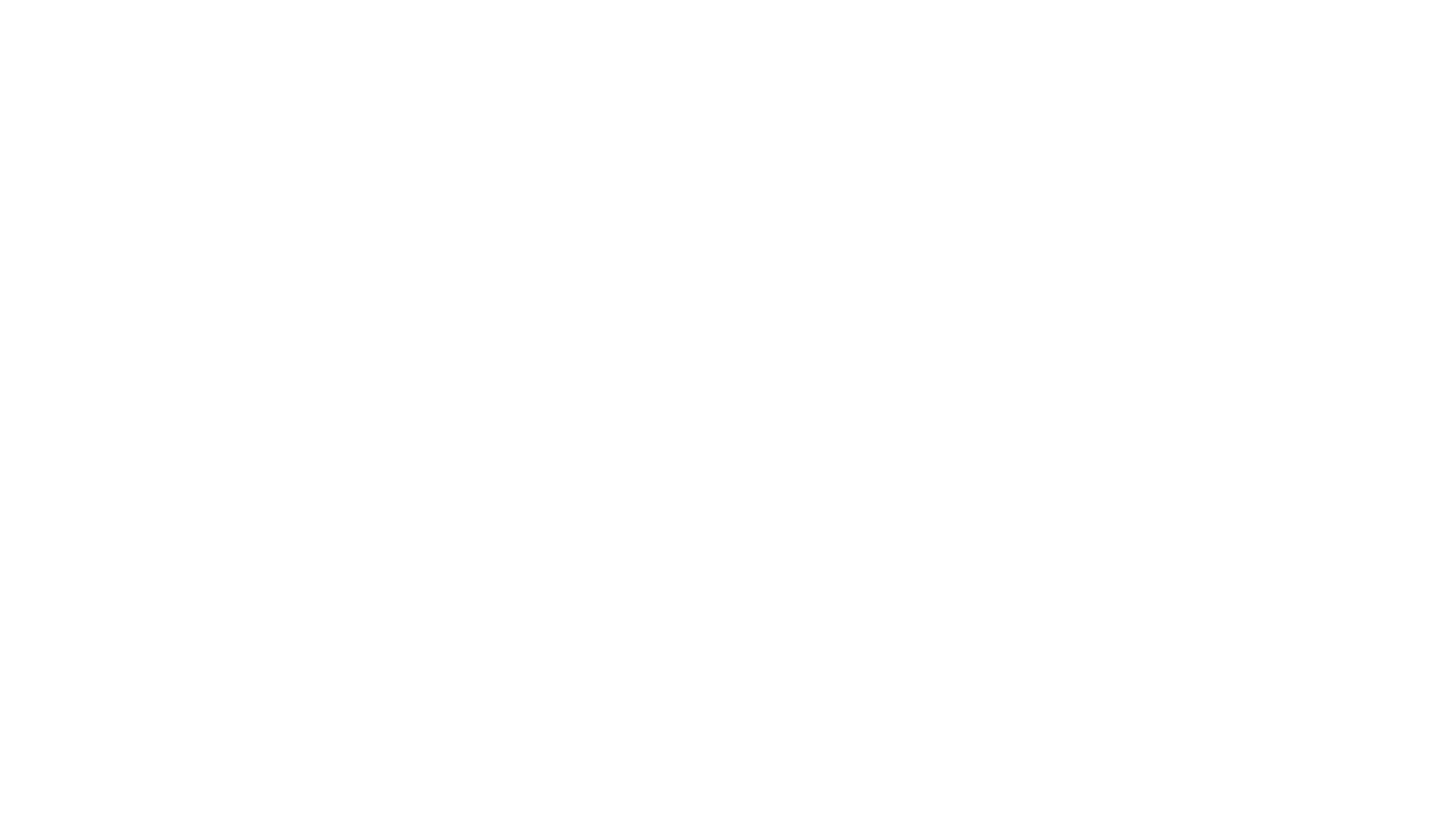
type input "Archebald"
type input "Berkuskv"
type input "[EMAIL_ADDRESS][DOMAIN_NAME]"
type input "2125556789"
select select "SharePoint 2019 (On-Premise)"
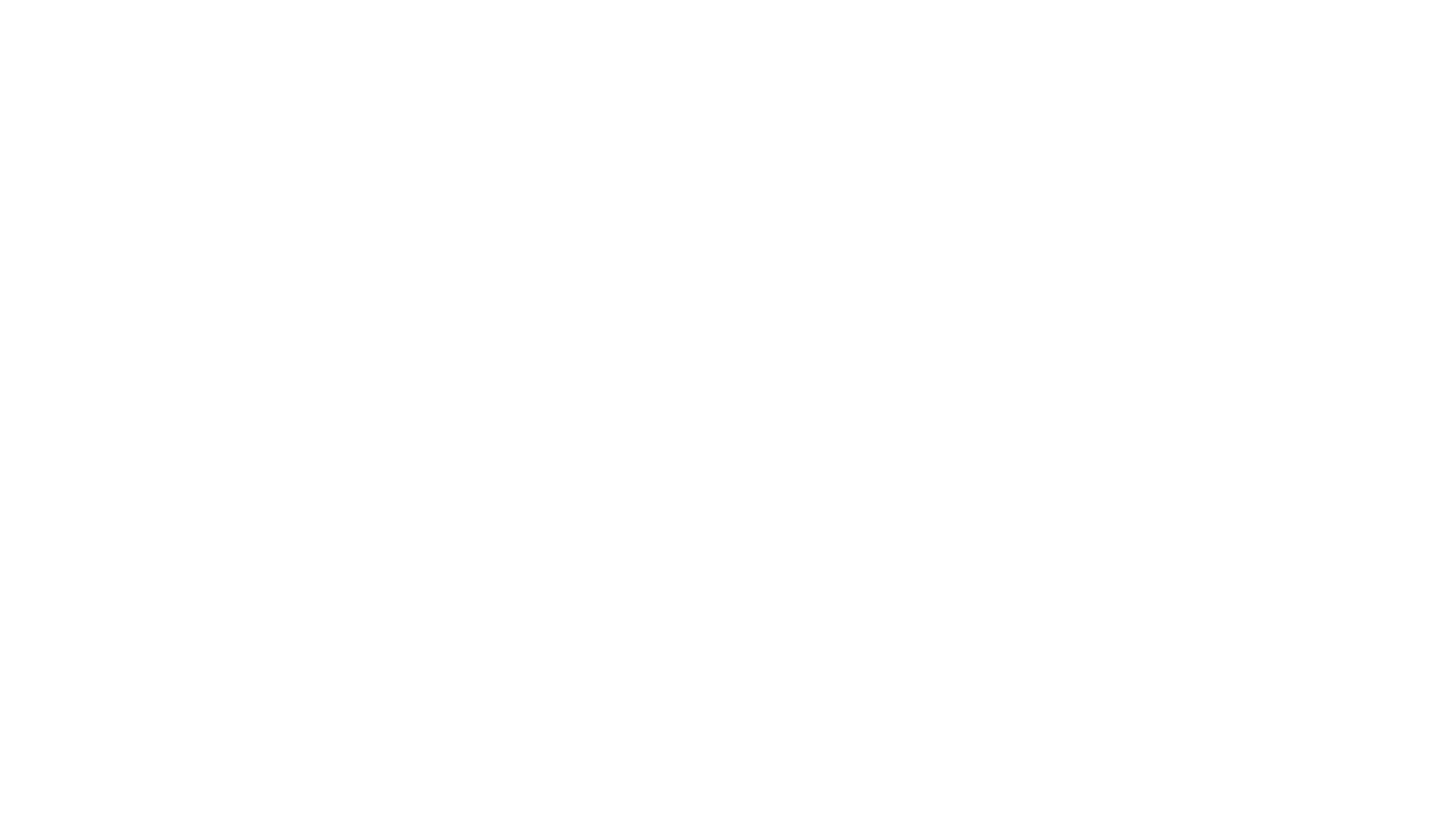
type input "2125556789"
type input "[URL][DOMAIN_NAME]"
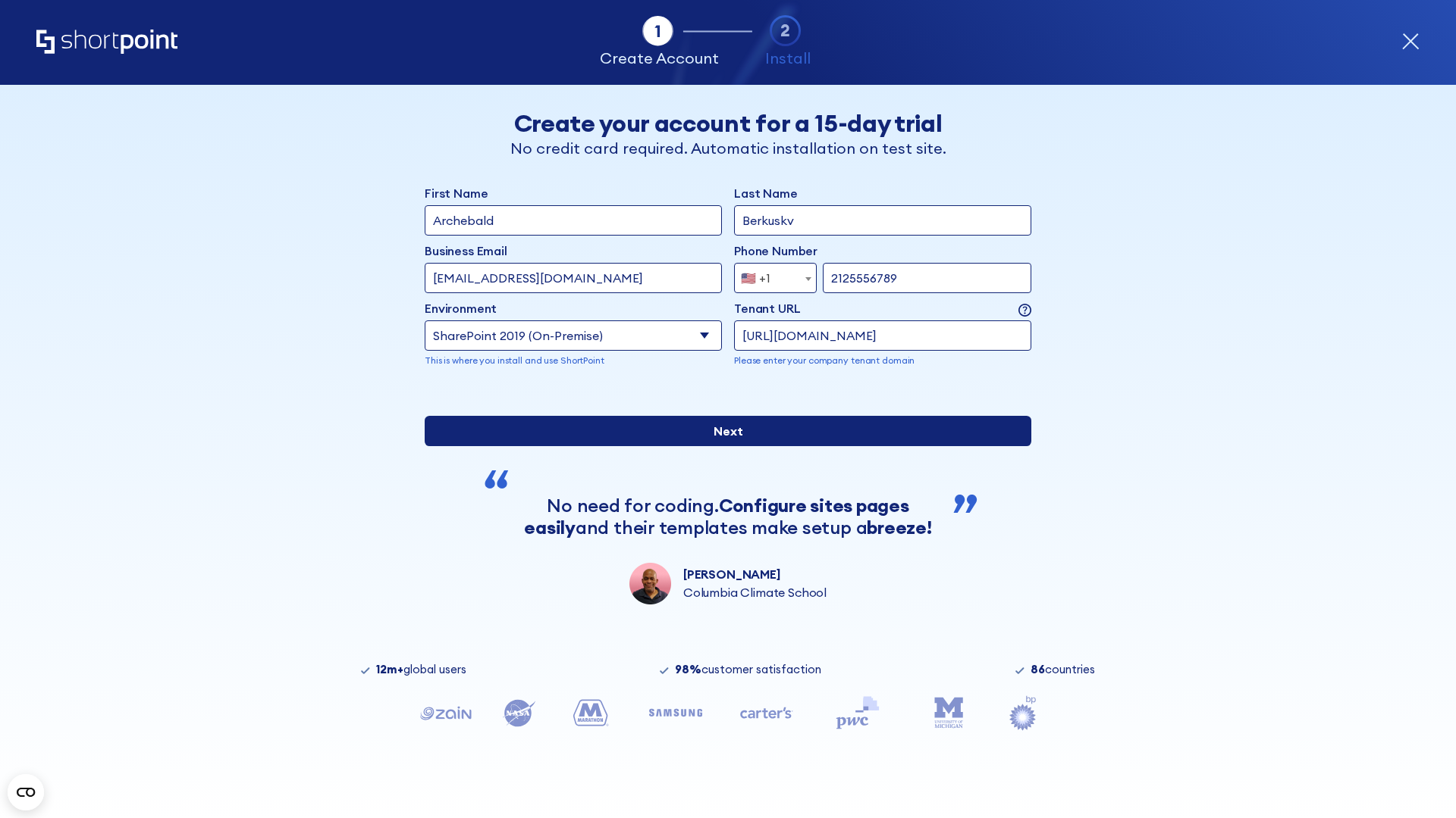
click at [722, 540] on div "First Name Archebald Last Name Berkuskv Business Email Invalid Email Address [E…" at bounding box center [728, 395] width 606 height 420
click at [722, 446] on input "Next" at bounding box center [728, 431] width 606 height 30
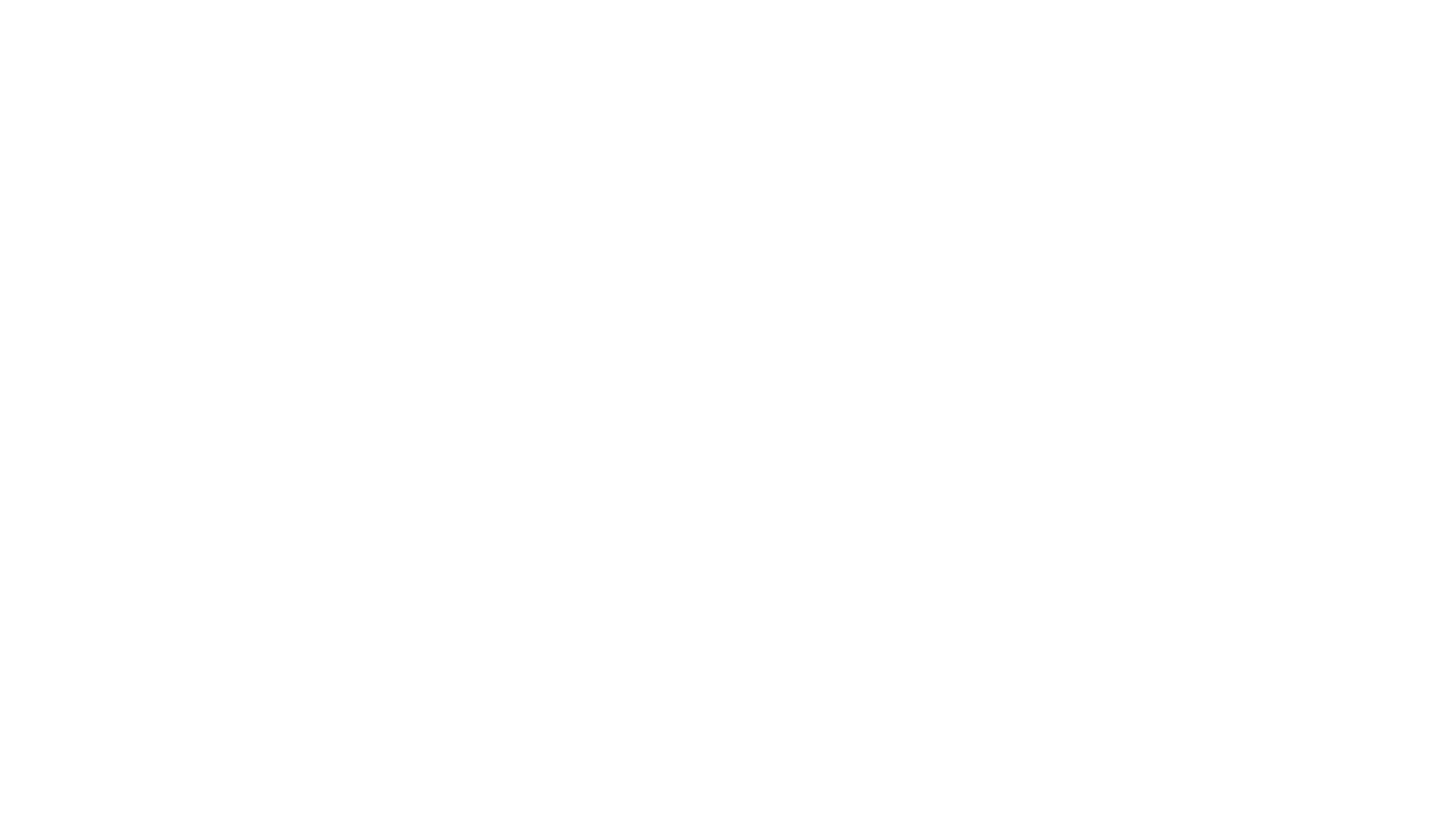
type input "Archebald"
type input "Berkuskv"
type input "[EMAIL_ADDRESS][DOMAIN_NAME]"
type input "2125556789"
select select "SharePoint 2019 (On-Premise)"
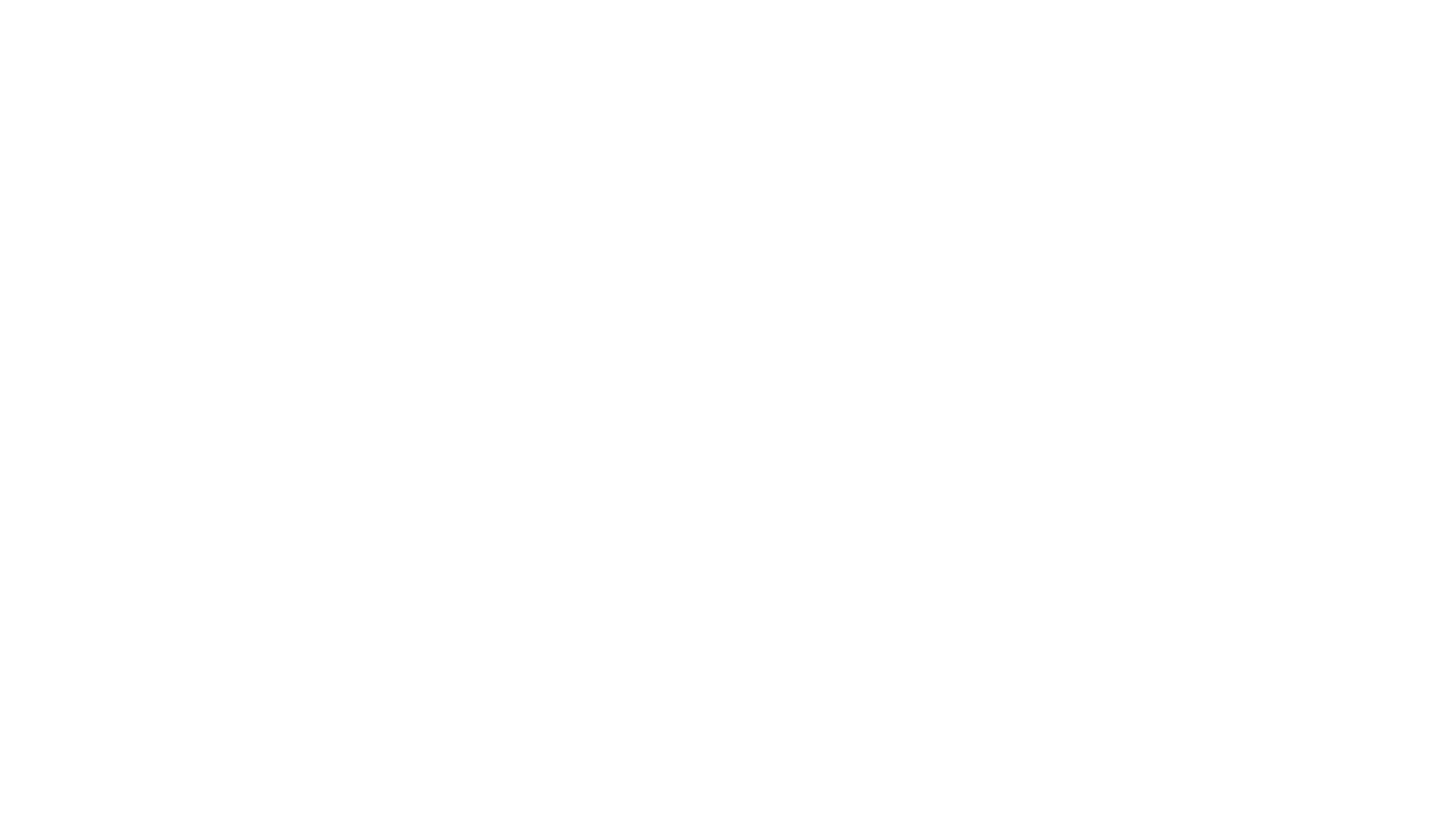
type input "2125556789"
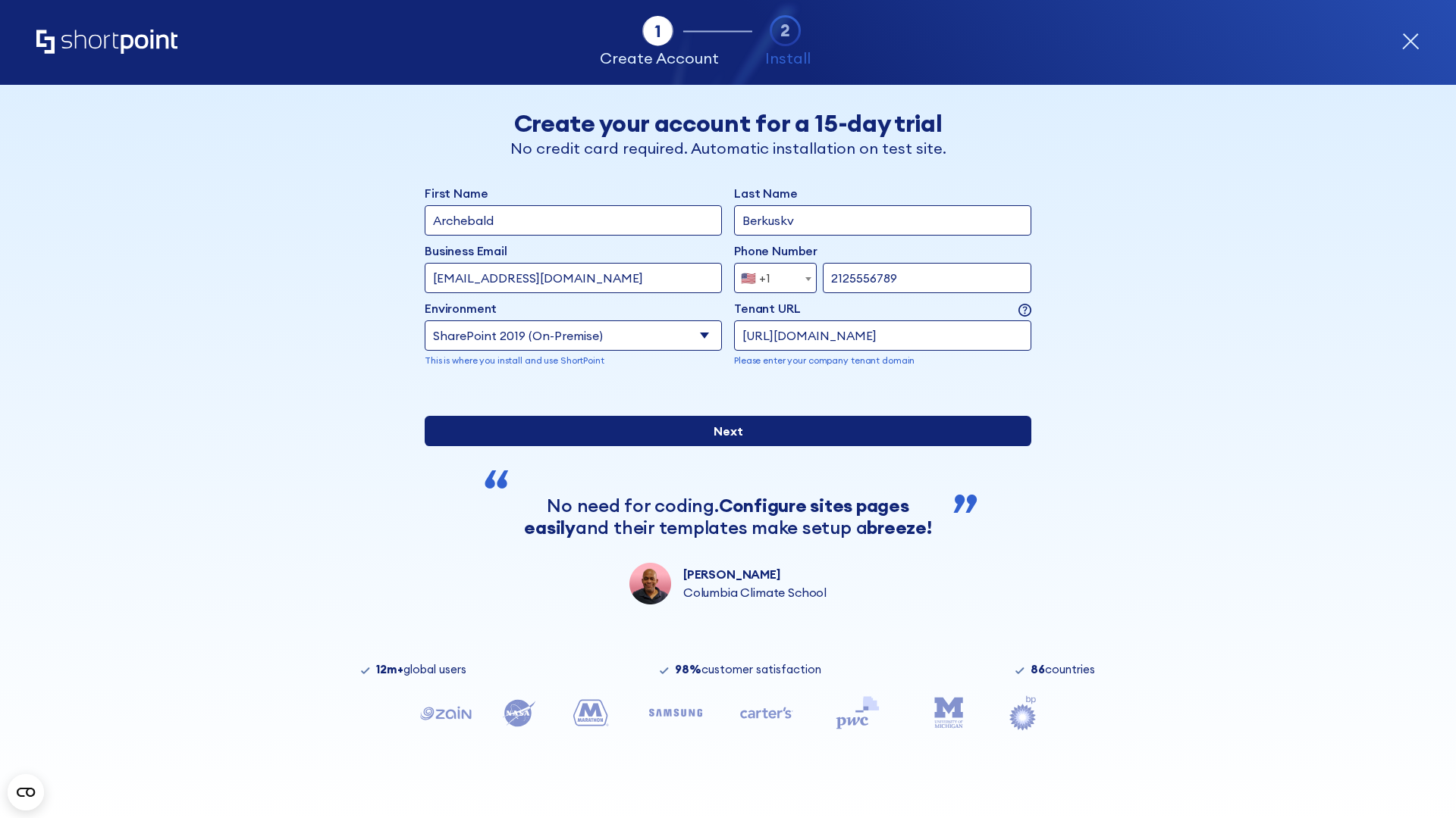
type input "https://project.sharepoint.cn"
click at [722, 529] on div "First Name Archebald Last Name Berkuskv Business Email Invalid Email Address te…" at bounding box center [728, 395] width 606 height 420
click at [722, 446] on input "Next" at bounding box center [728, 431] width 606 height 30
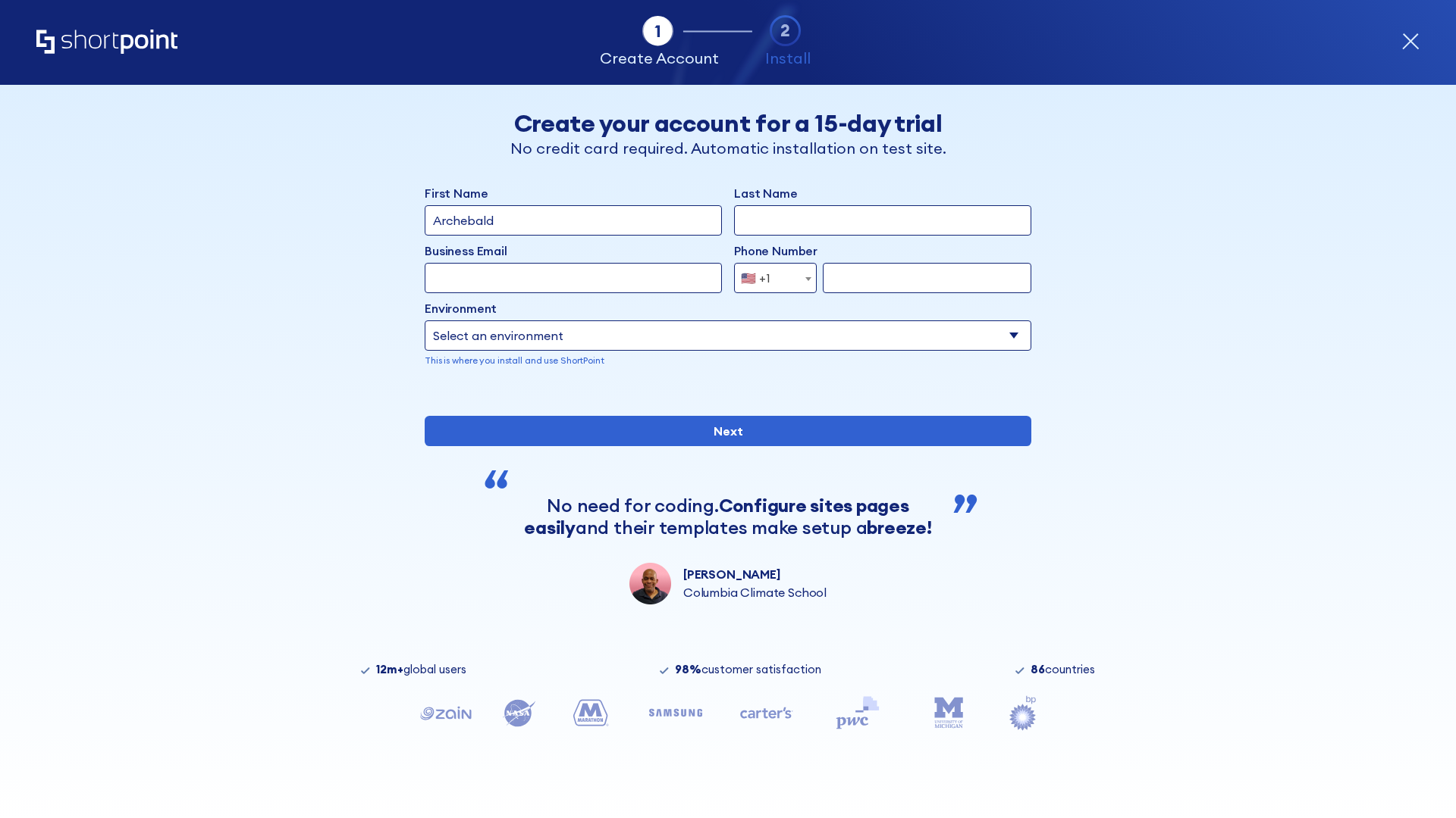
type input "Archebald"
type input "Berkuskv"
type input "[EMAIL_ADDRESS][DOMAIN_NAME]"
type input "2125556789"
select select "SharePoint 2019 (On-Premise)"
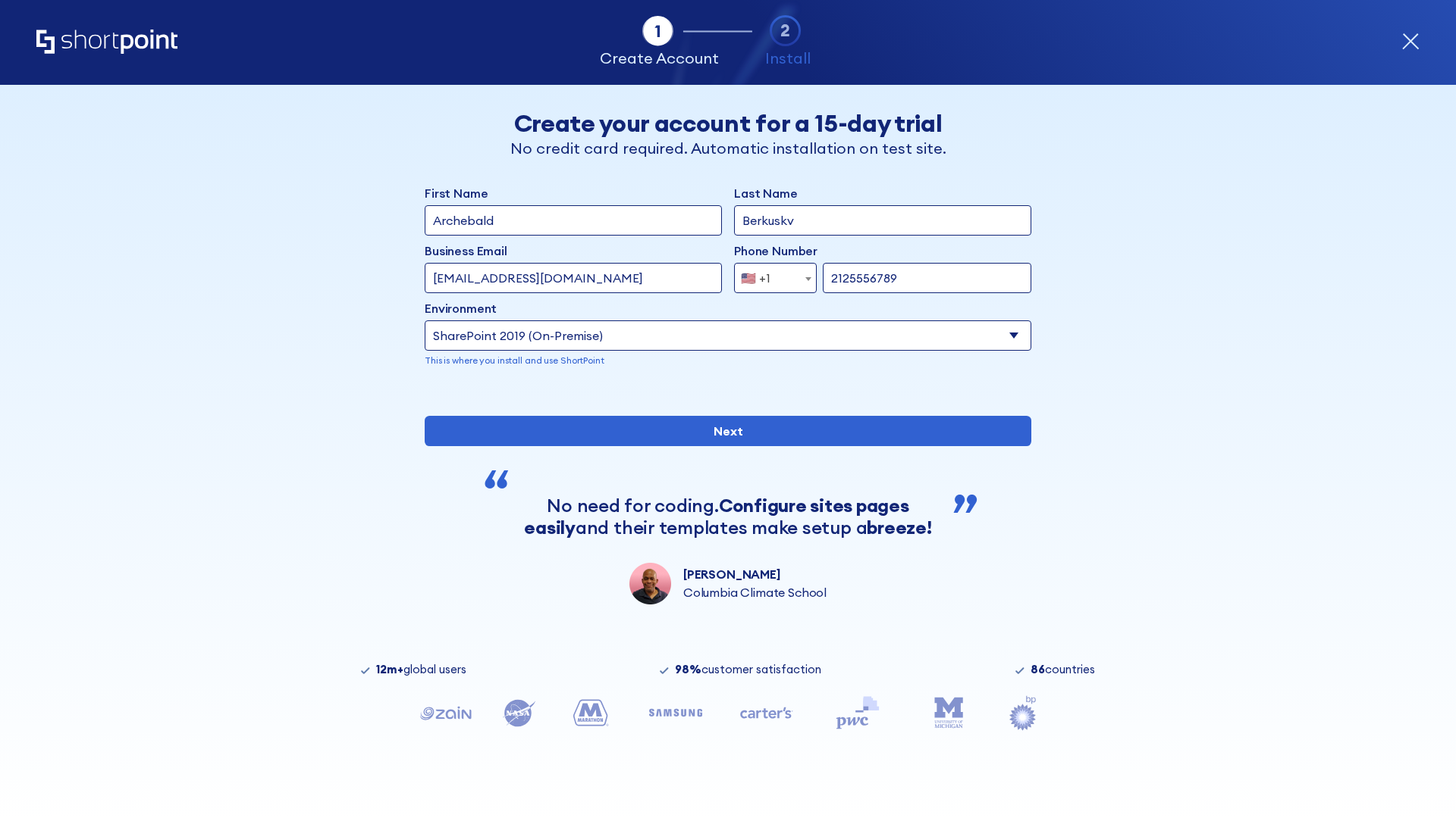
type input "2125556789"
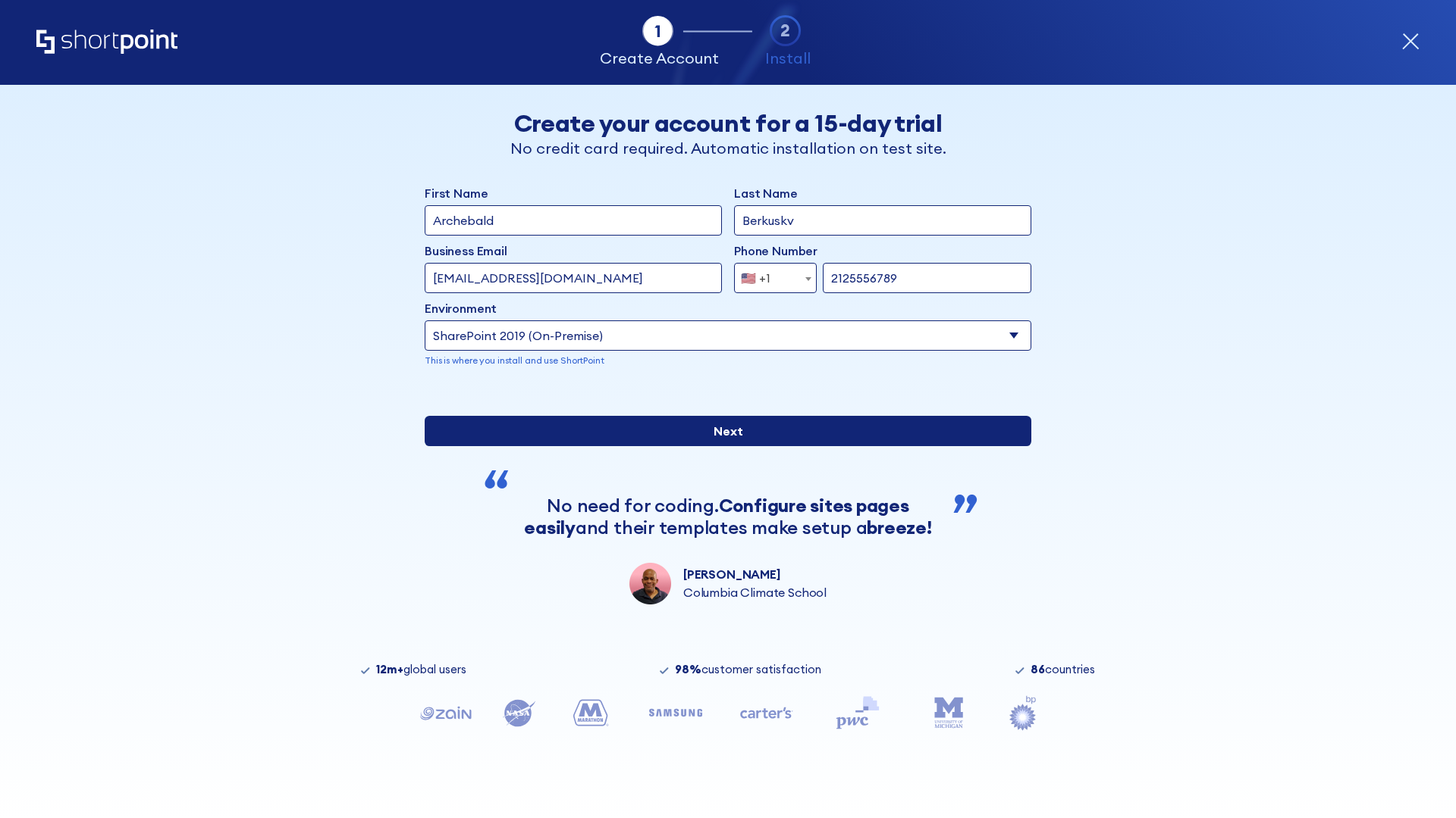
type input "[URL][DOMAIN_NAME]"
click at [722, 540] on div "First Name Archebald Last Name Berkuskv Business Email Invalid Email Address te…" at bounding box center [728, 395] width 606 height 420
click at [722, 446] on input "Next" at bounding box center [728, 431] width 606 height 30
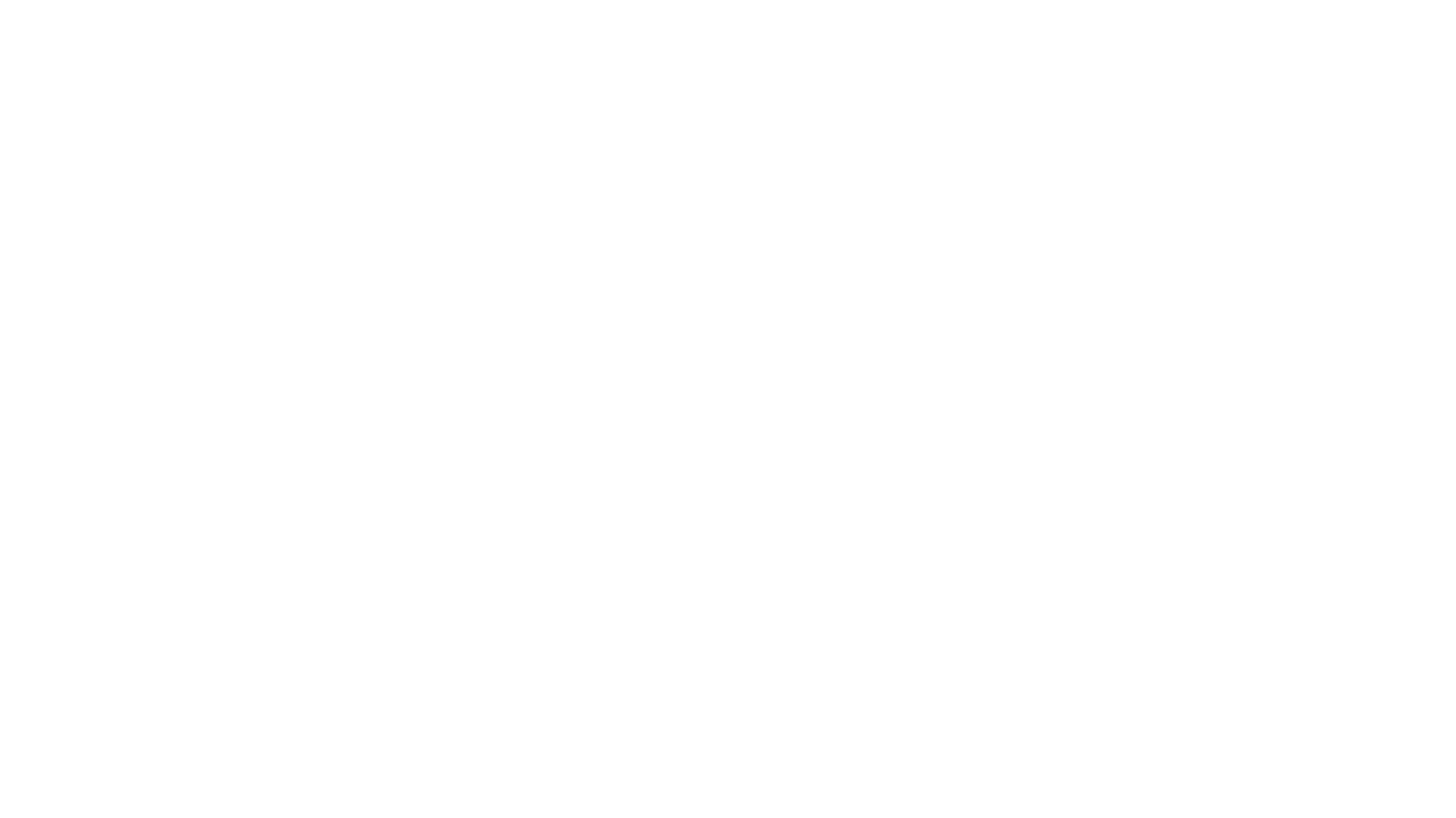
type input "Archebald"
type input "Berkuskv"
type input "[EMAIL_ADDRESS][DOMAIN_NAME]"
type input "2125556789"
select select "SharePoint 2019 (On-Premise)"
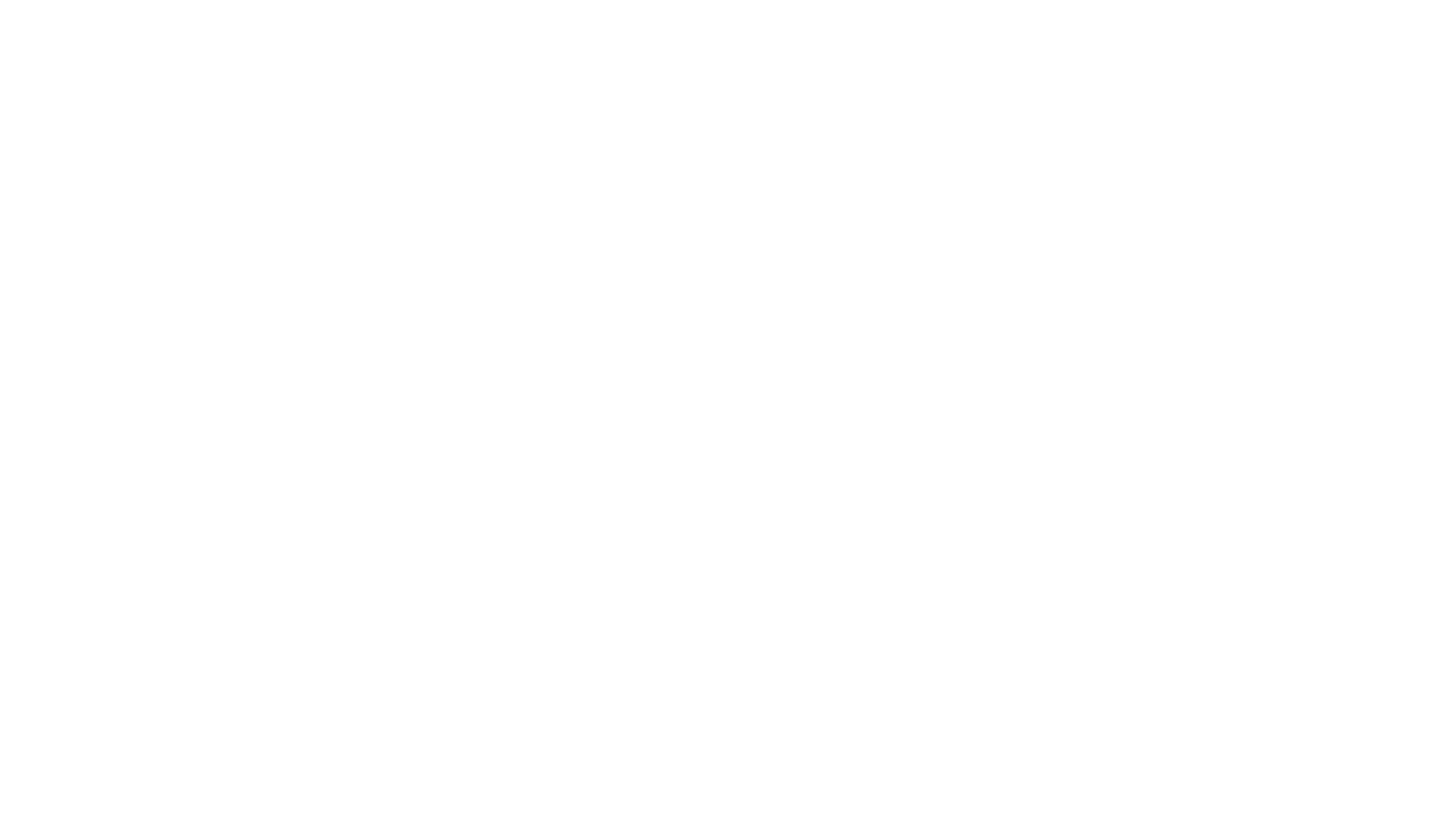
type input "2125556789"
type input "https://secure.sharepoint.us"
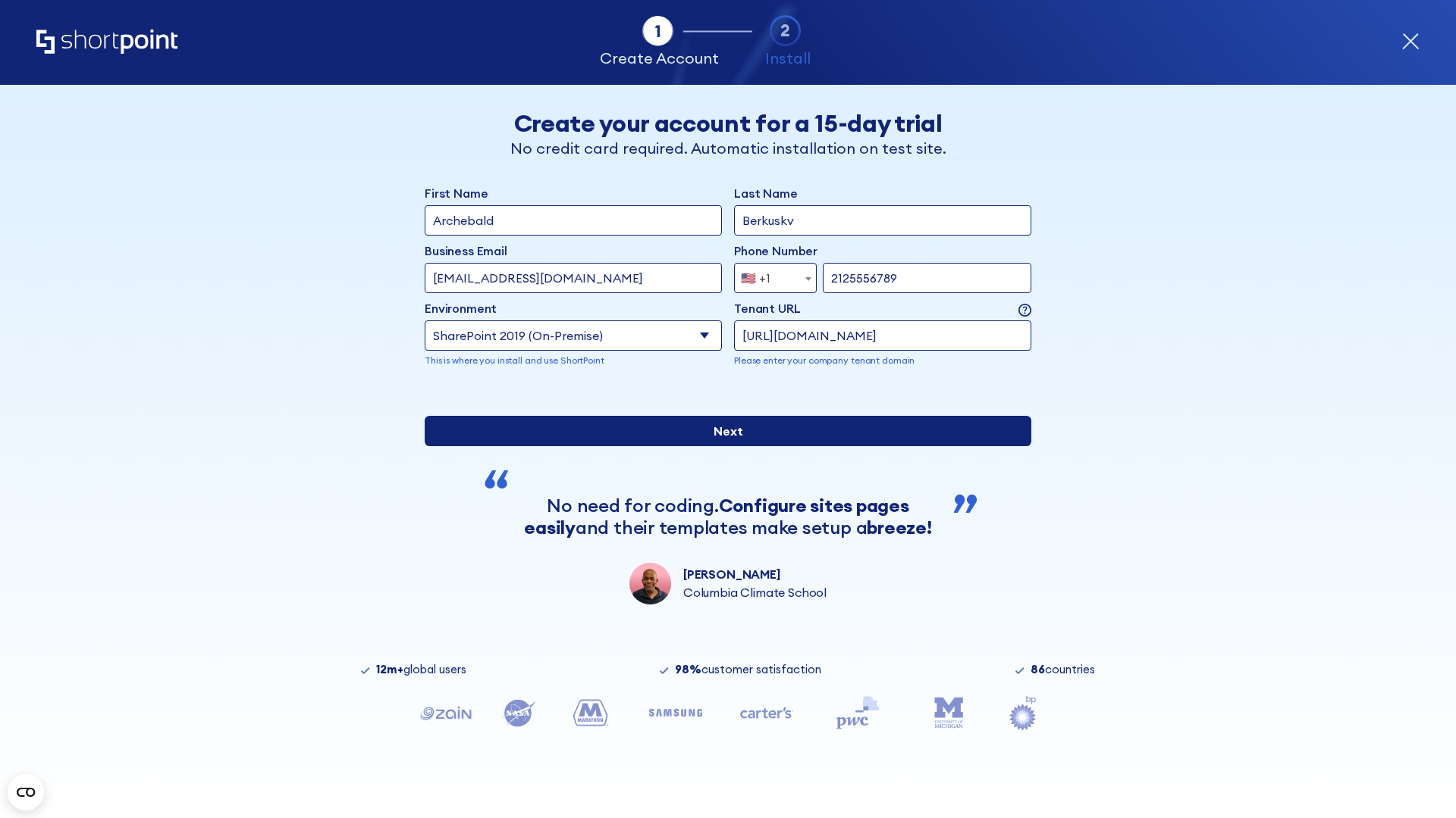
click at [722, 545] on div "First Name Archebald Last Name Berkuskv Business Email Invalid Email Address [E…" at bounding box center [728, 395] width 606 height 420
click at [722, 446] on input "Next" at bounding box center [728, 431] width 606 height 30
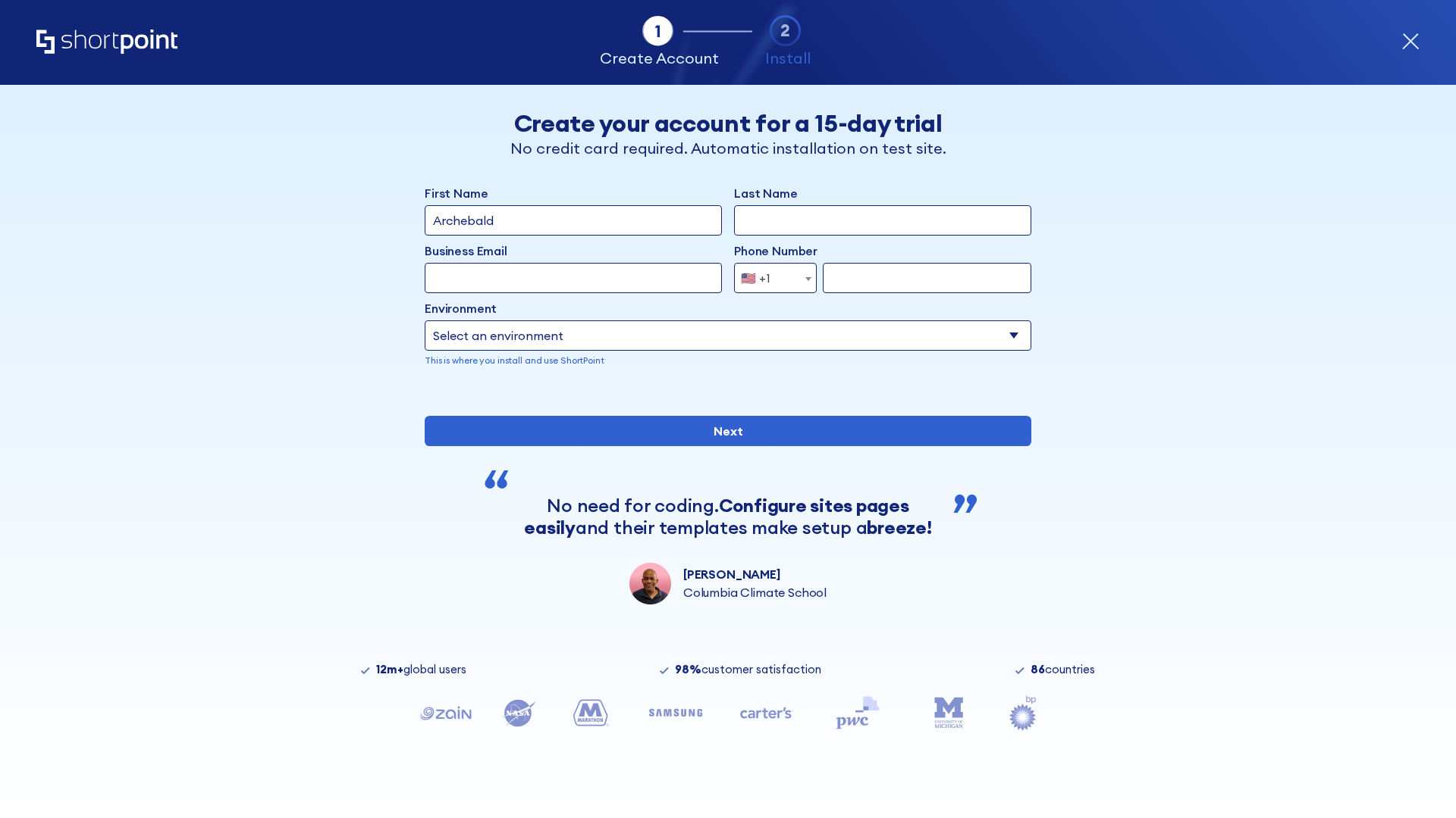
type input "Archebald"
type input "Berkuskv"
type input "[EMAIL_ADDRESS][DOMAIN_NAME]"
type input "2125556789"
select select "SharePoint 2019 (On-Premise)"
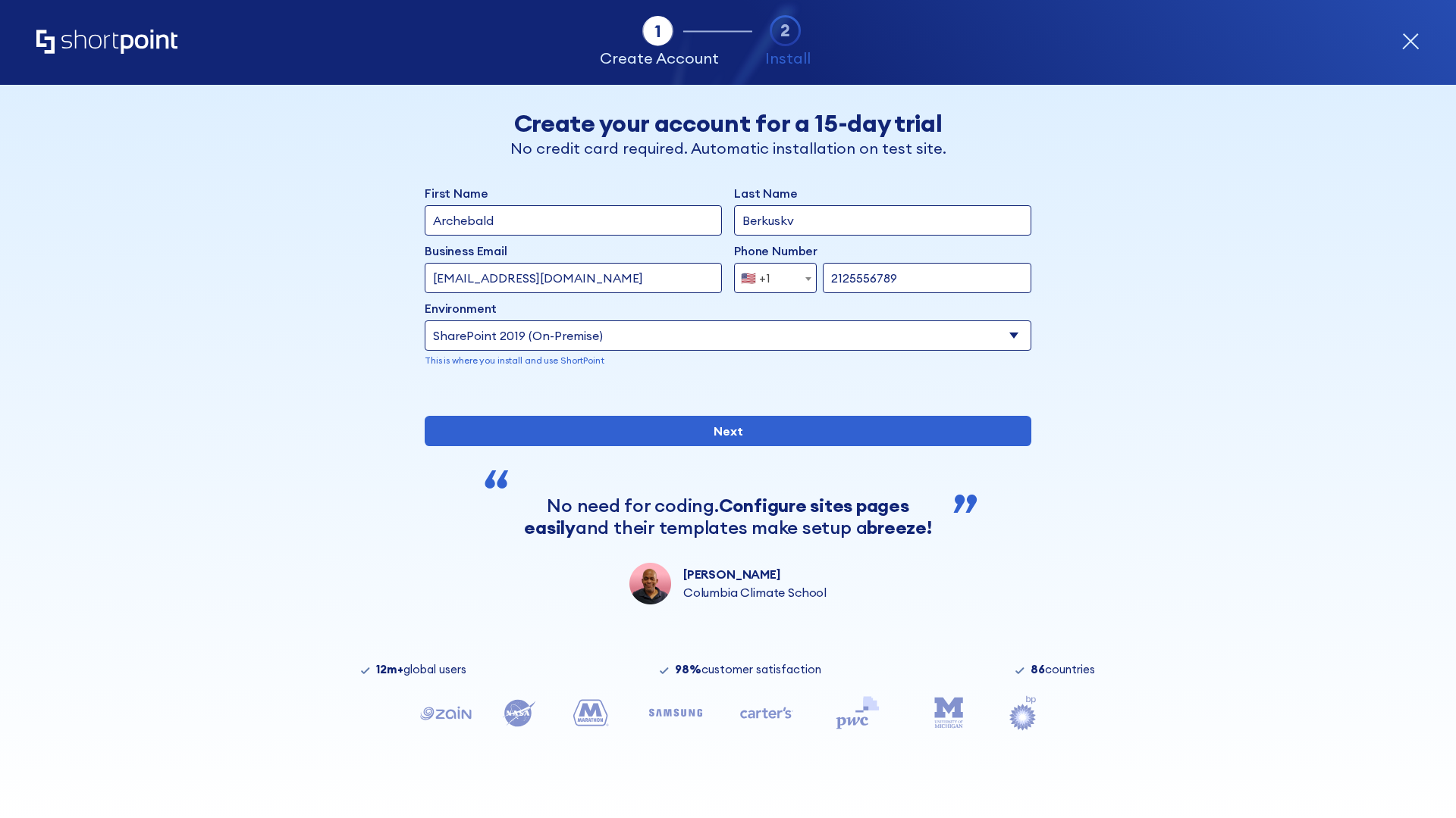
type input "2125556789"
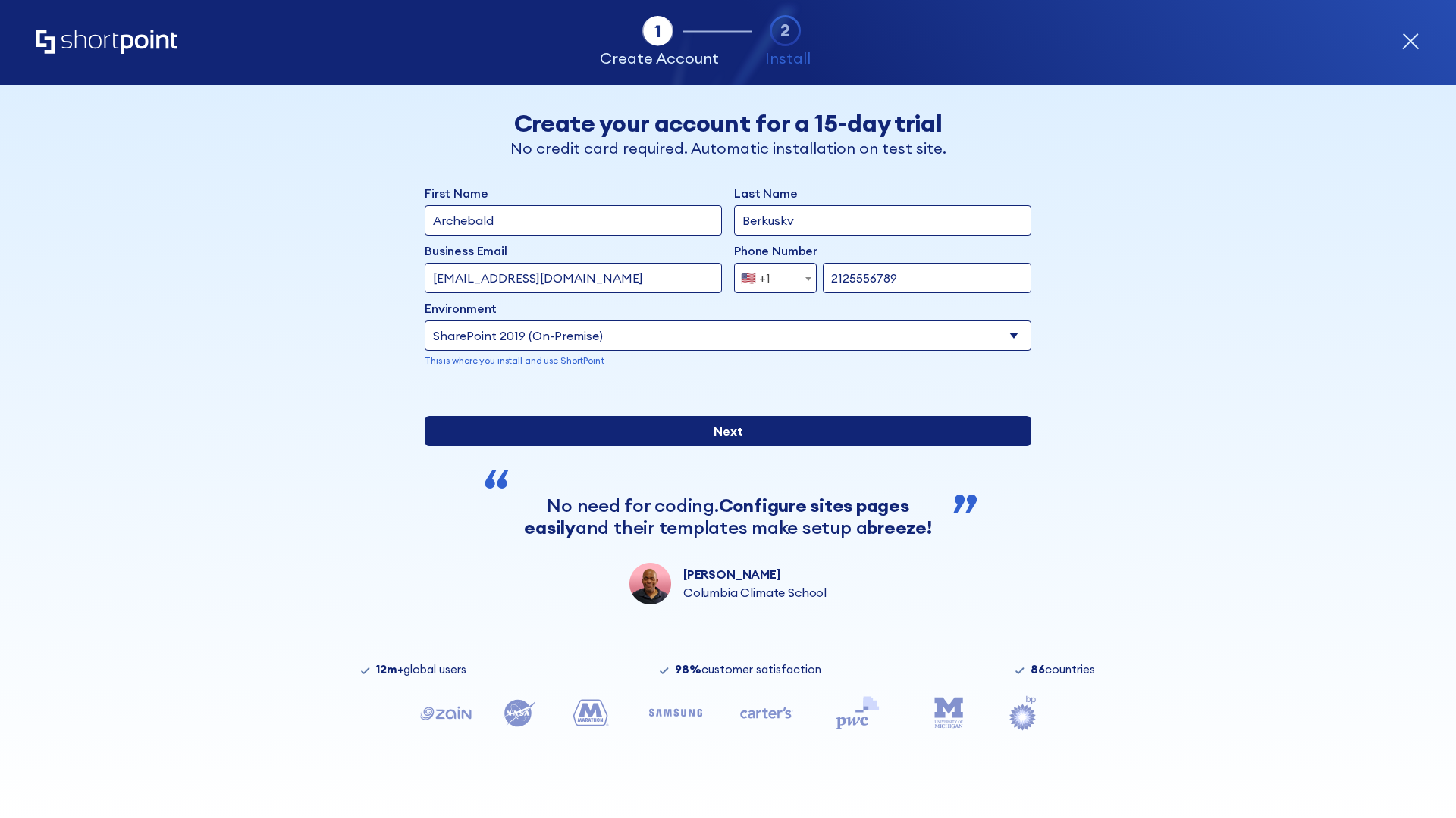
type input "[URL][DOMAIN_NAME]"
click at [722, 554] on div "First Name Archebald Last Name Berkuskv Business Email Invalid Email Address te…" at bounding box center [728, 395] width 606 height 420
click at [722, 446] on input "Next" at bounding box center [728, 431] width 606 height 30
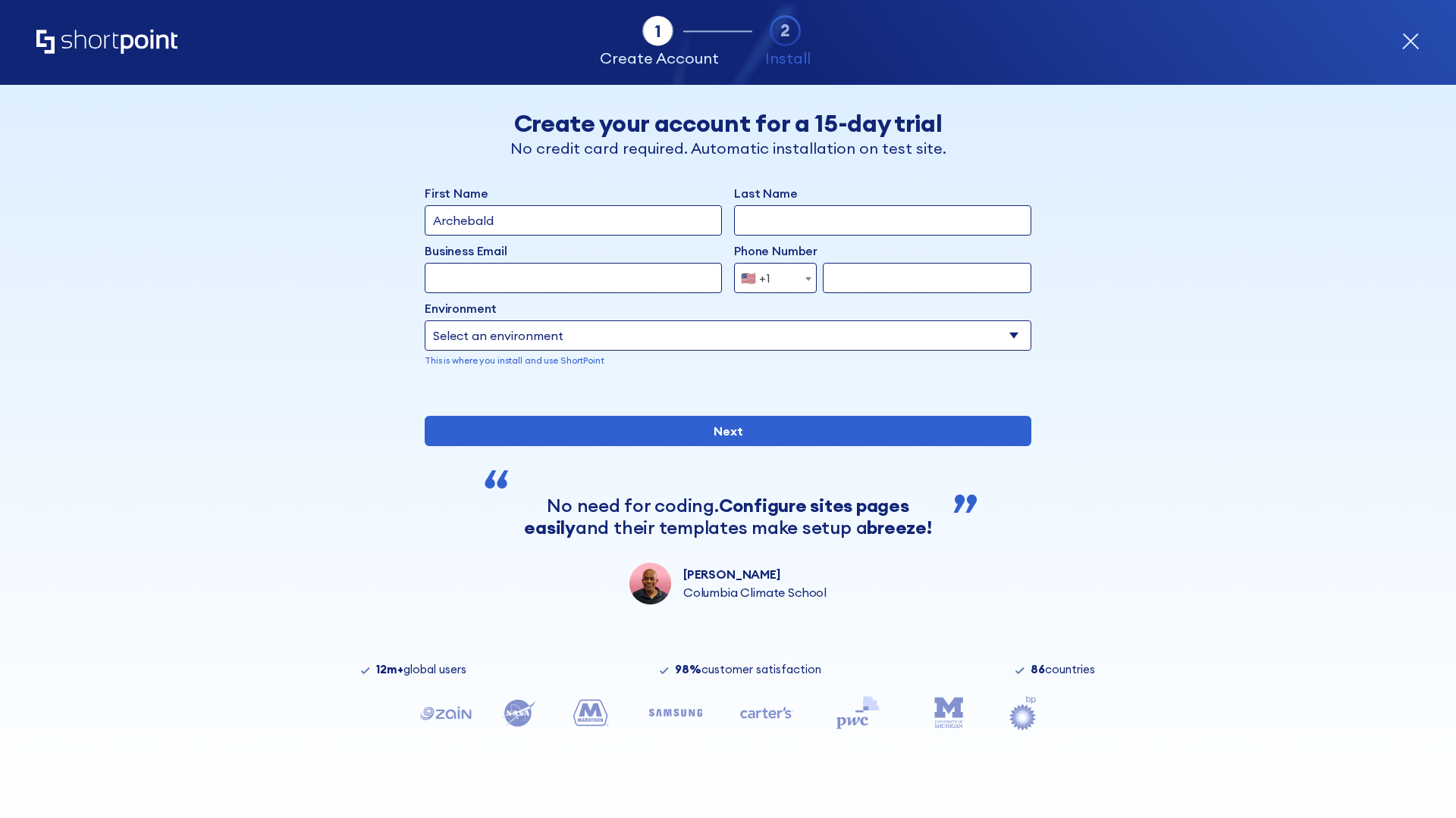
type input "Archebald"
type input "Berkuskv"
type input "[EMAIL_ADDRESS][DOMAIN_NAME]"
type input "2125556789"
select select "SharePoint 2019 (On-Premise)"
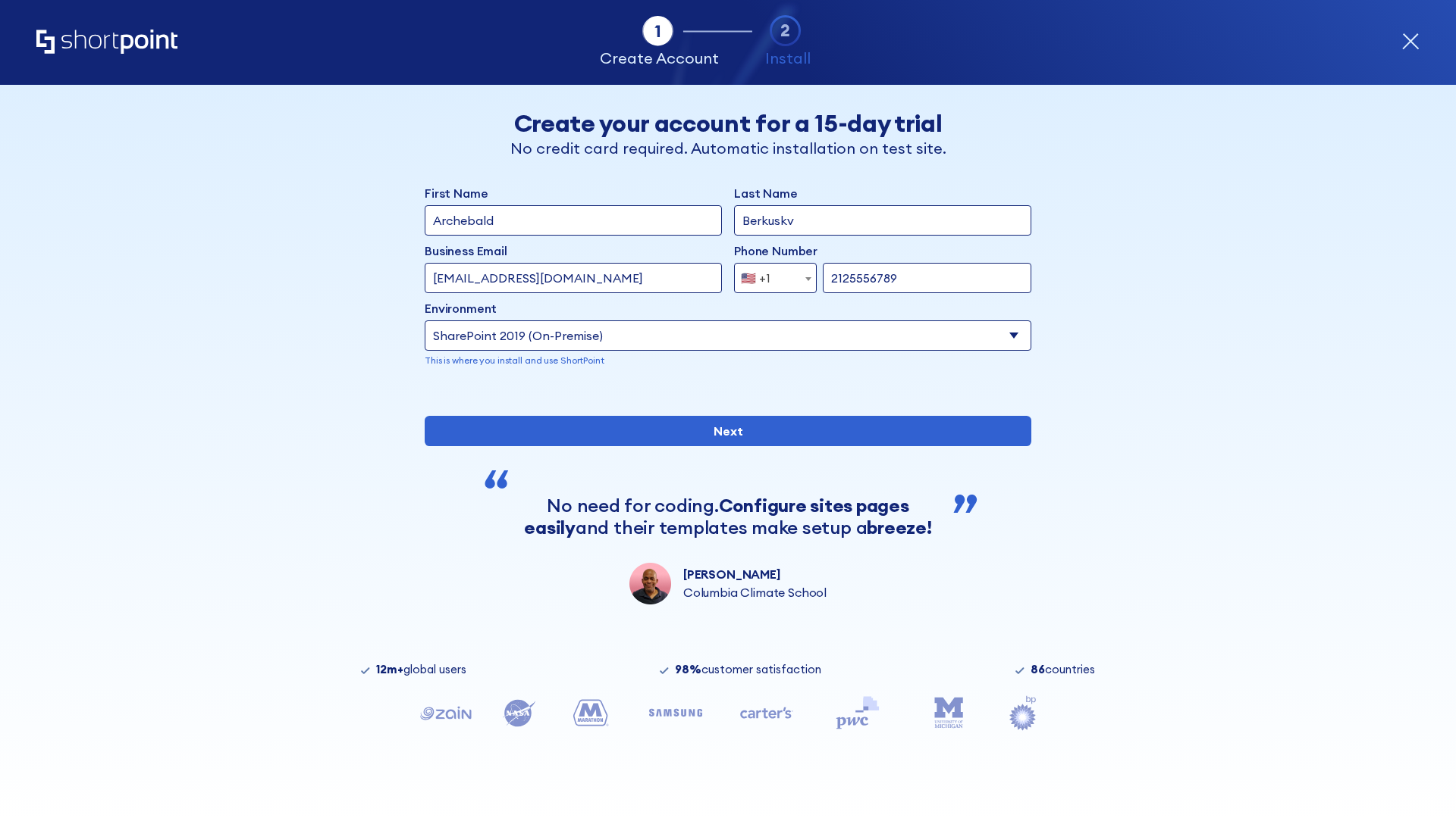
type input "2125556789"
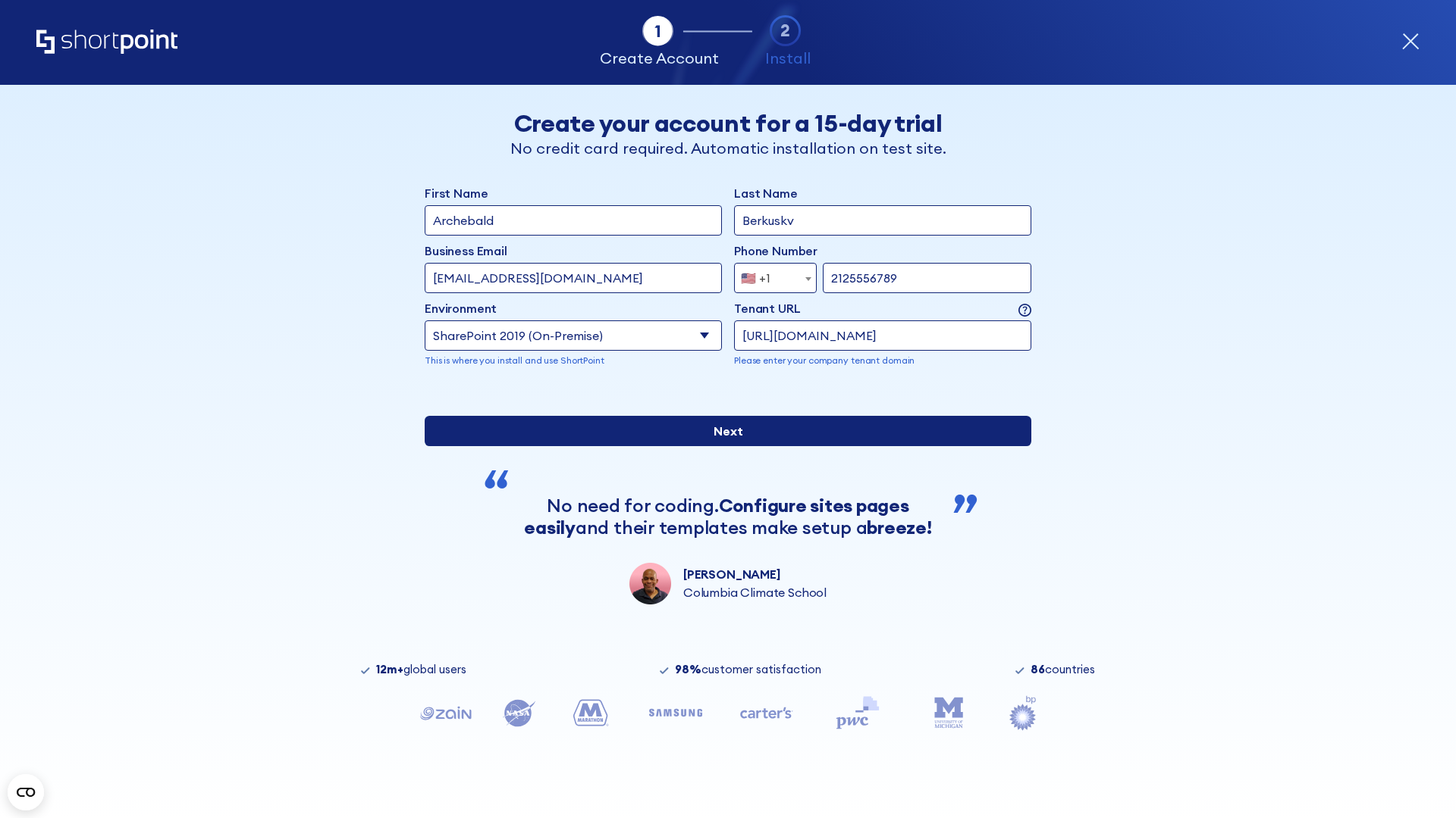
type input "[URL][DOMAIN_NAME]"
click at [722, 543] on div "First Name Archebald Last Name Berkuskv Business Email Invalid Email Address te…" at bounding box center [728, 395] width 606 height 420
click at [722, 446] on input "Next" at bounding box center [728, 431] width 606 height 30
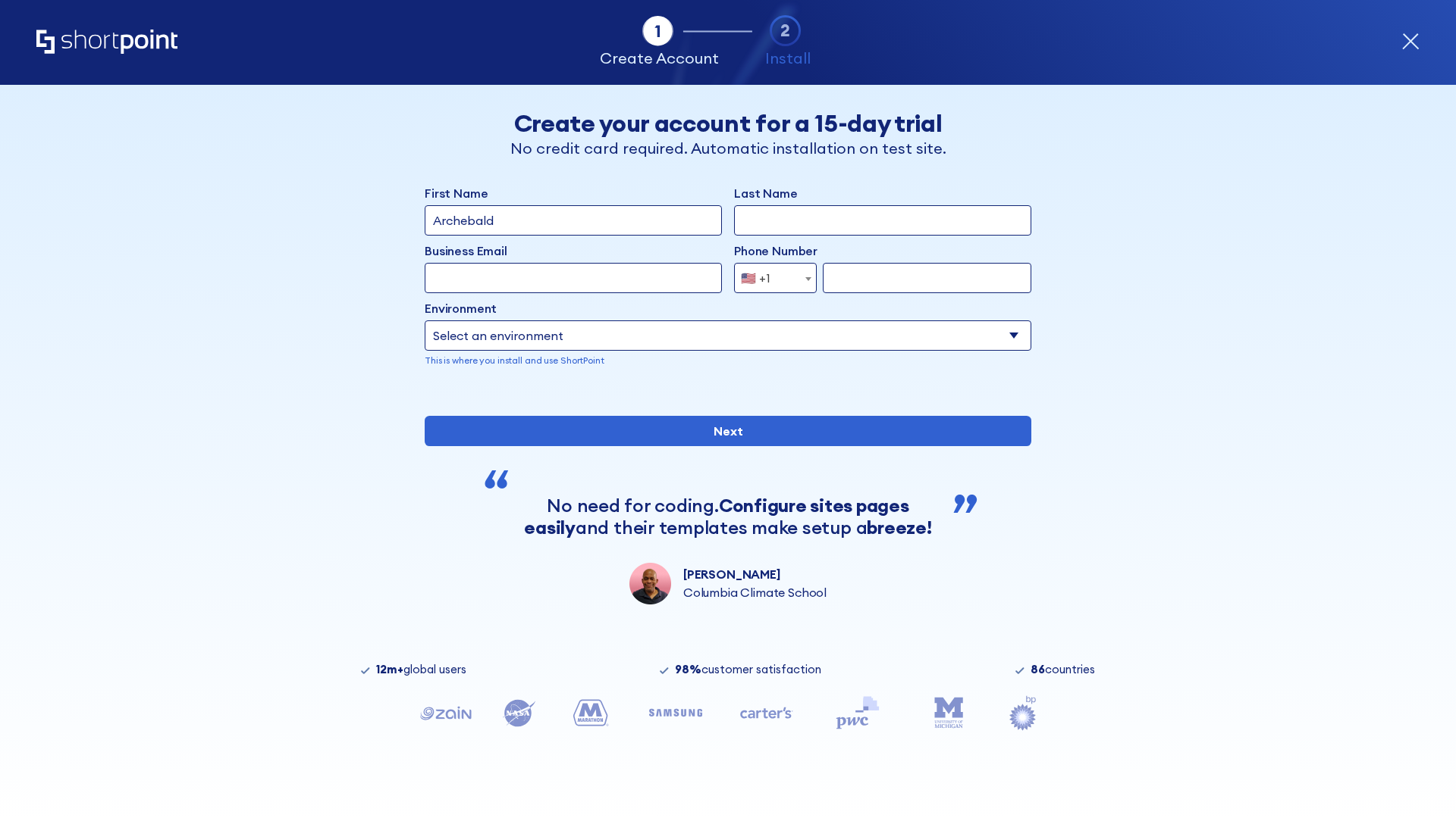
type input "Archebald"
type input "Berkuskv"
type input "[EMAIL_ADDRESS][DOMAIN_NAME]"
type input "2125556789"
select select "SharePoint 2016 (On-Premise)"
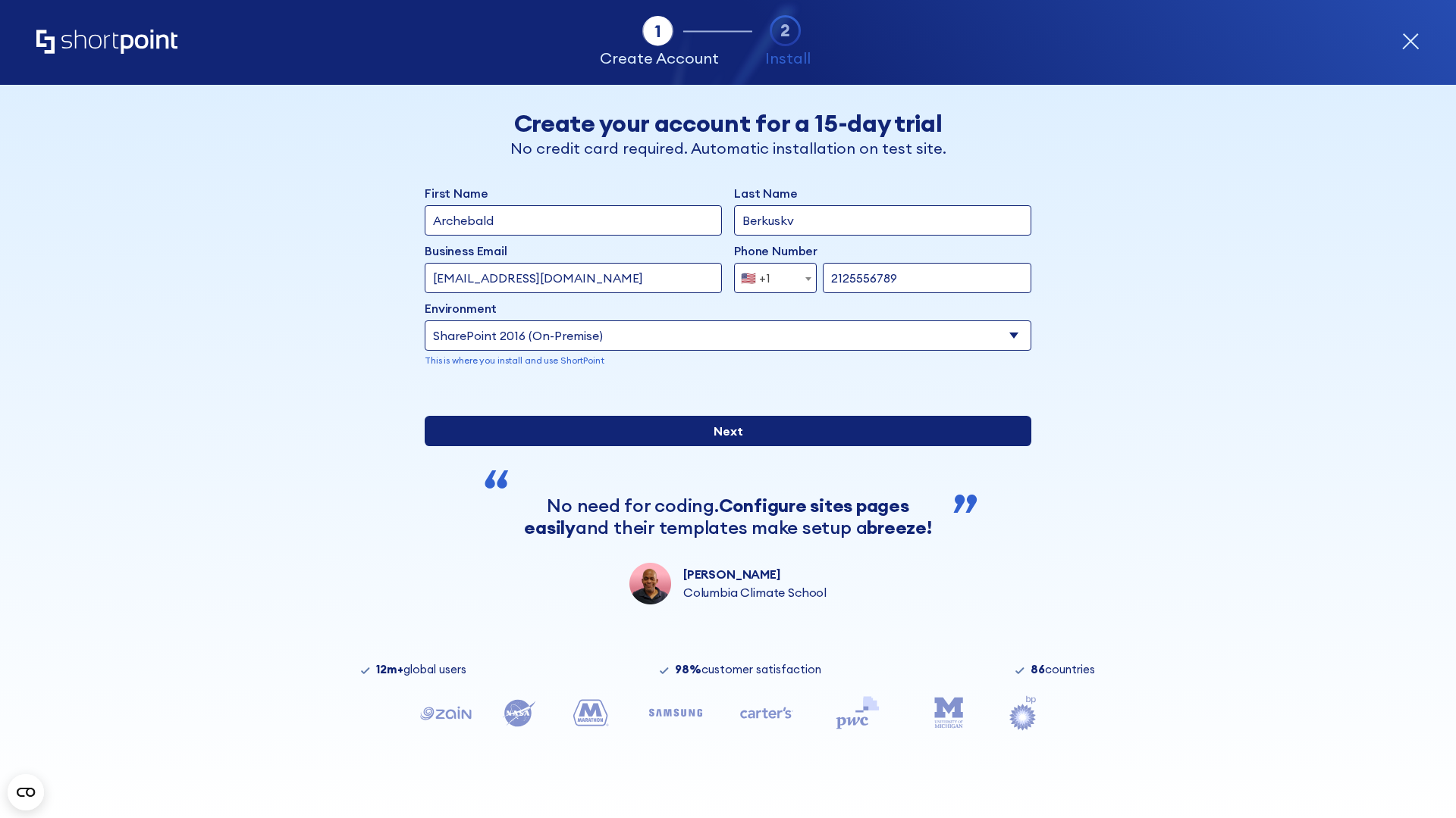
type input "2125556789"
click at [722, 523] on div "First Name Archebald Last Name Berkuskv Business Email Invalid Email Address [E…" at bounding box center [728, 395] width 606 height 420
click at [722, 446] on input "Next" at bounding box center [728, 431] width 606 height 30
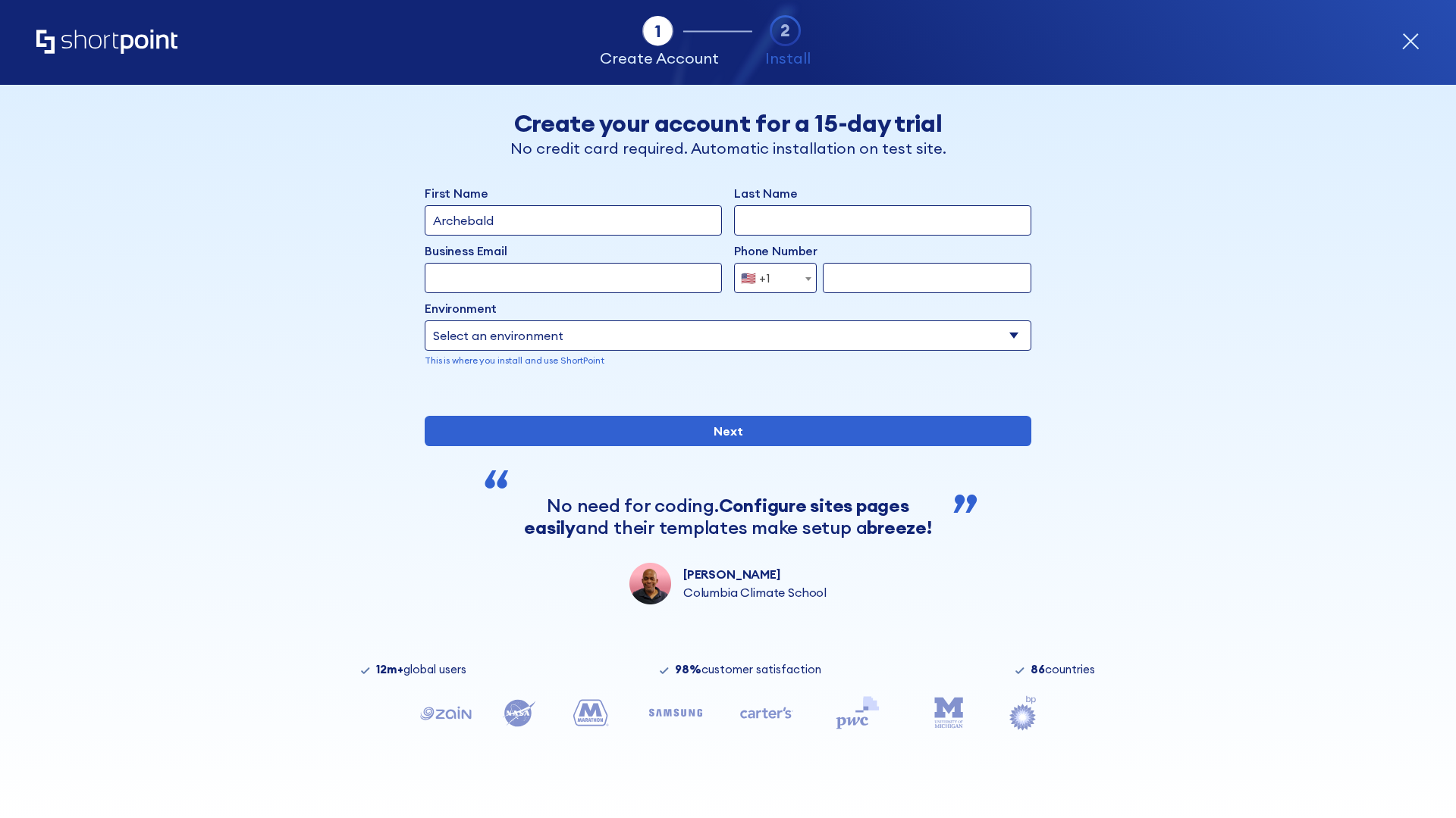
type input "Archebald"
type input "Berkuskv"
type input "[EMAIL_ADDRESS][DOMAIN_NAME]"
type input "2125556789"
select select "SharePoint 2013 (On-Premise)"
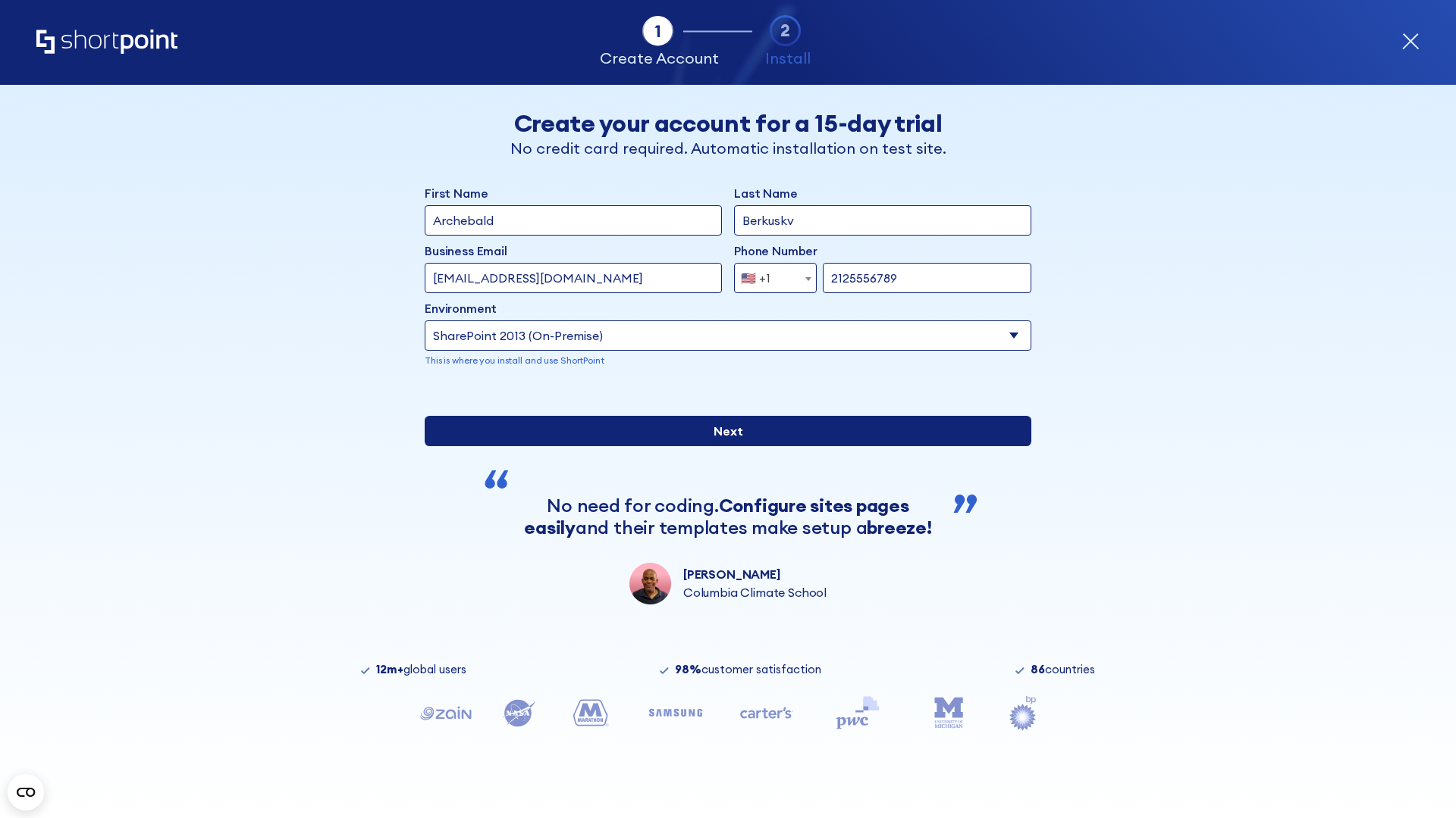
type input "2125556789"
click at [722, 505] on div "First Name Archebald Last Name Berkuskv Business Email Invalid Email Address [E…" at bounding box center [728, 395] width 606 height 420
click at [722, 446] on input "Next" at bounding box center [728, 431] width 606 height 30
